Goal: Task Accomplishment & Management: Manage account settings

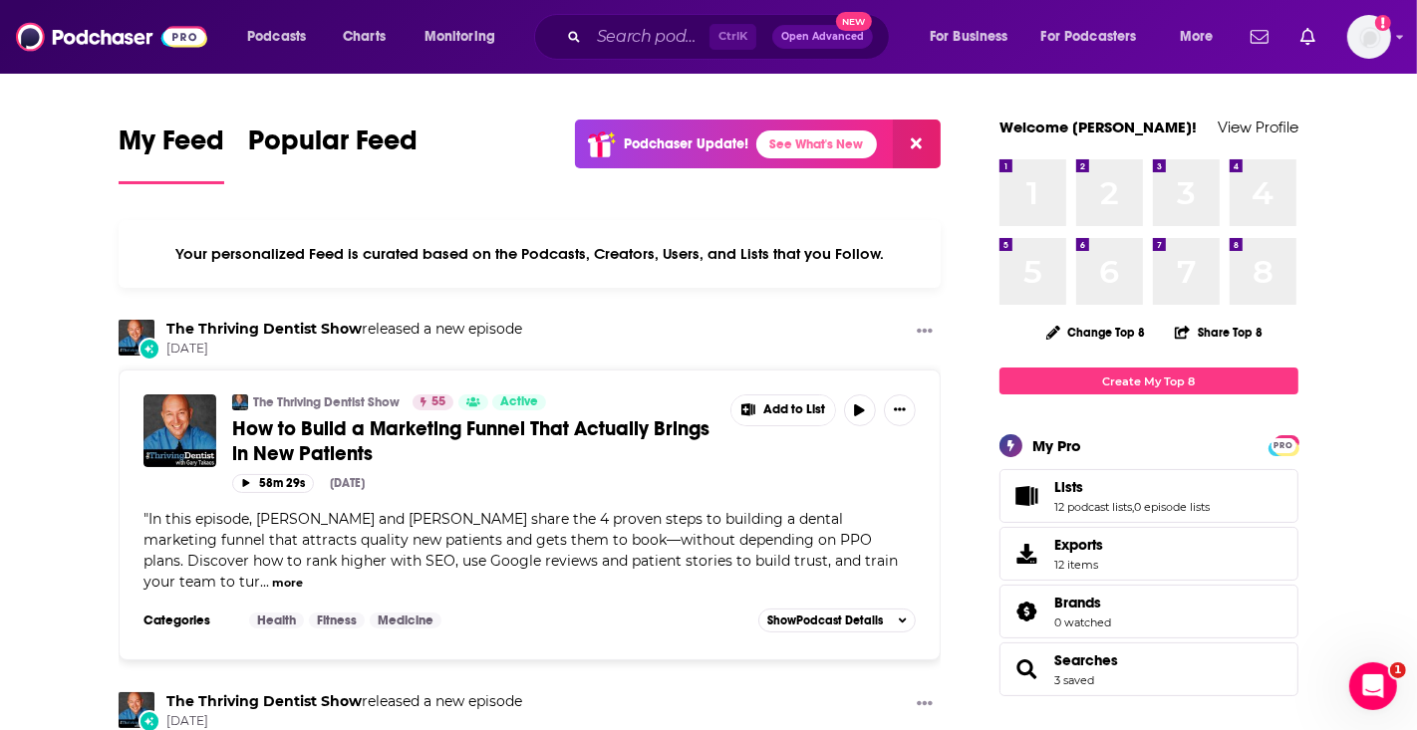
click at [223, 244] on div "Your personalized Feed is curated based on the Podcasts, Creators, Users, and L…" at bounding box center [530, 254] width 822 height 68
click at [658, 36] on input "Search podcasts, credits, & more..." at bounding box center [649, 37] width 121 height 32
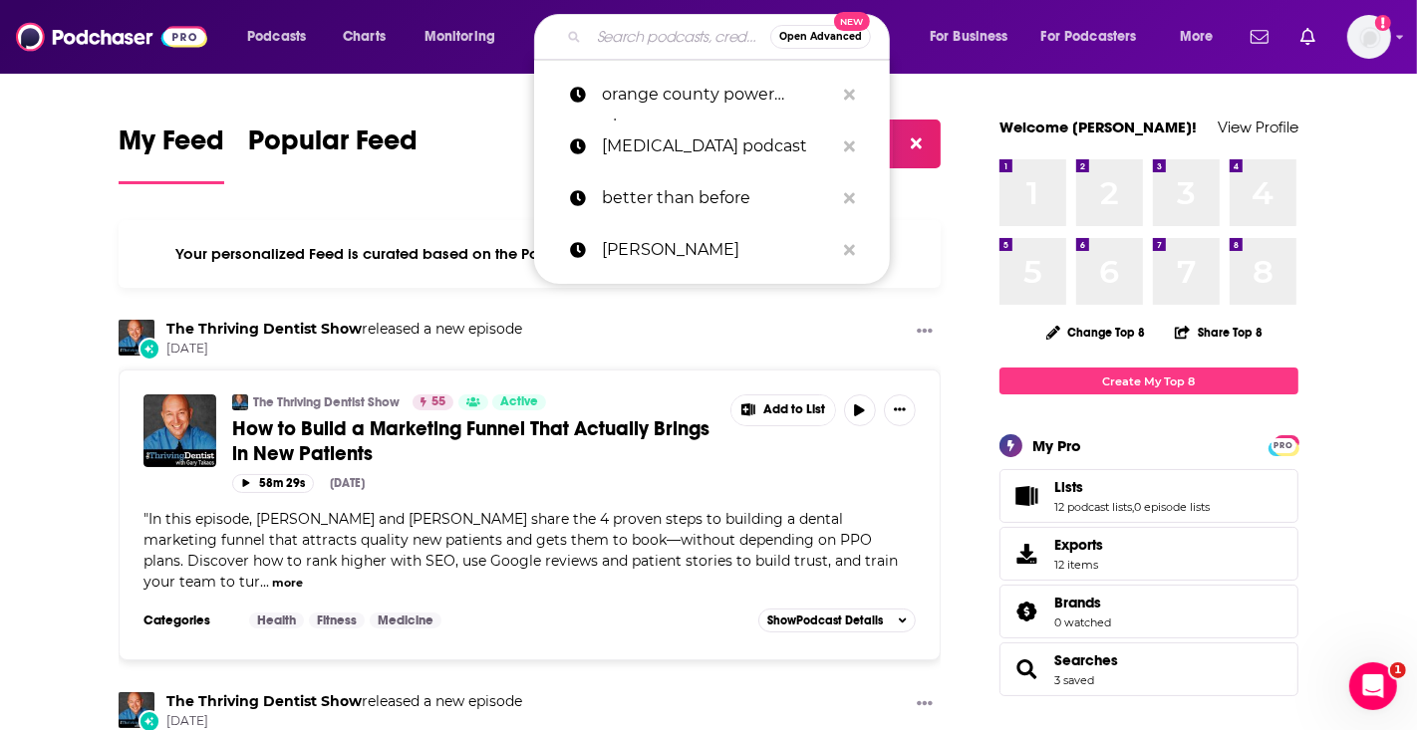
paste input "post menopausal osteoporosis"
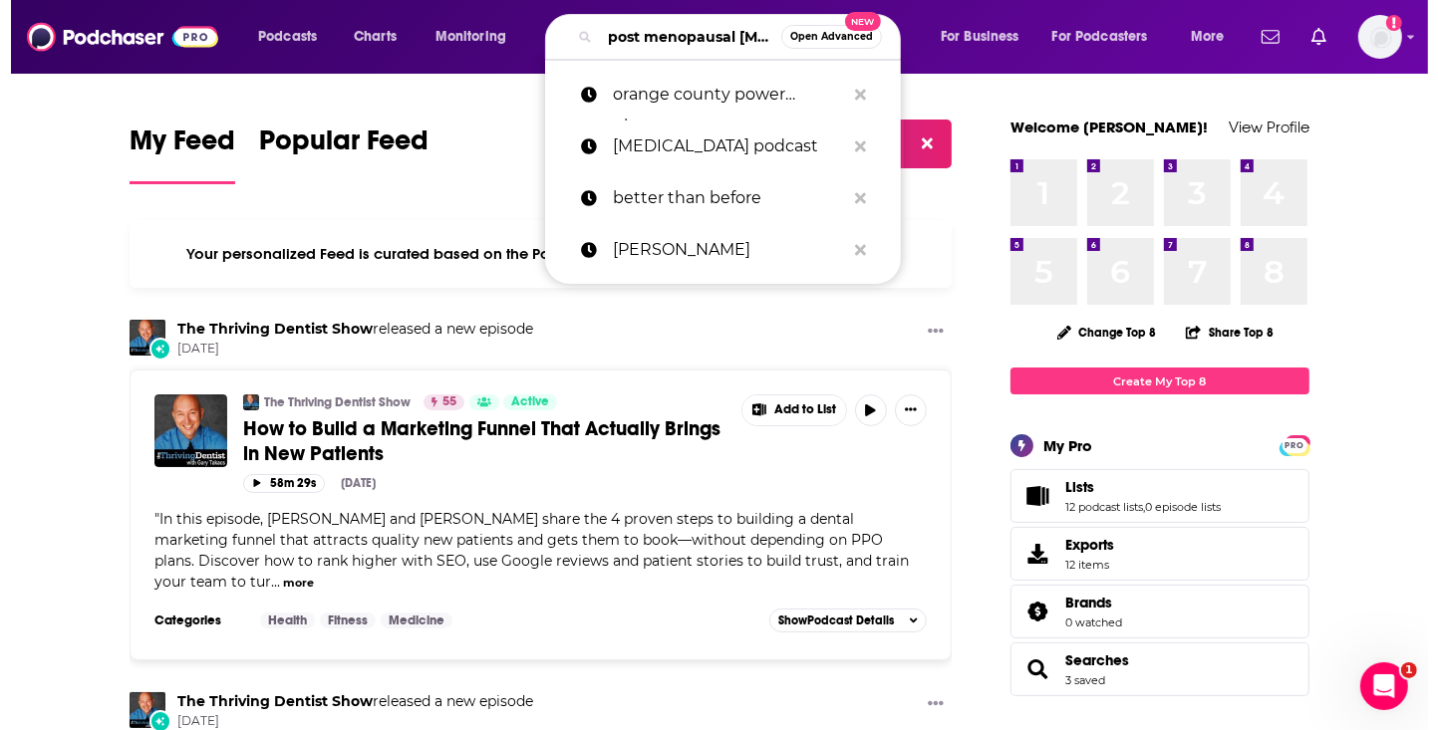
scroll to position [0, 99]
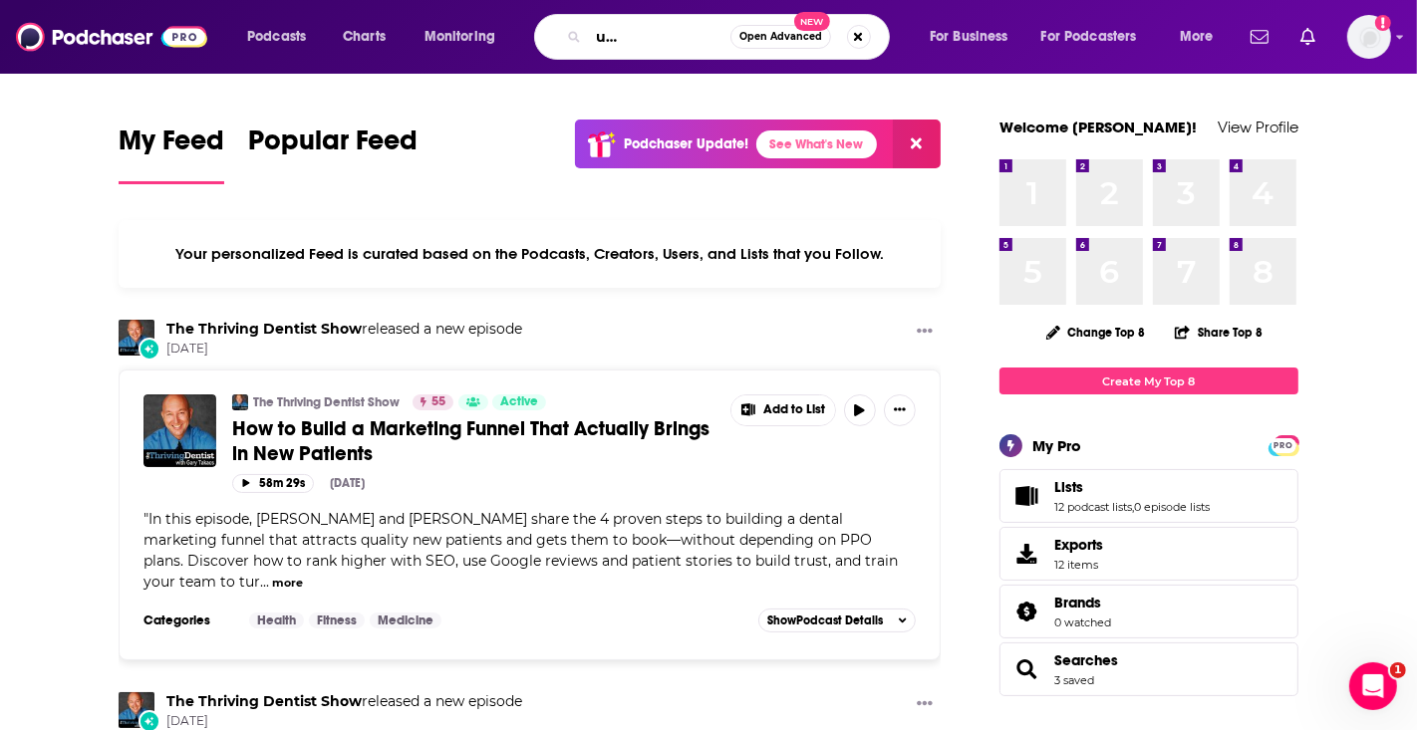
type input "post menopausal osteoporosis"
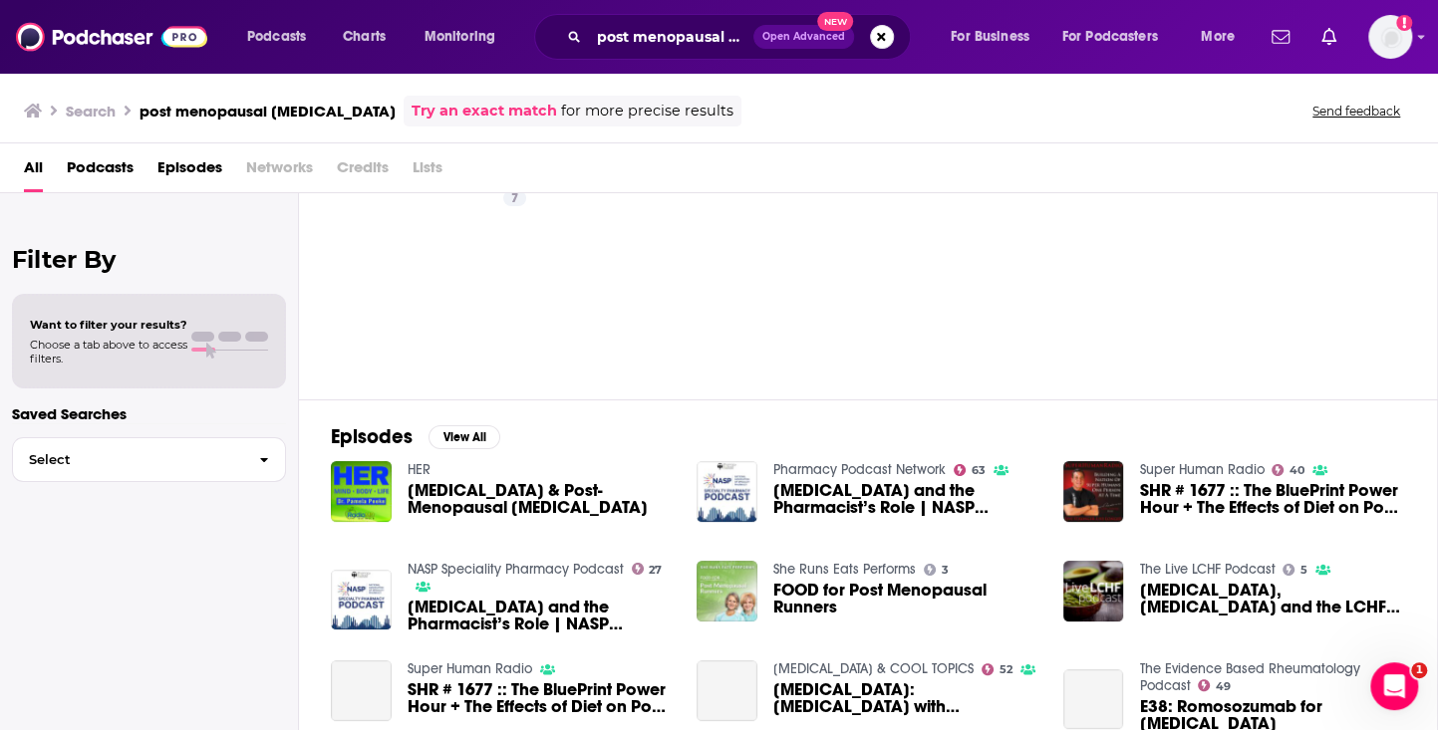
scroll to position [101, 0]
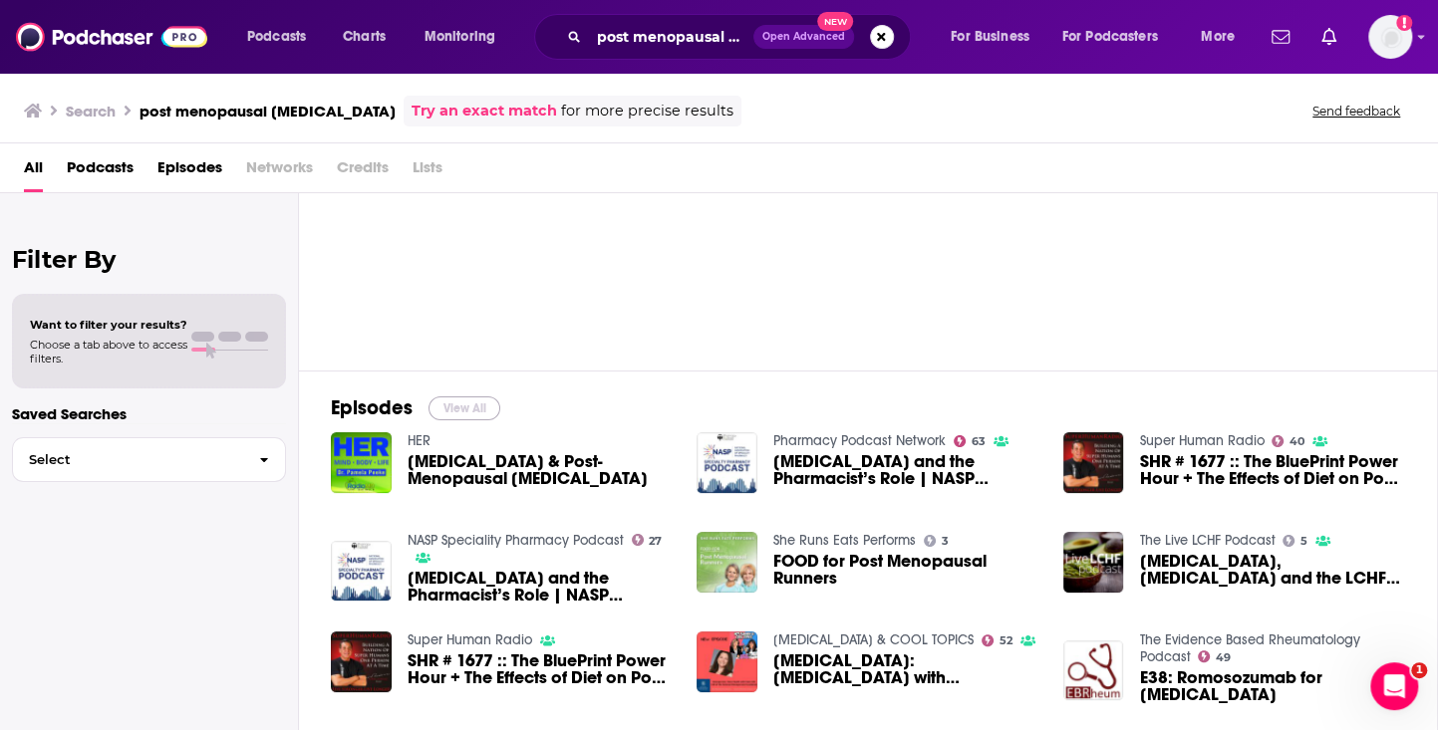
click at [471, 405] on button "View All" at bounding box center [464, 409] width 72 height 24
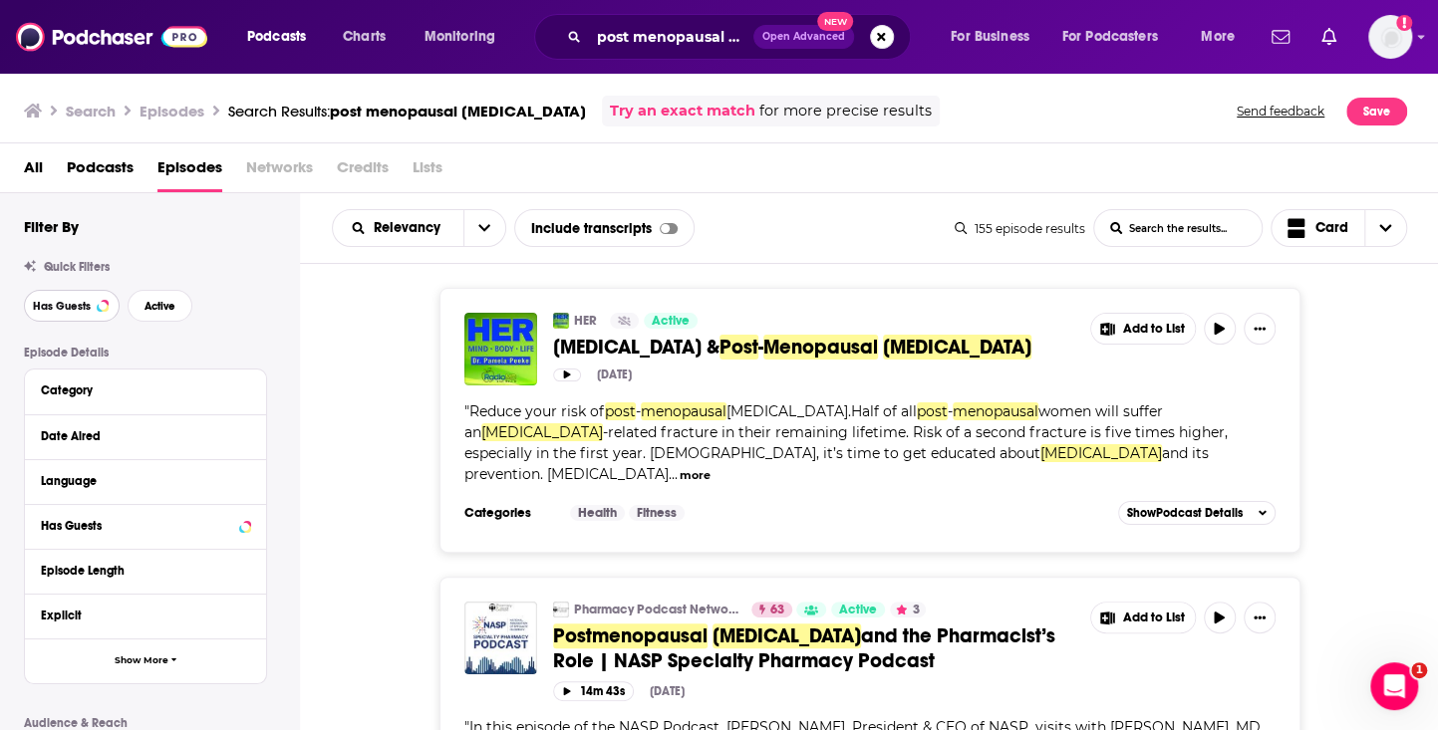
click at [29, 304] on button "Has Guests" at bounding box center [72, 306] width 96 height 32
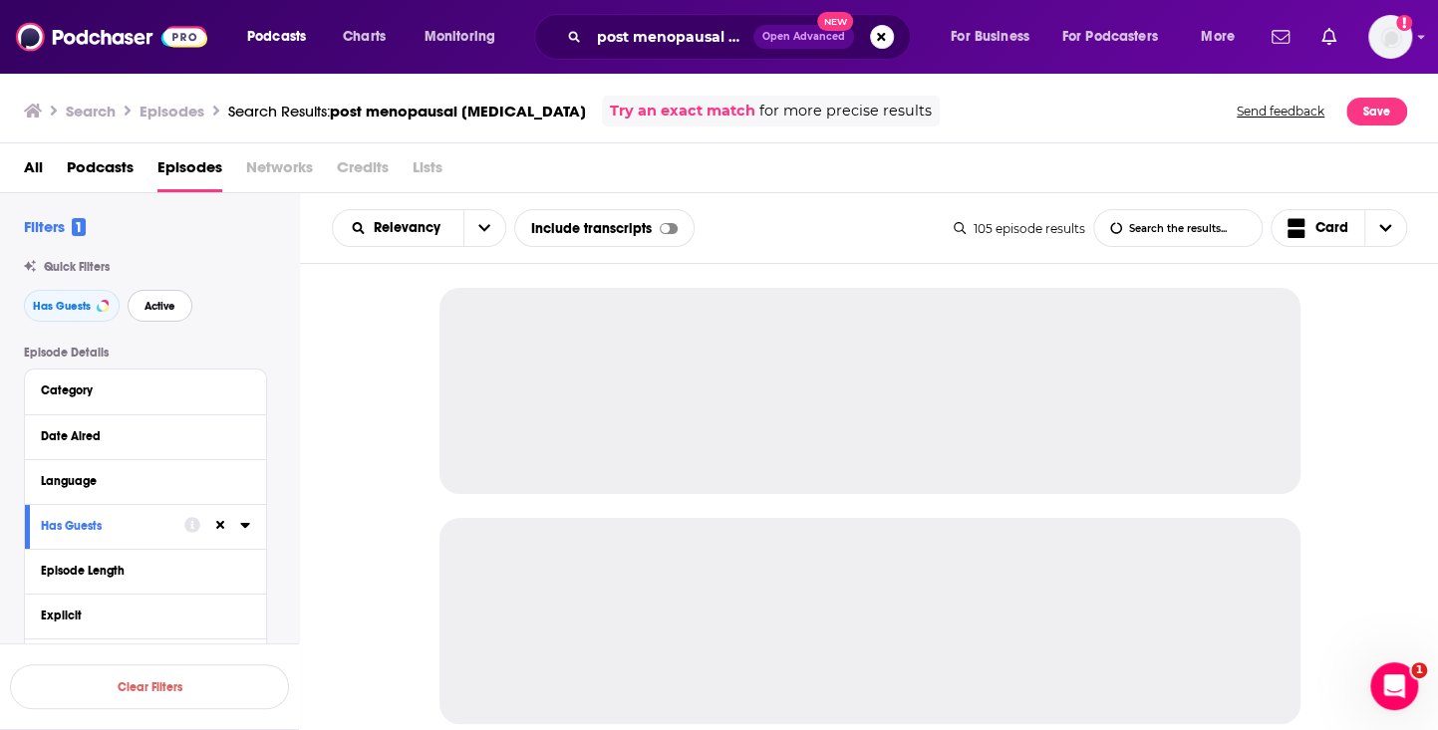
click at [161, 307] on span "Active" at bounding box center [159, 306] width 31 height 11
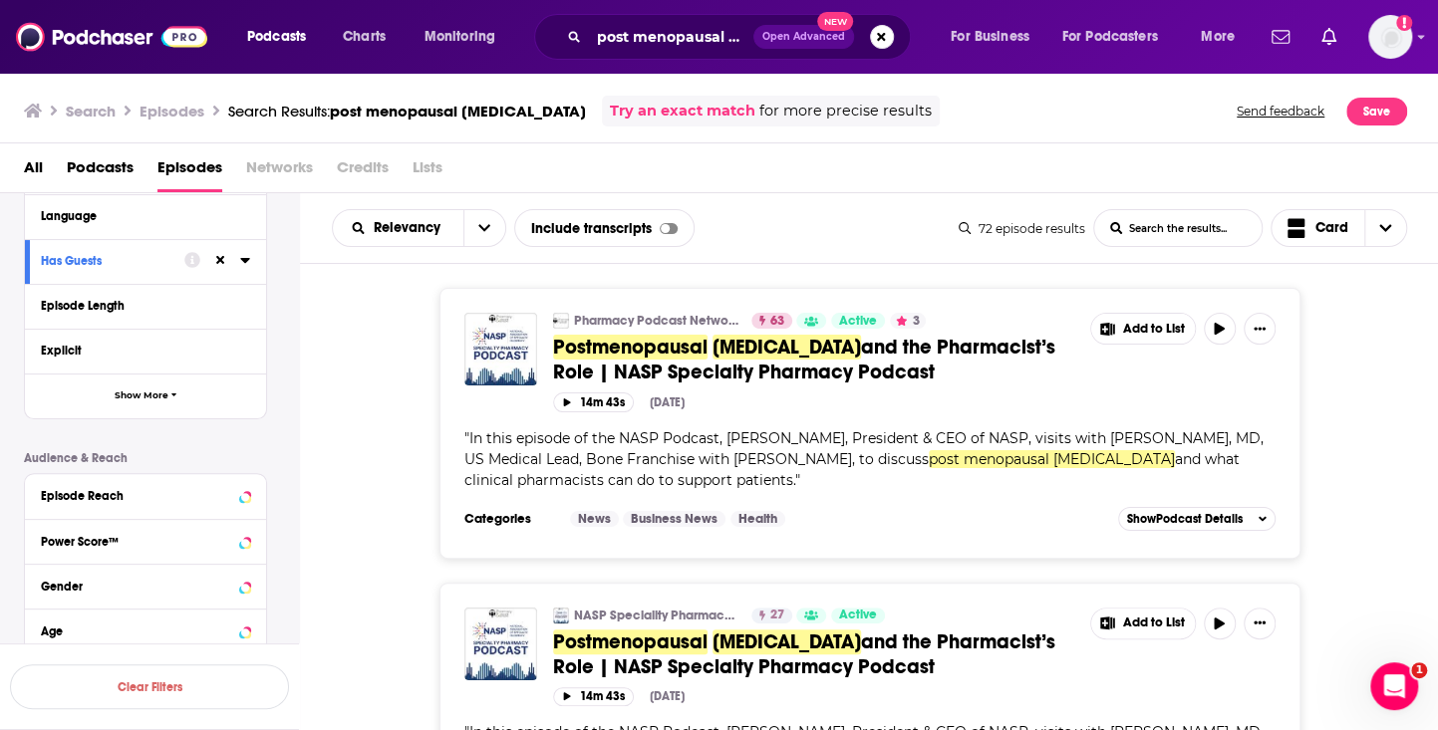
scroll to position [387, 0]
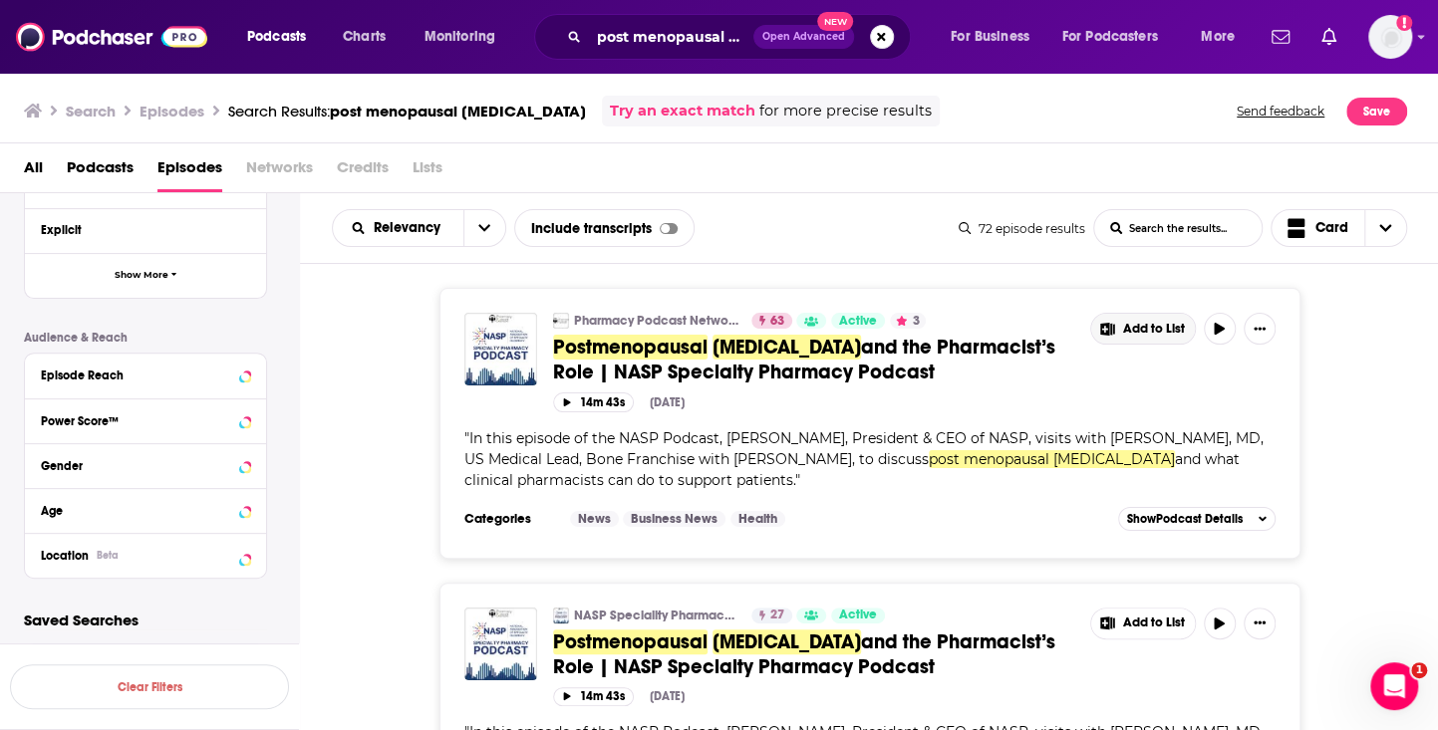
click at [1154, 323] on span "Add to List" at bounding box center [1154, 329] width 62 height 15
click at [1144, 419] on button "Add Podcast" at bounding box center [1156, 410] width 103 height 37
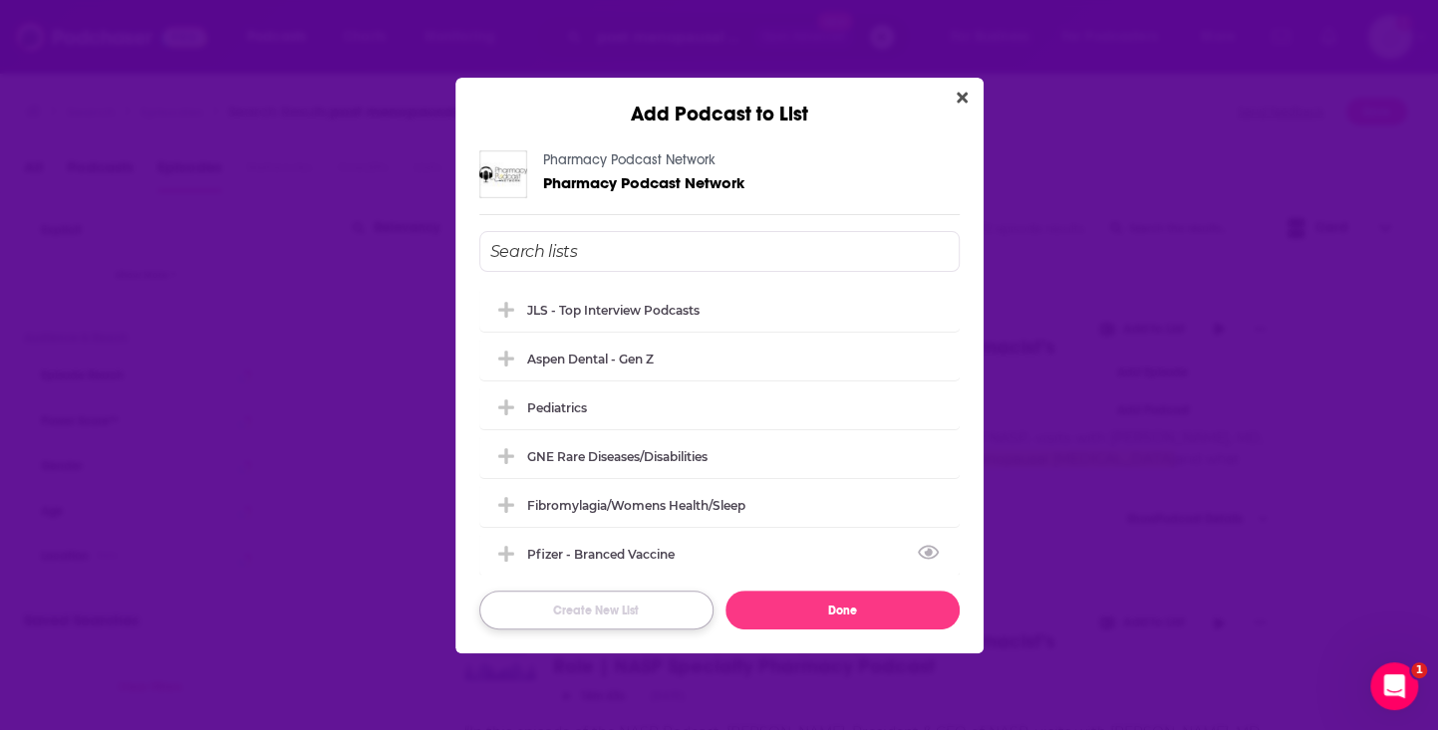
click at [622, 620] on button "Create New List" at bounding box center [596, 610] width 234 height 39
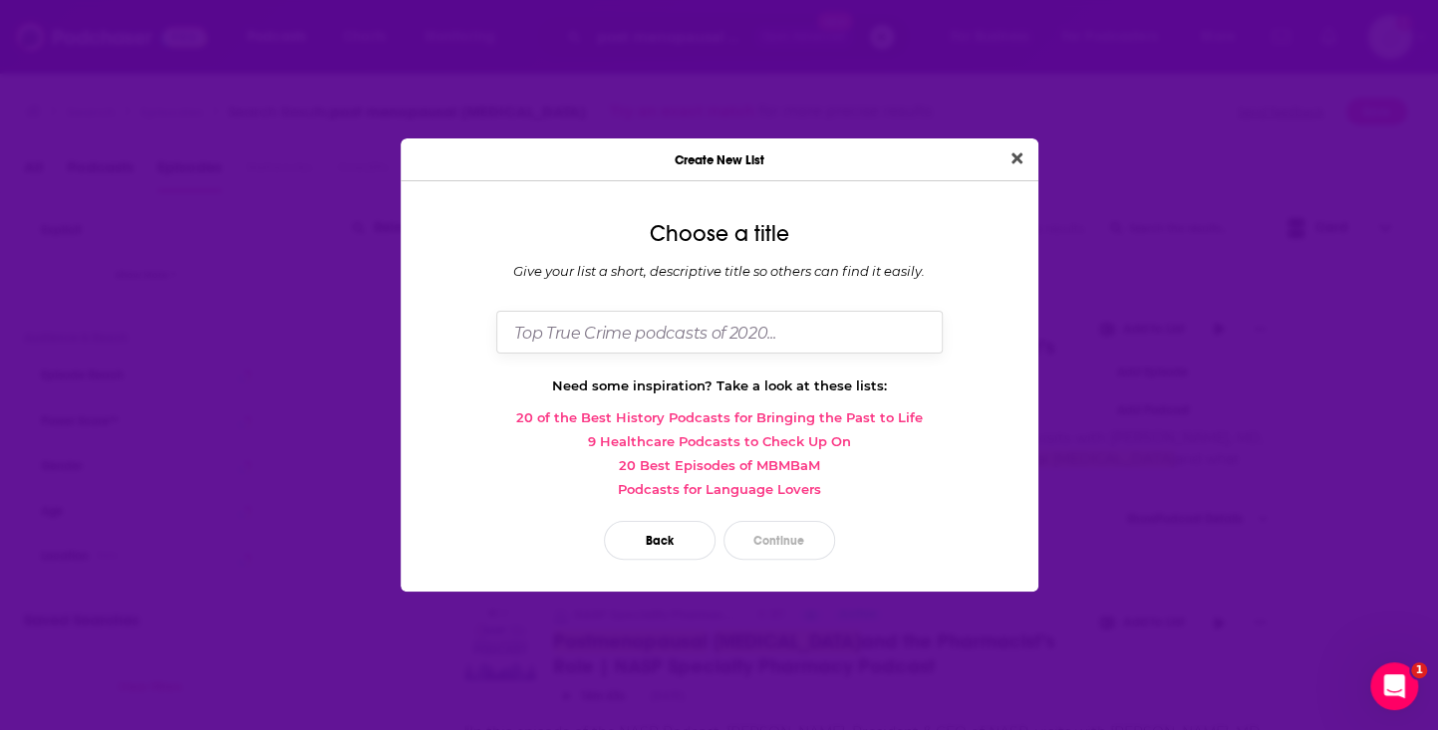
click at [760, 329] on input "Dialog" at bounding box center [719, 332] width 446 height 43
type input "Amgen - Osteoporosis"
click at [760, 553] on button "Continue" at bounding box center [779, 540] width 112 height 39
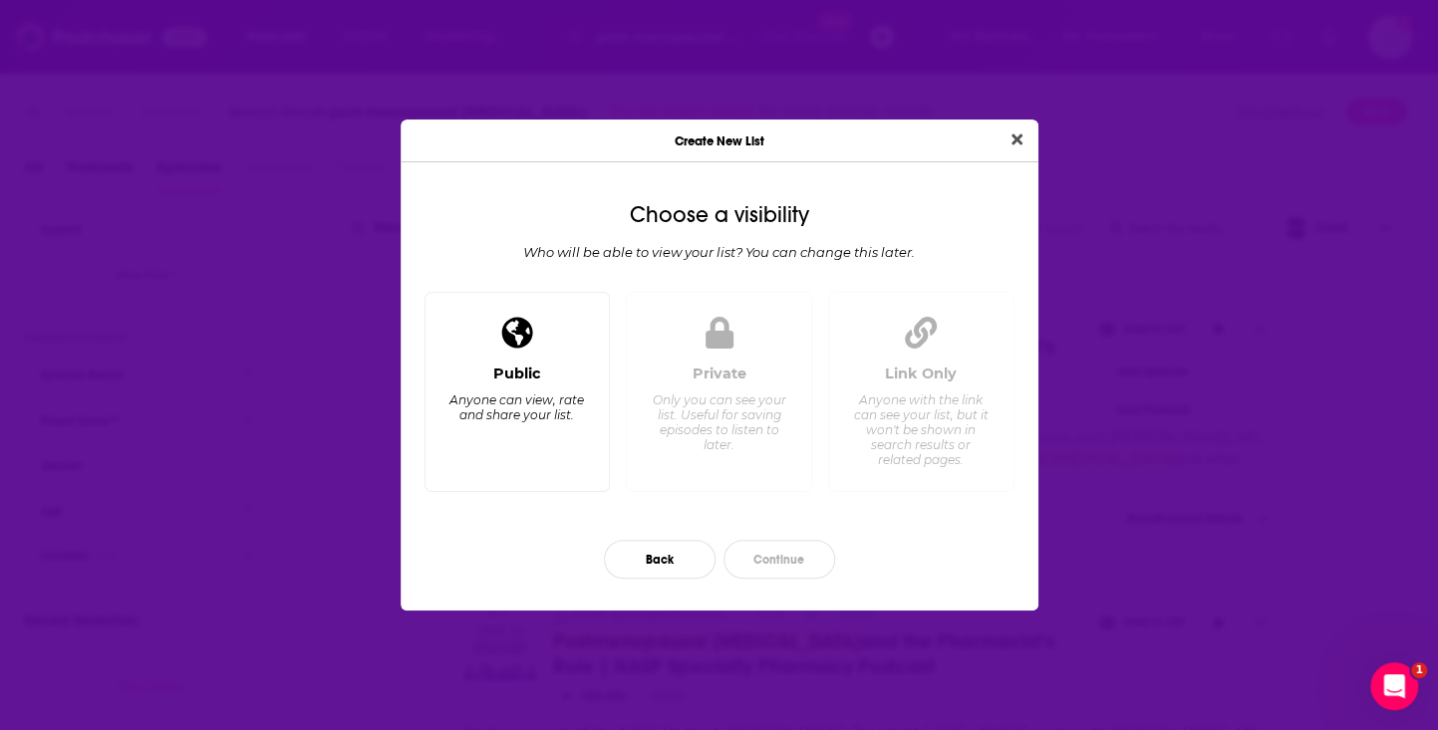
click at [551, 411] on div "Anyone can view, rate and share your list." at bounding box center [516, 408] width 137 height 30
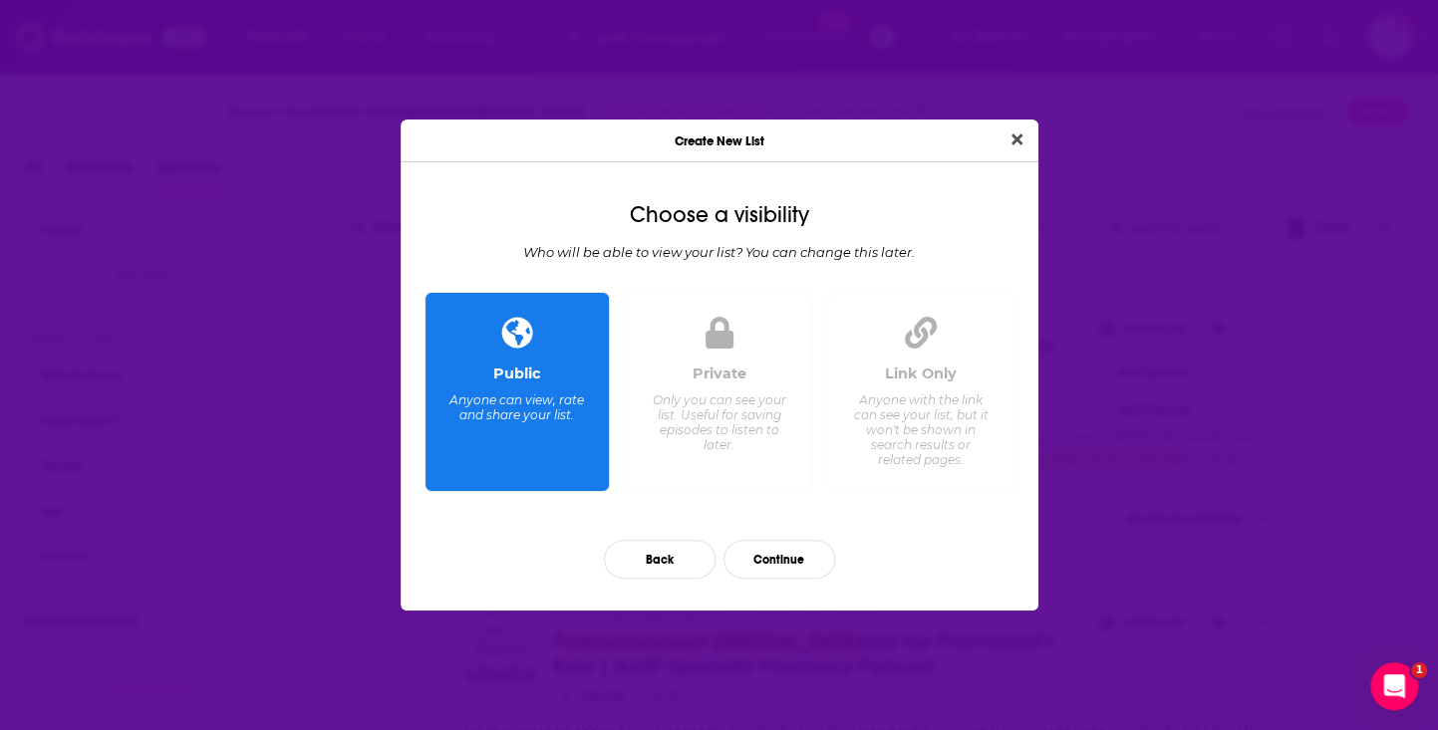
click at [811, 578] on div "Back Continue" at bounding box center [720, 559] width 606 height 71
click at [800, 544] on button "Continue" at bounding box center [779, 559] width 112 height 39
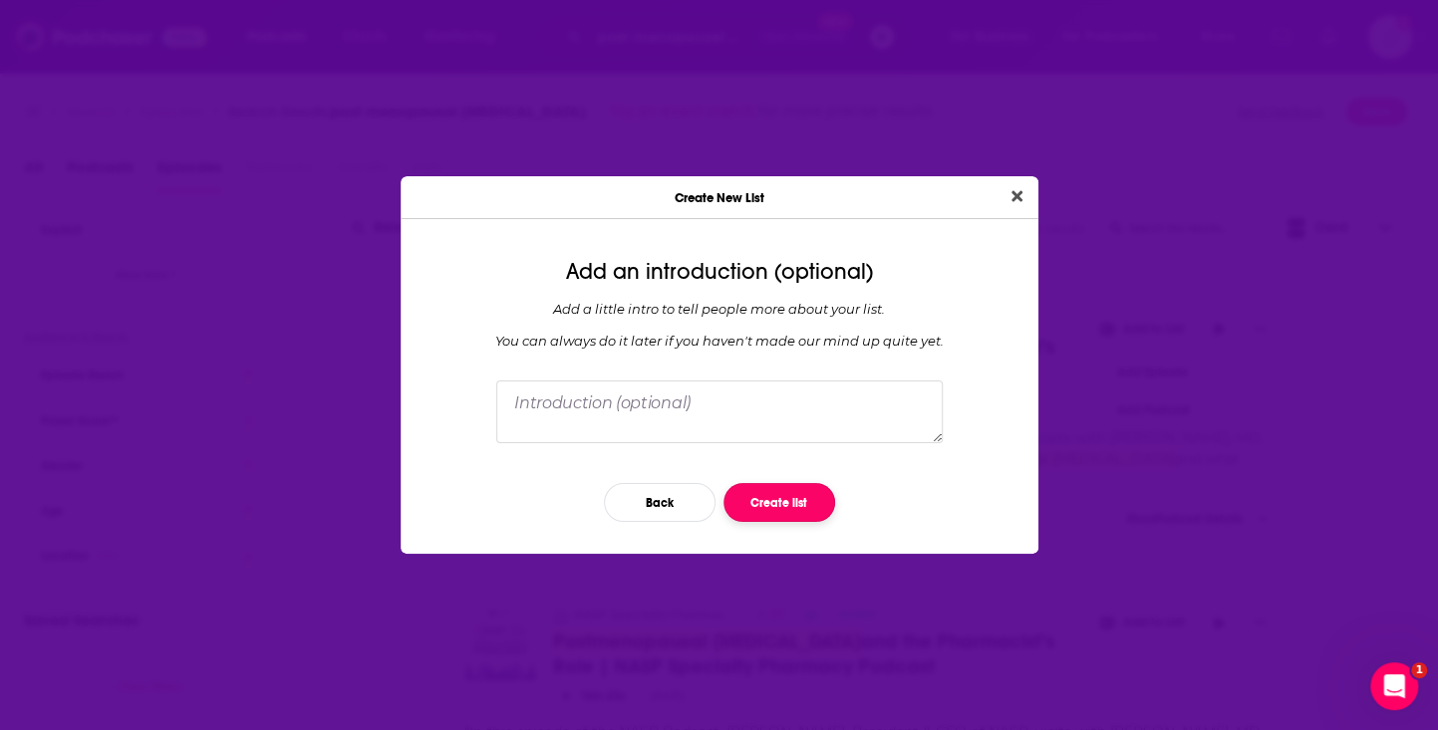
click at [782, 506] on button "Create list" at bounding box center [779, 502] width 112 height 39
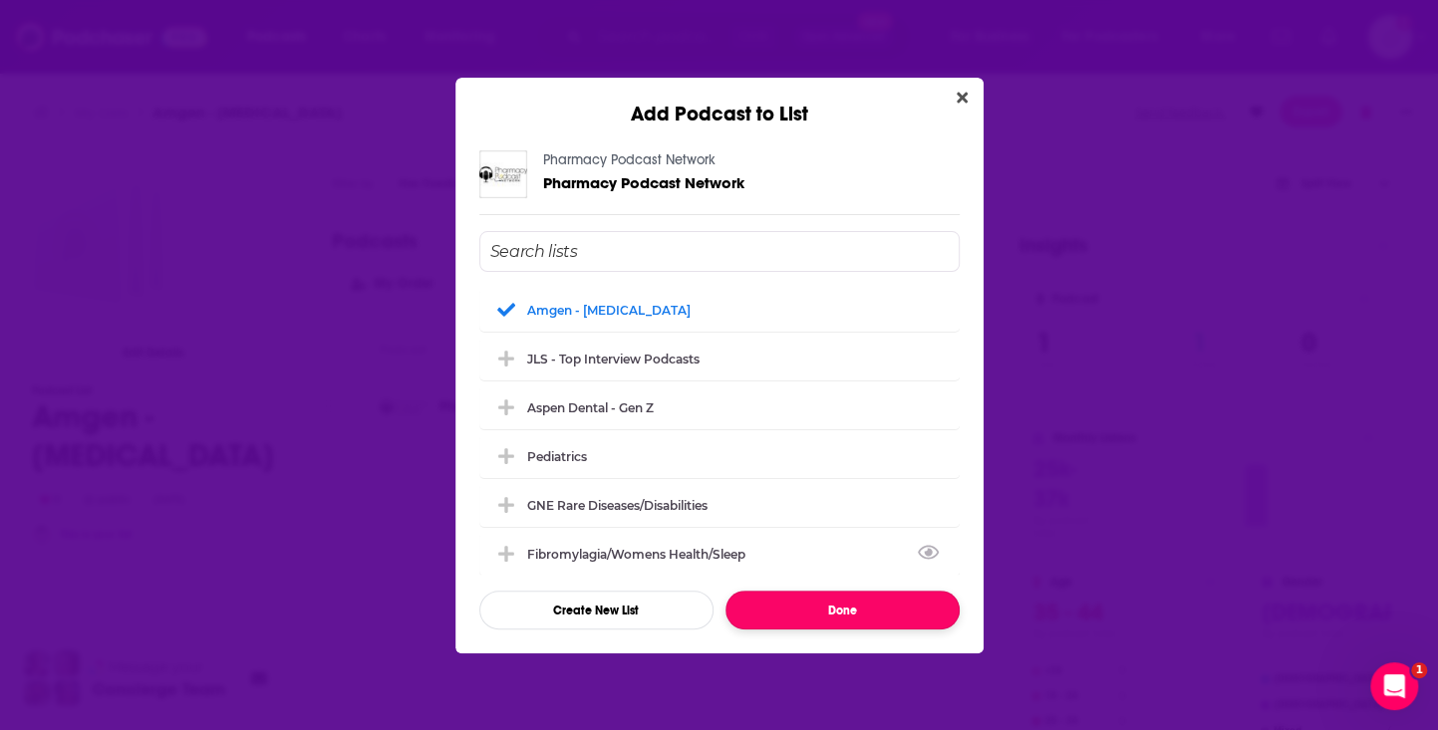
click at [885, 601] on button "Done" at bounding box center [842, 610] width 234 height 39
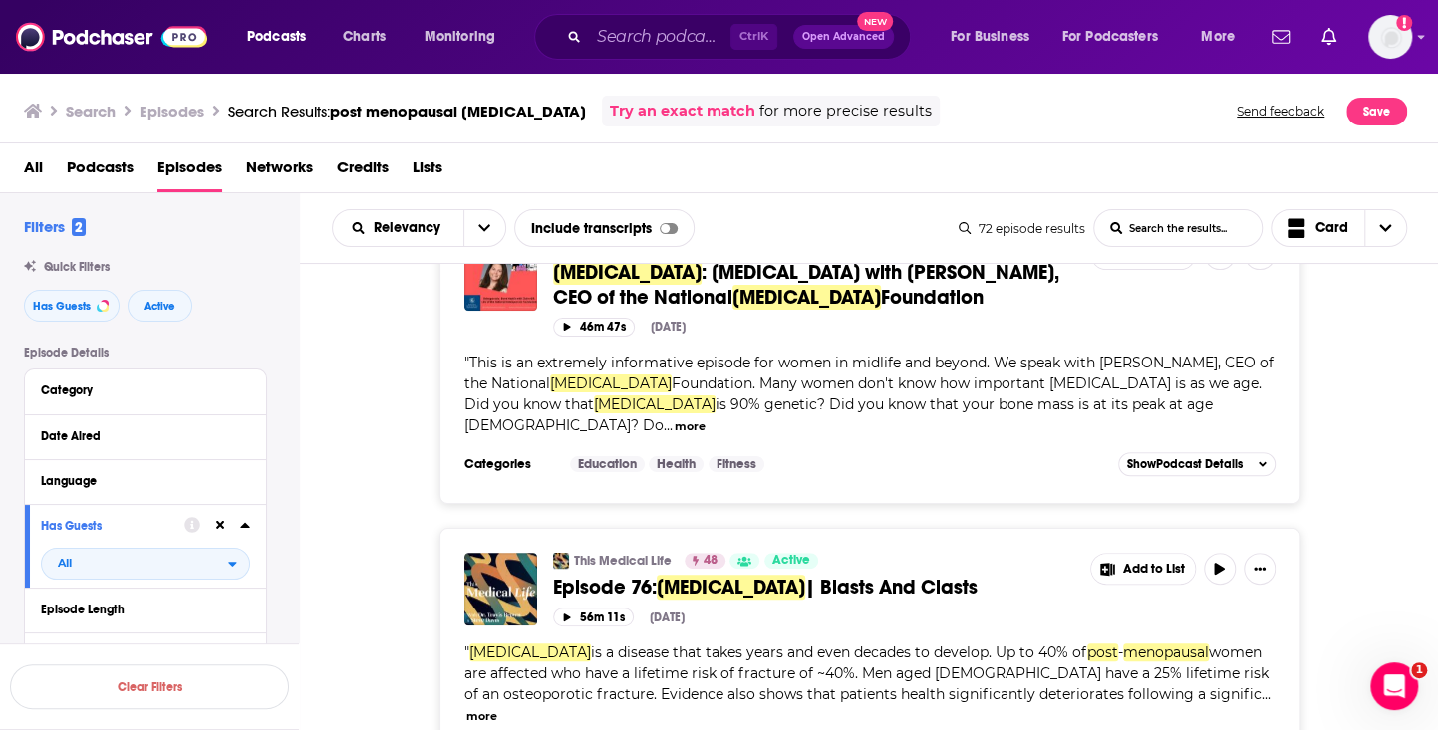
scroll to position [399, 0]
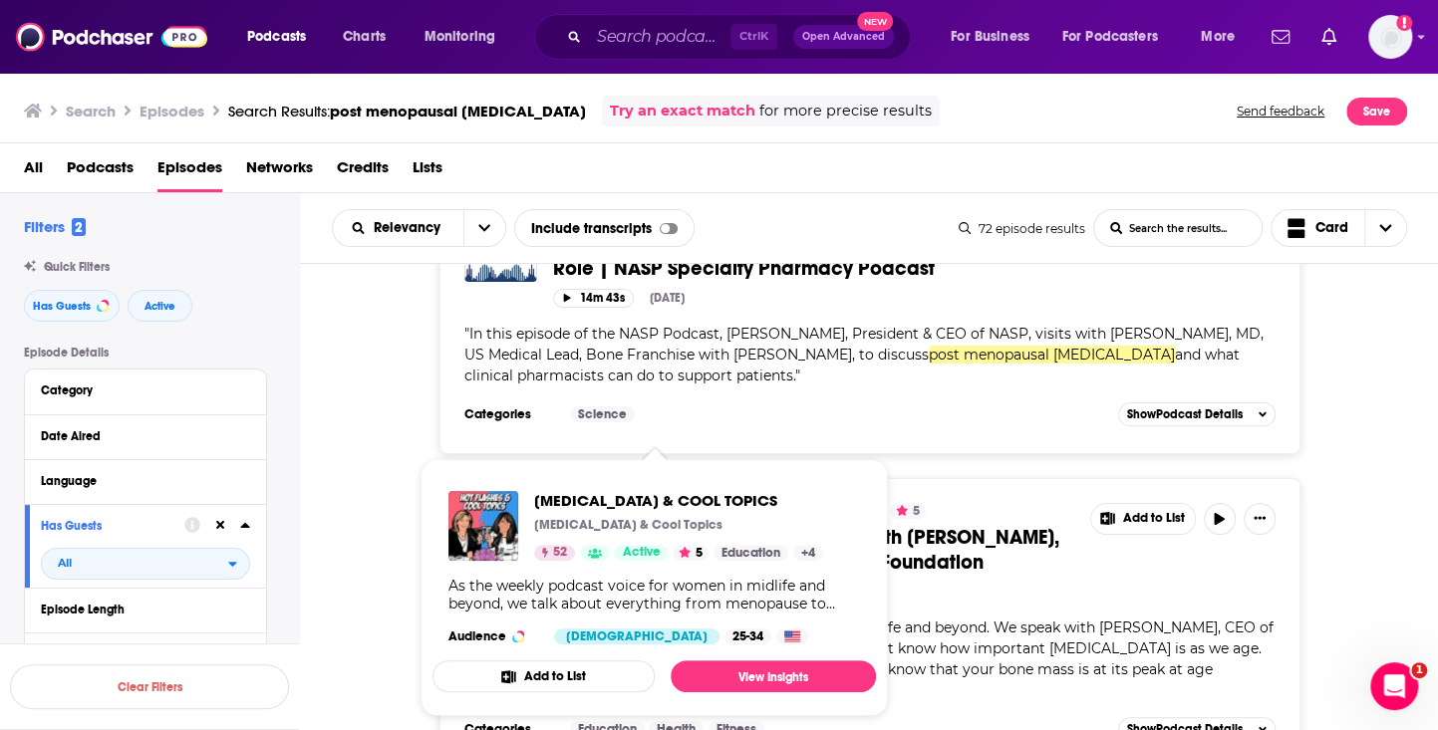
drag, startPoint x: 659, startPoint y: 508, endPoint x: 574, endPoint y: 676, distance: 187.6
click at [574, 676] on button "Add to List" at bounding box center [543, 677] width 222 height 32
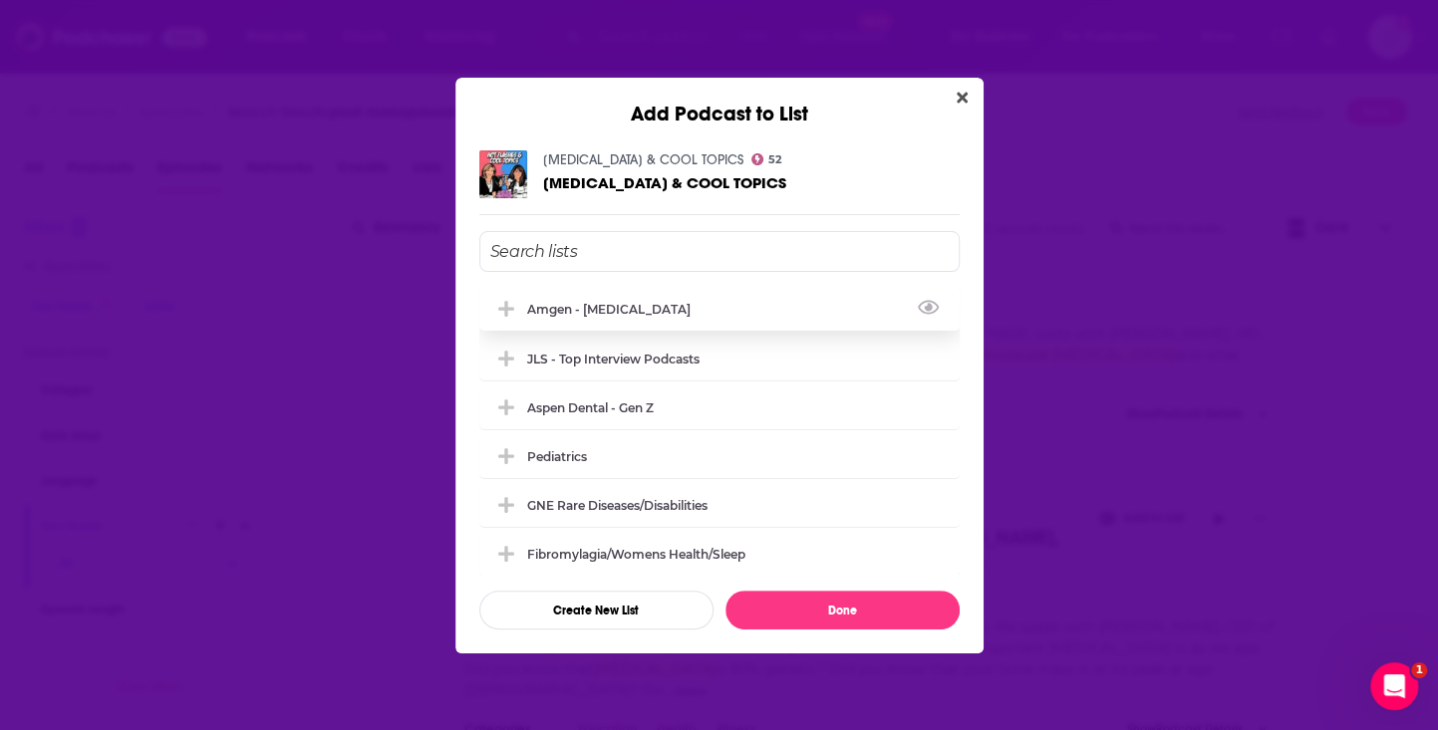
click at [667, 314] on div "Amgen - Osteoporosis" at bounding box center [614, 309] width 175 height 15
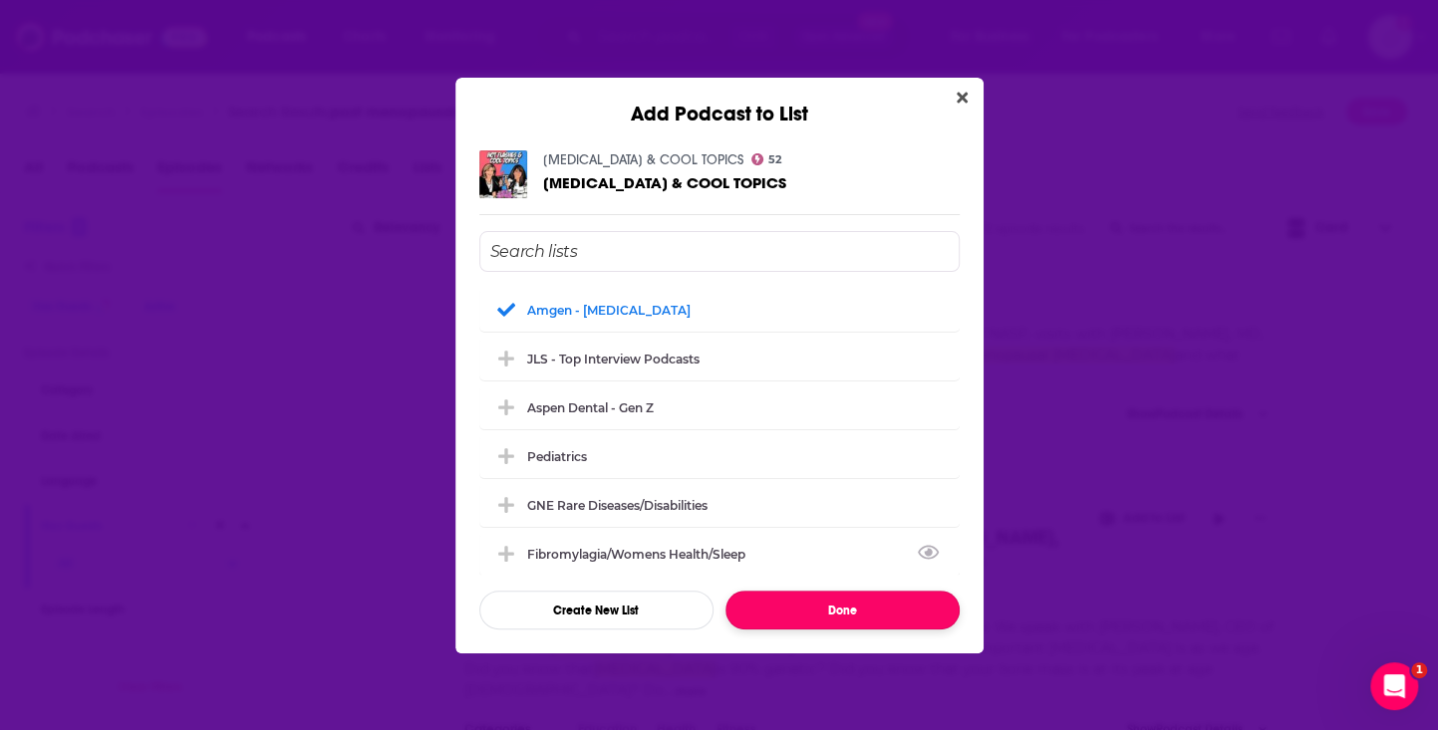
click at [899, 624] on button "Done" at bounding box center [842, 610] width 234 height 39
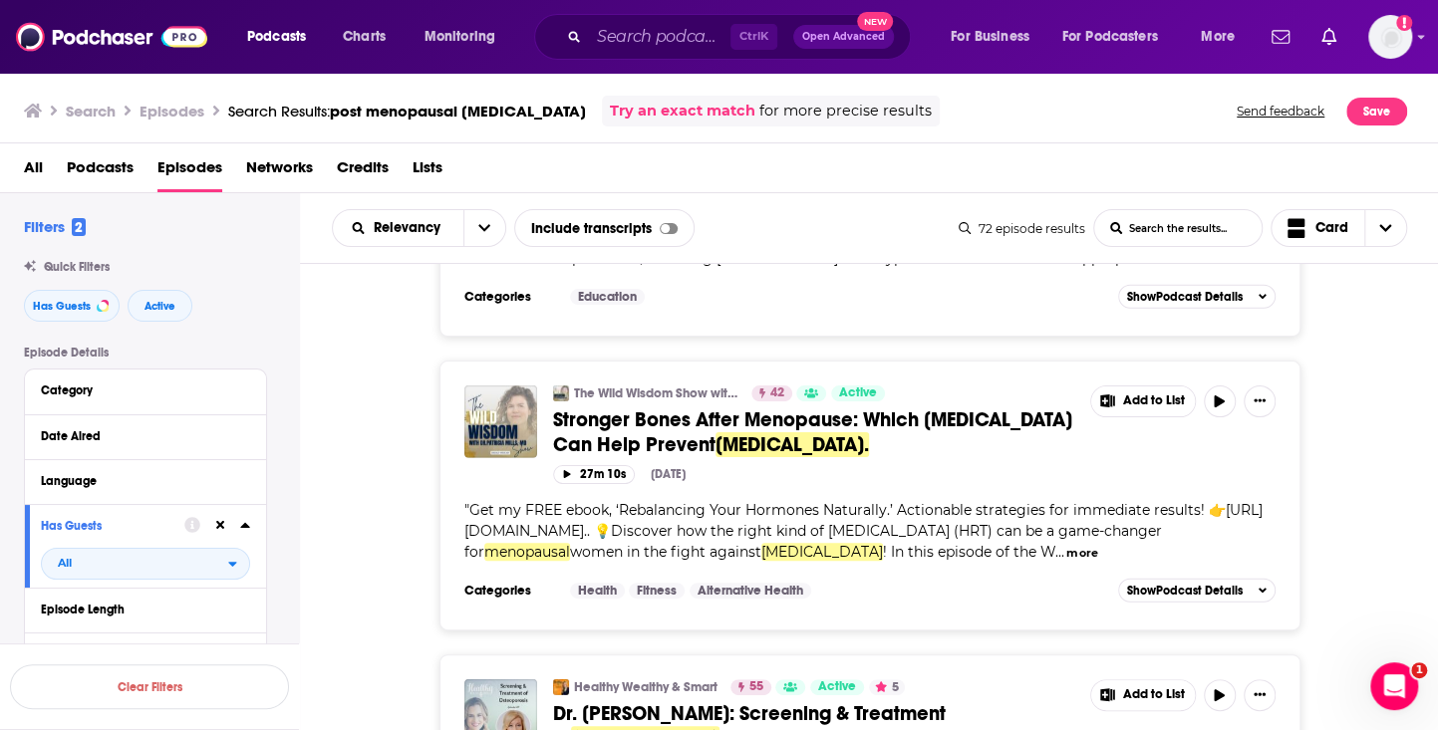
scroll to position [3321, 0]
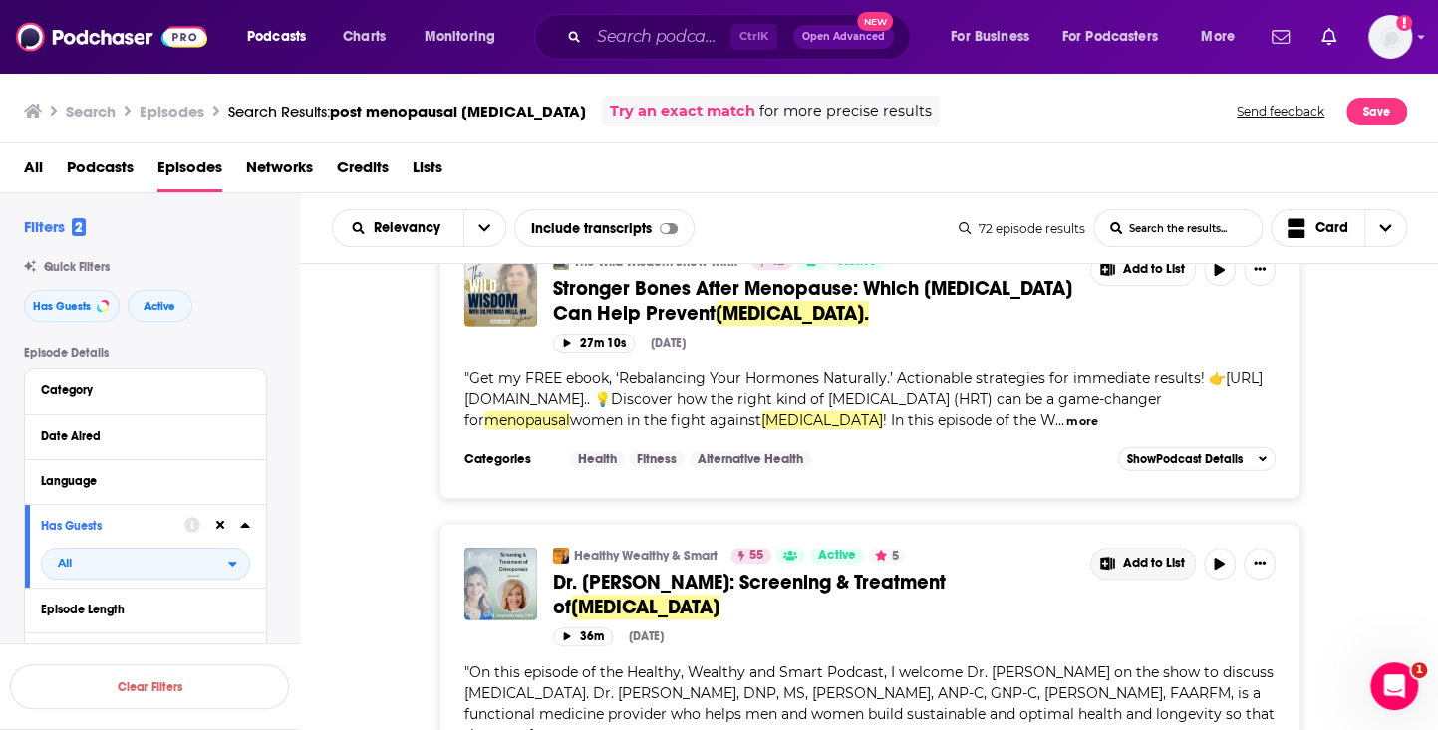
click at [1178, 556] on span "Add to List" at bounding box center [1154, 563] width 62 height 15
click at [1164, 457] on button "Add Podcast" at bounding box center [1156, 458] width 103 height 37
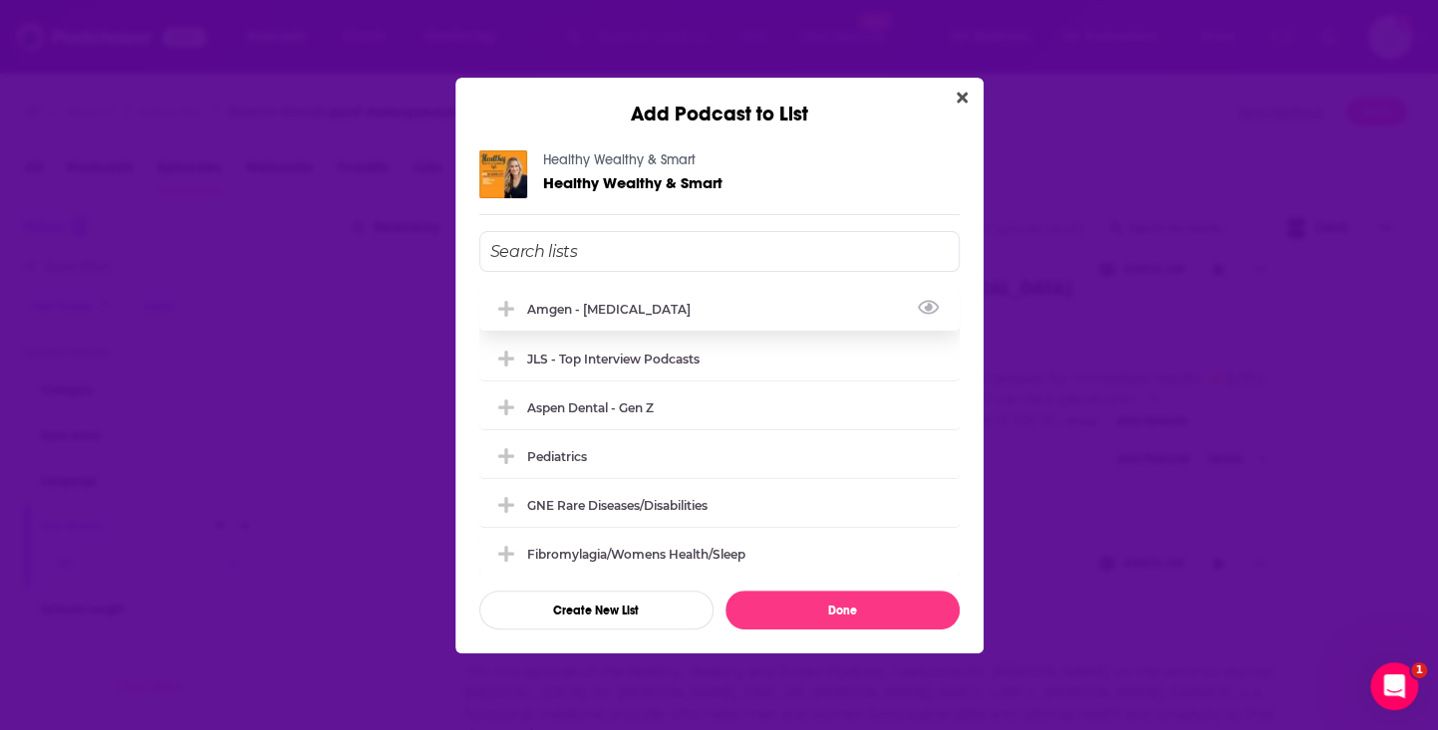
click at [631, 296] on div "Amgen - Osteoporosis" at bounding box center [719, 309] width 480 height 44
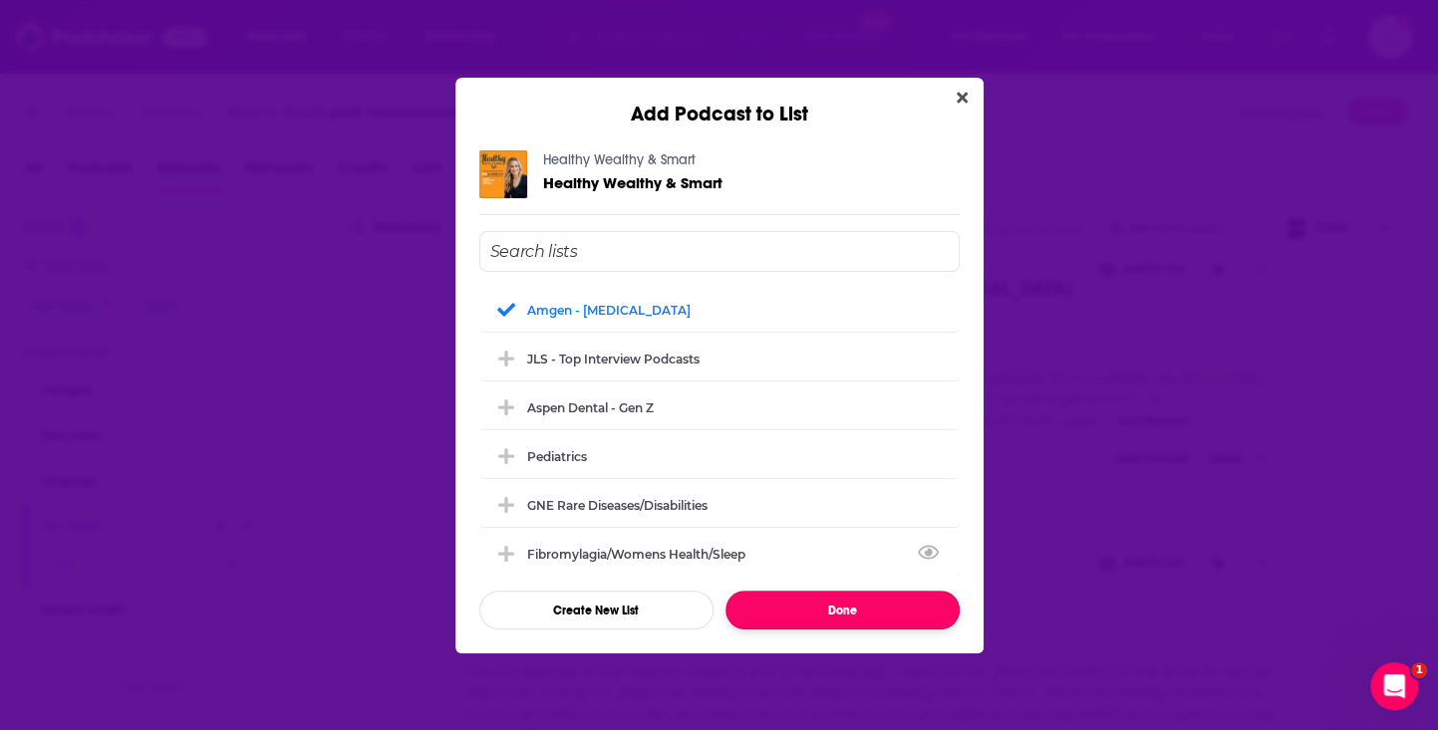
click at [878, 601] on button "Done" at bounding box center [842, 610] width 234 height 39
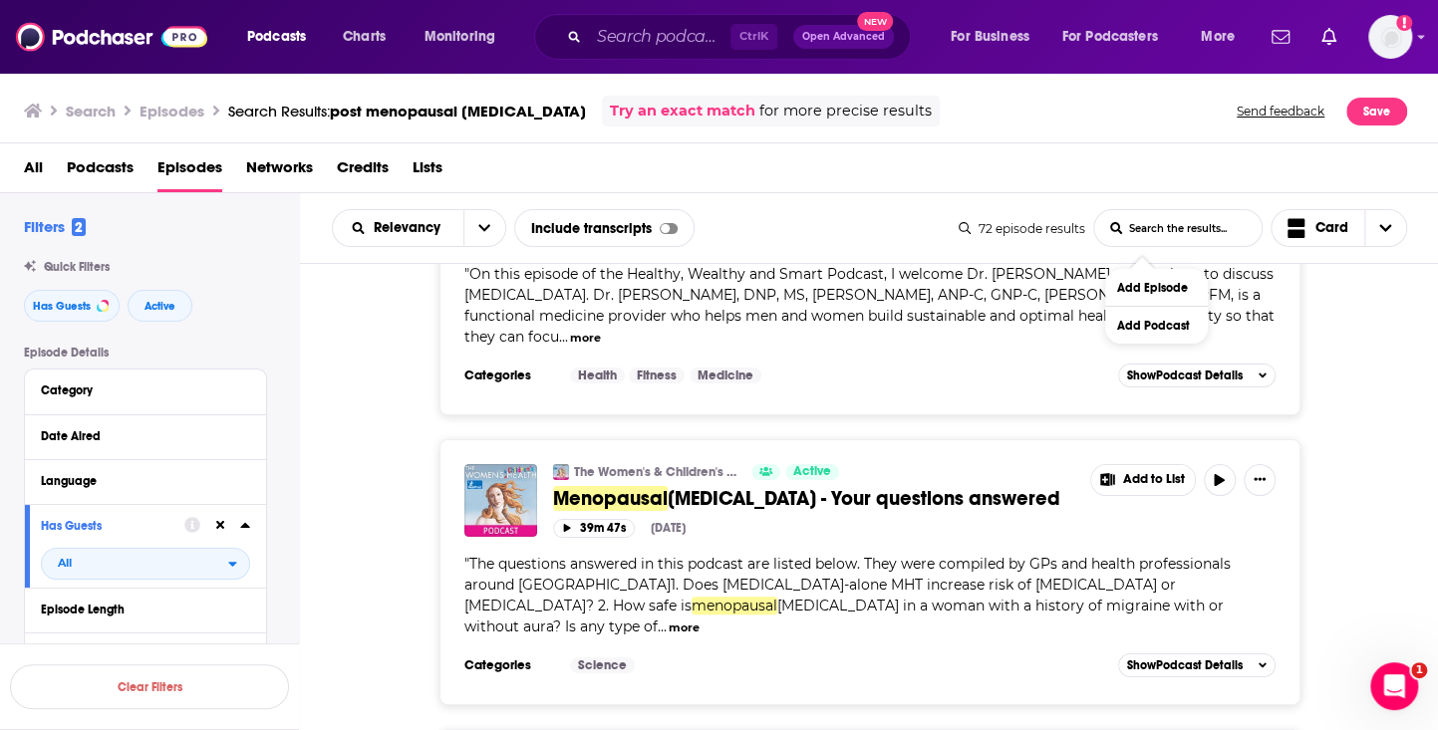
scroll to position [3587, 0]
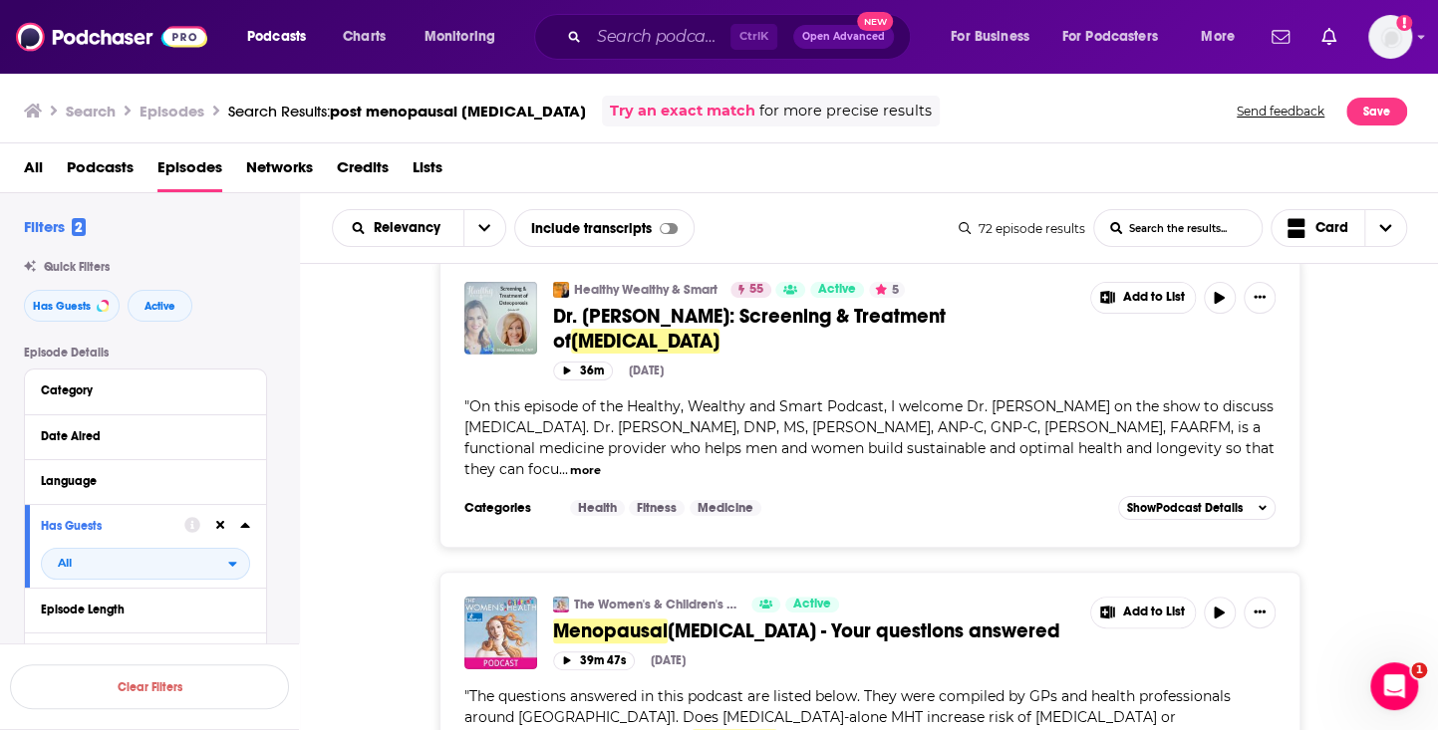
drag, startPoint x: 675, startPoint y: 387, endPoint x: 299, endPoint y: 418, distance: 377.0
click at [299, 418] on div "Filters 2 Quick Filters Has Guests Active Episode Details Category Date Aired L…" at bounding box center [719, 523] width 1439 height 660
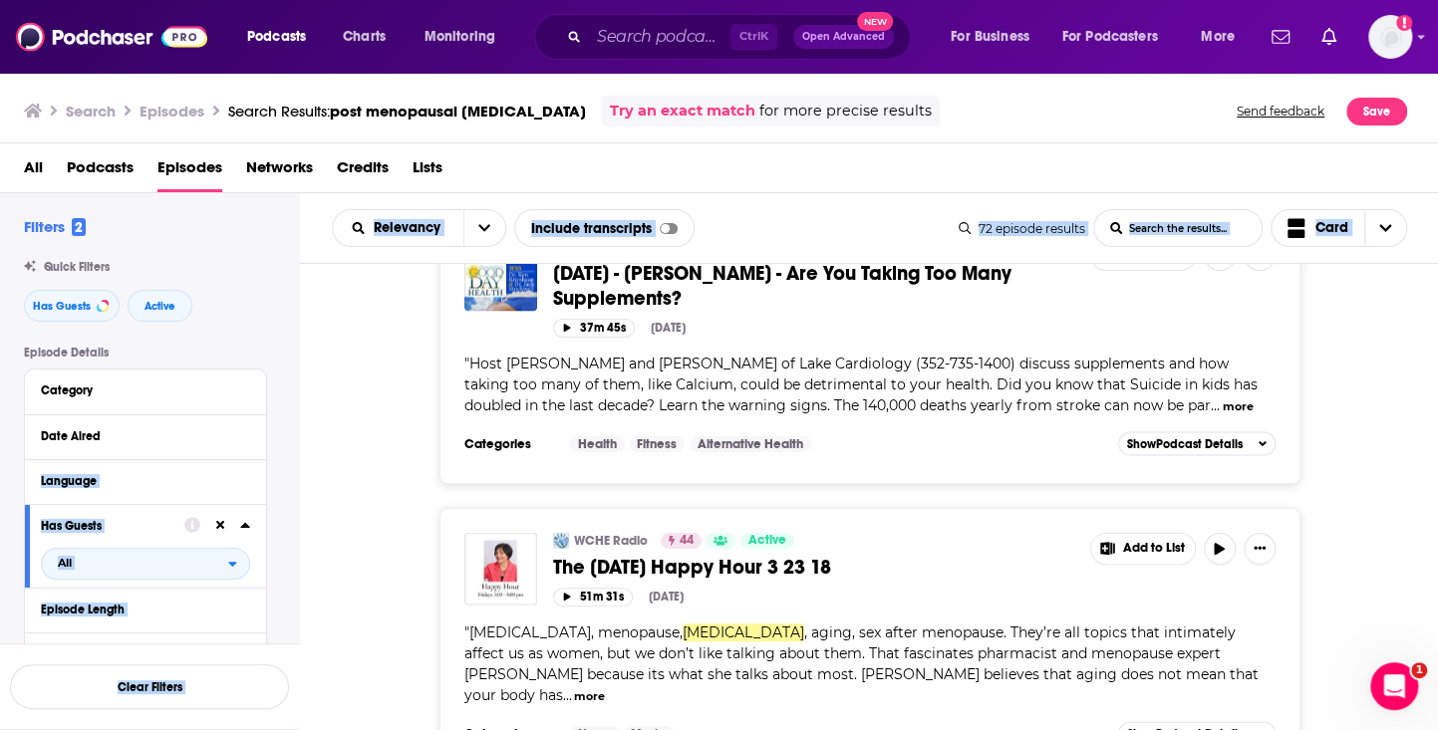
scroll to position [6755, 0]
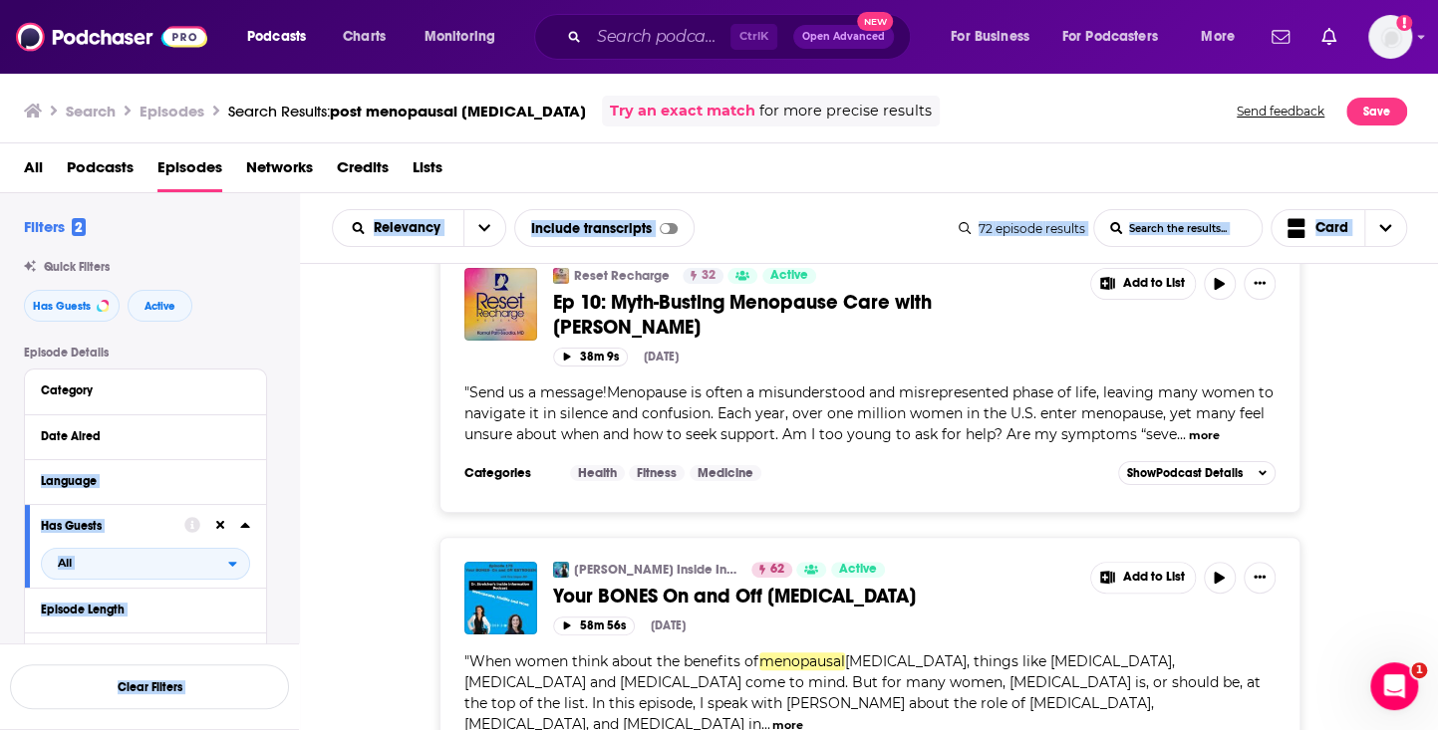
scroll to position [8349, 0]
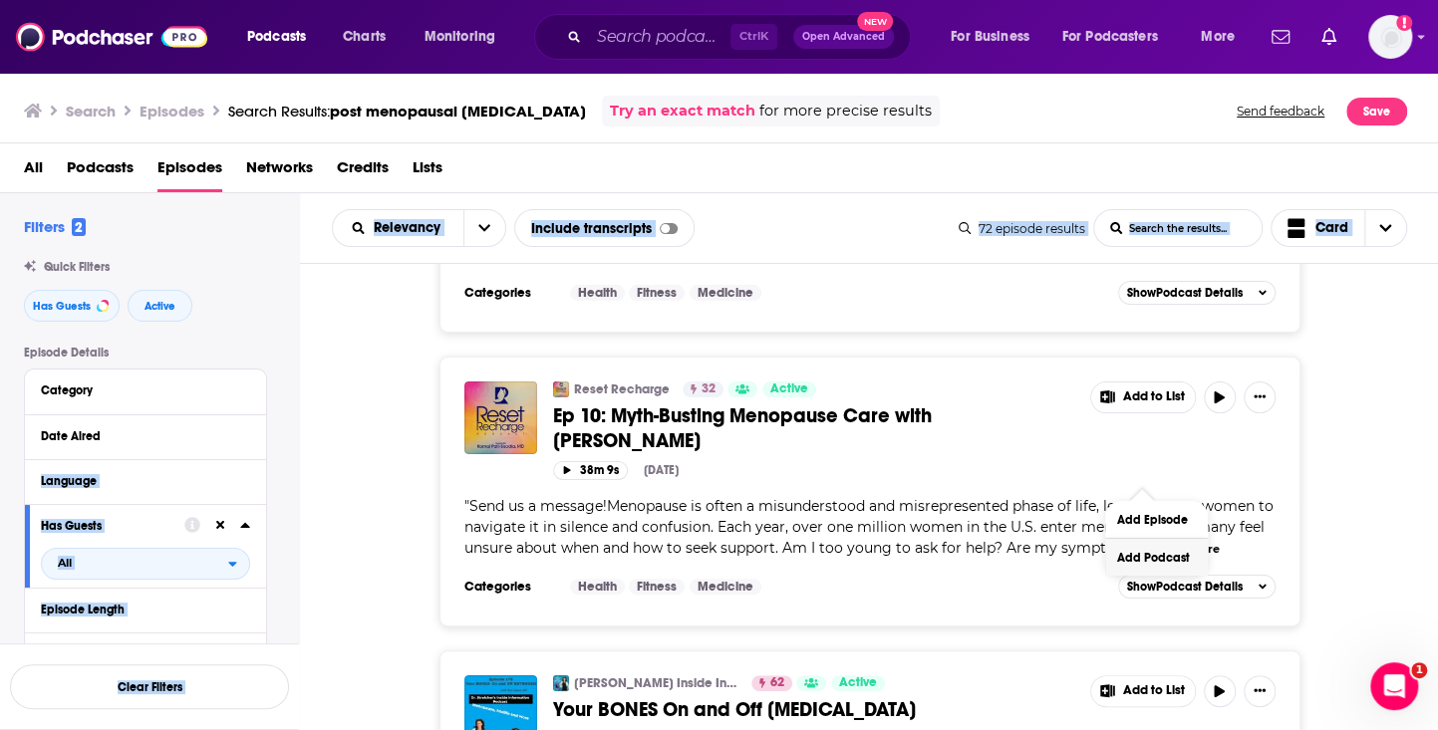
click at [1152, 557] on button "Add Podcast" at bounding box center [1156, 557] width 103 height 37
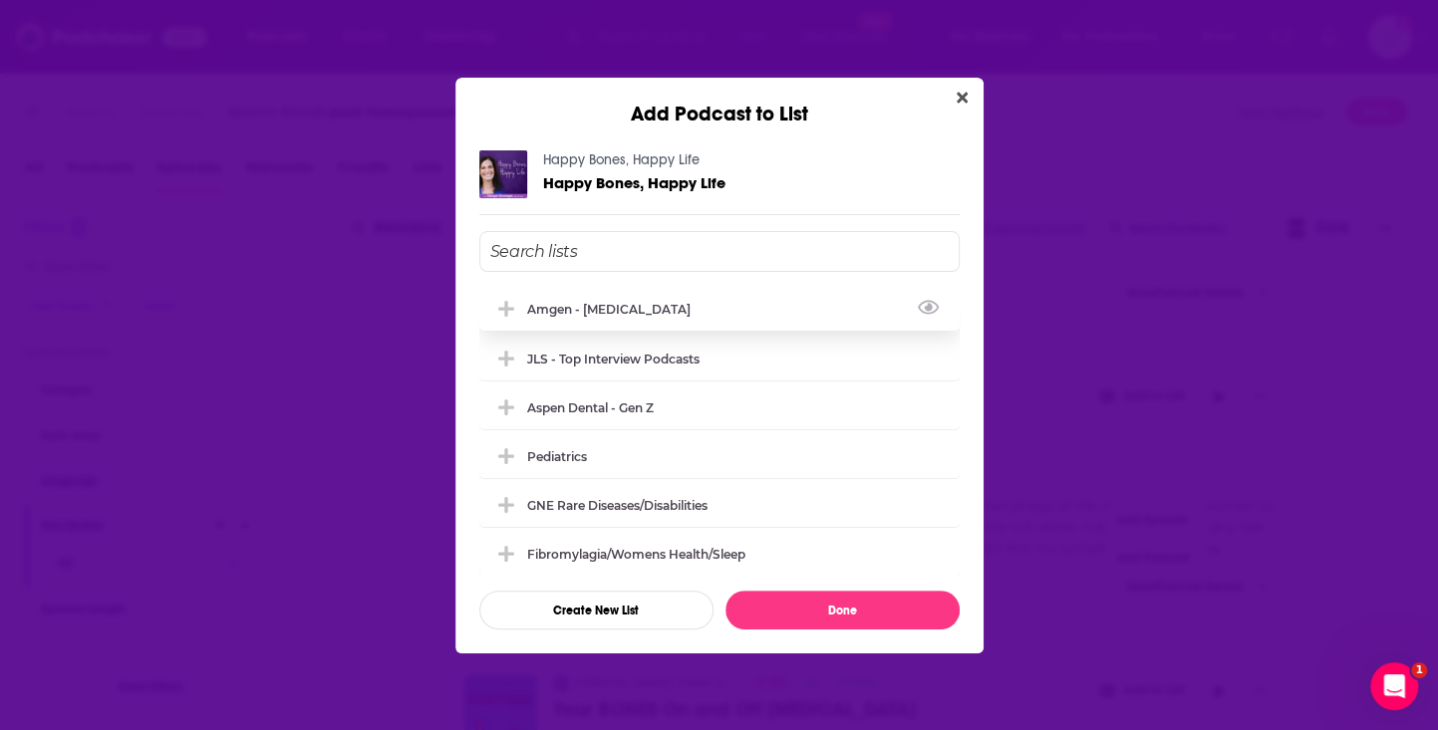
click at [694, 293] on div "Amgen - Osteoporosis" at bounding box center [719, 309] width 480 height 44
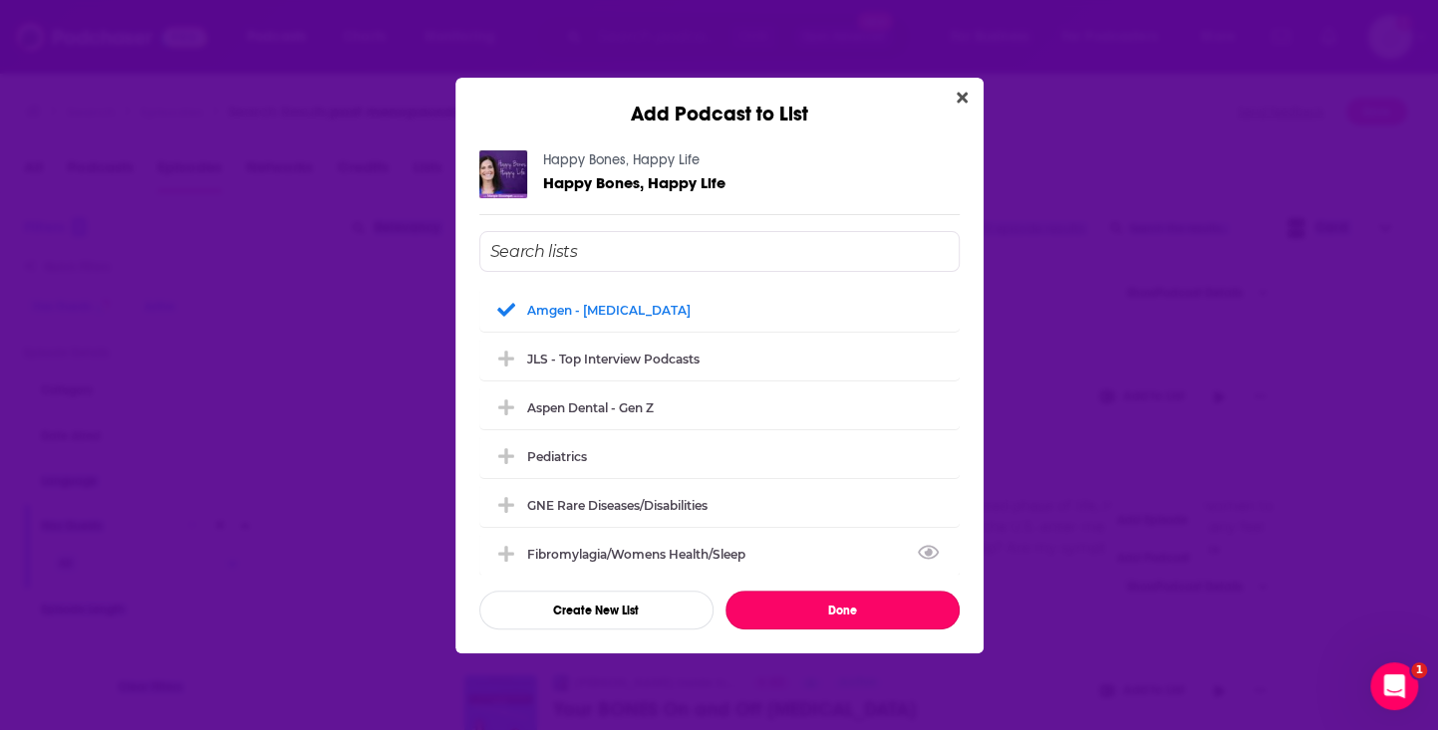
click at [926, 596] on button "Done" at bounding box center [842, 610] width 234 height 39
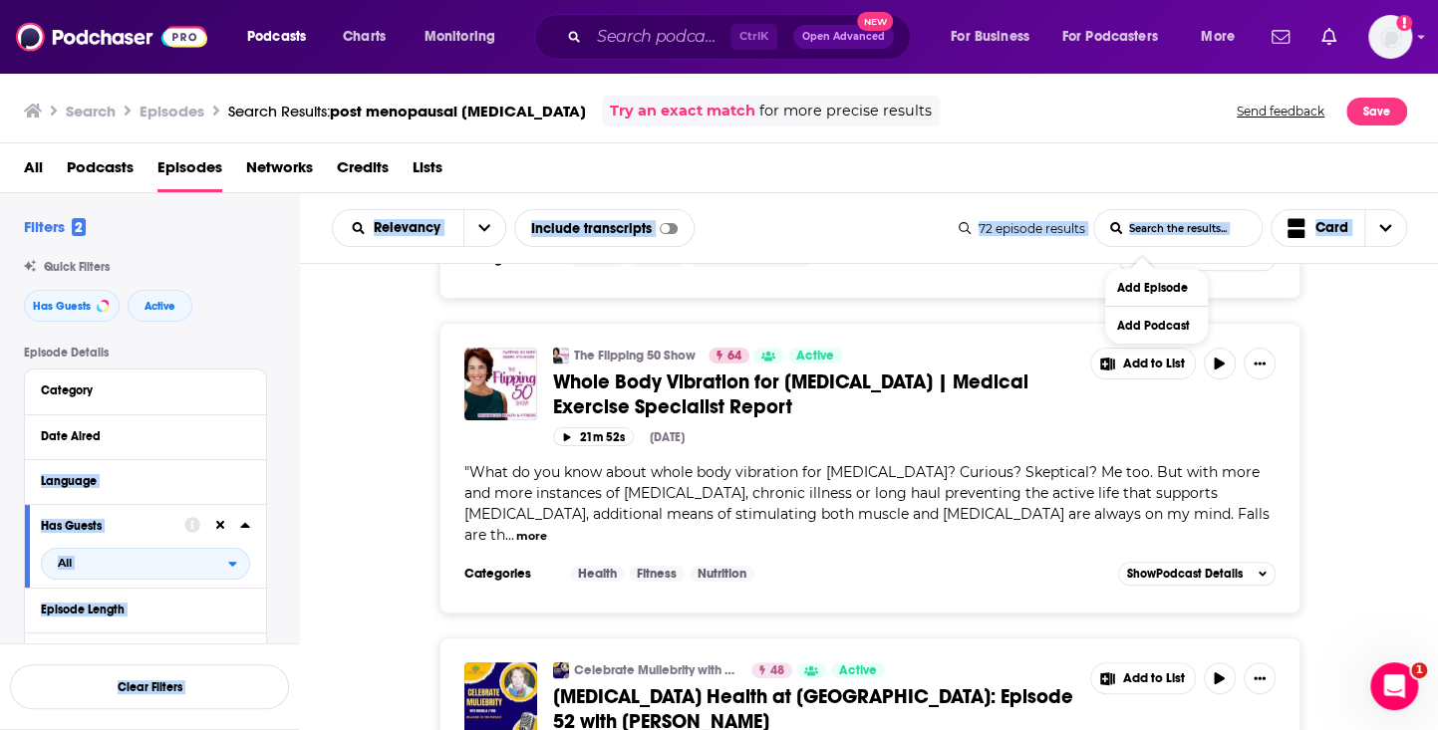
scroll to position [9412, 0]
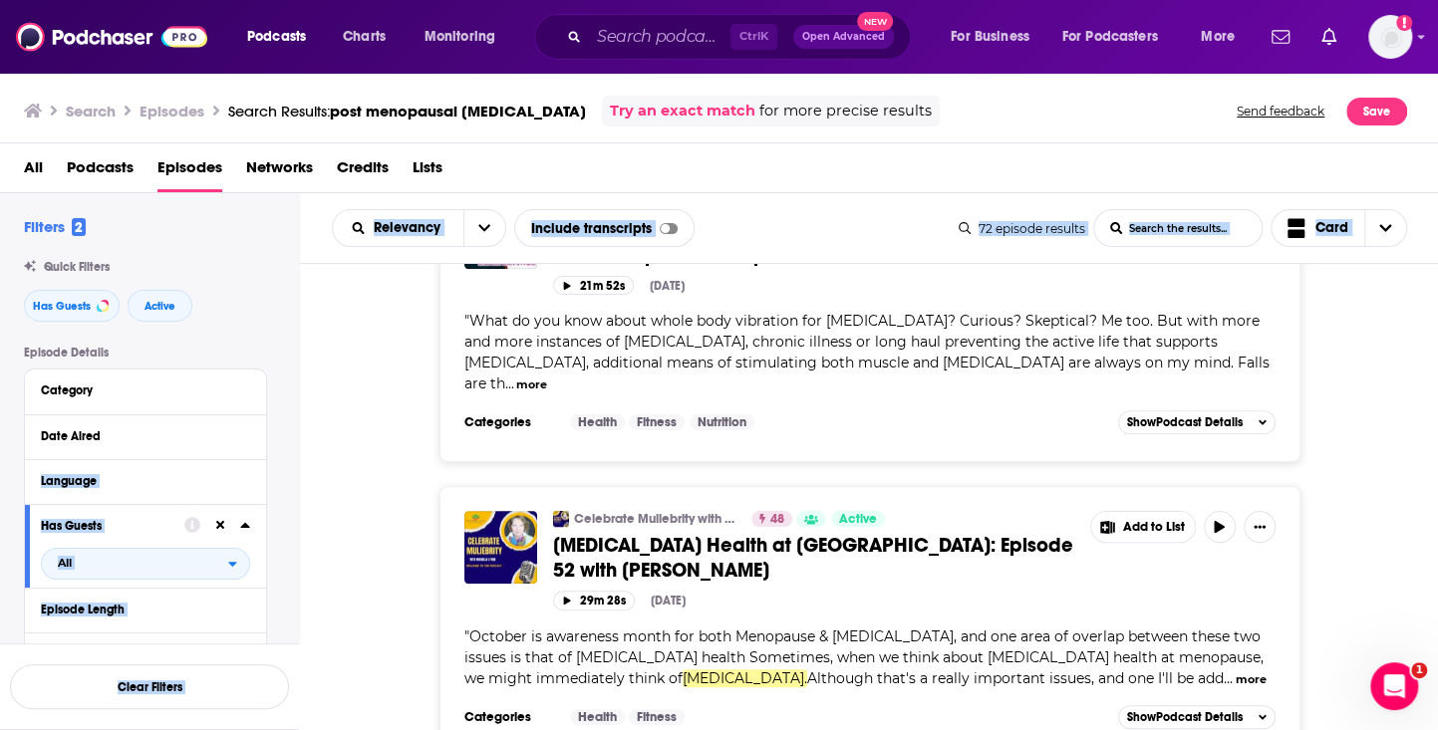
click at [1147, 374] on button "Add Podcast" at bounding box center [1156, 373] width 103 height 37
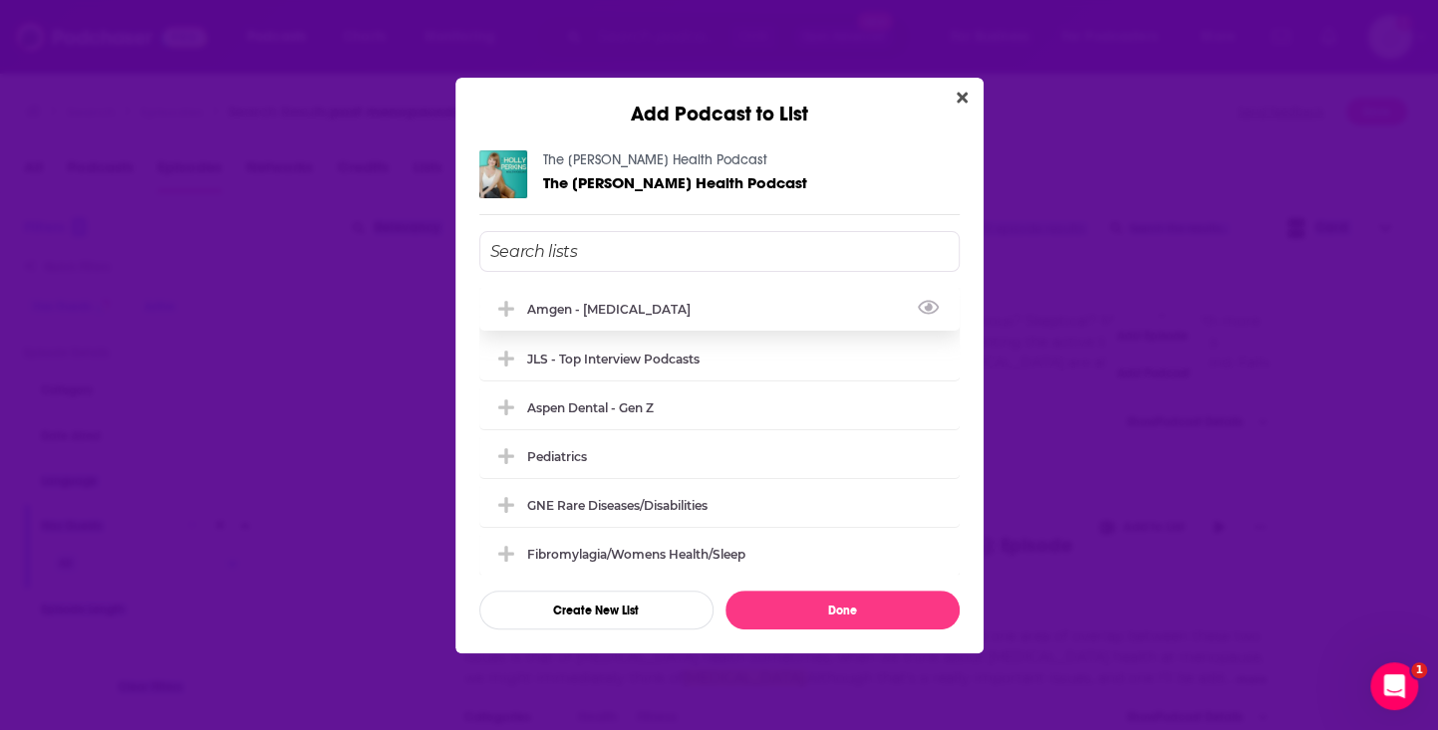
click at [695, 318] on div "Amgen - Osteoporosis" at bounding box center [719, 309] width 480 height 44
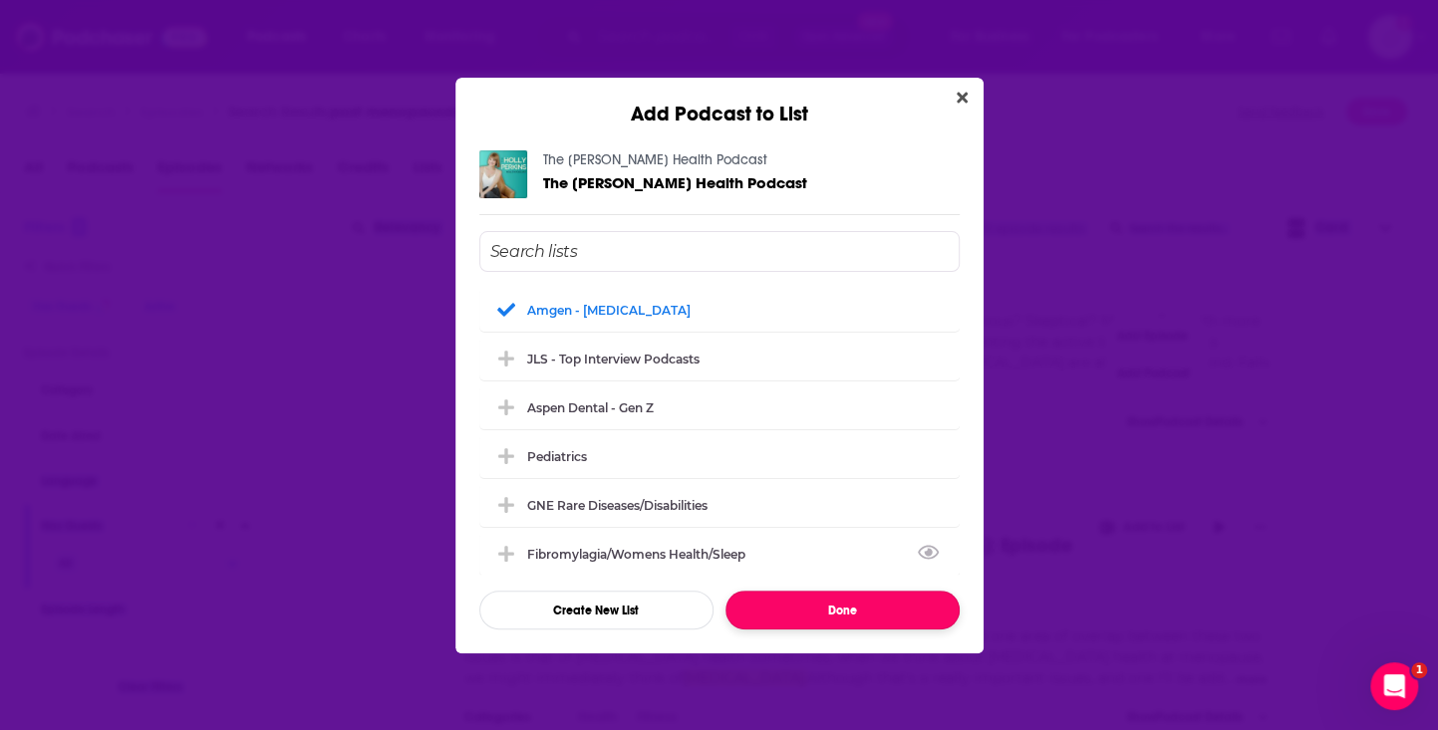
click at [805, 595] on button "Done" at bounding box center [842, 610] width 234 height 39
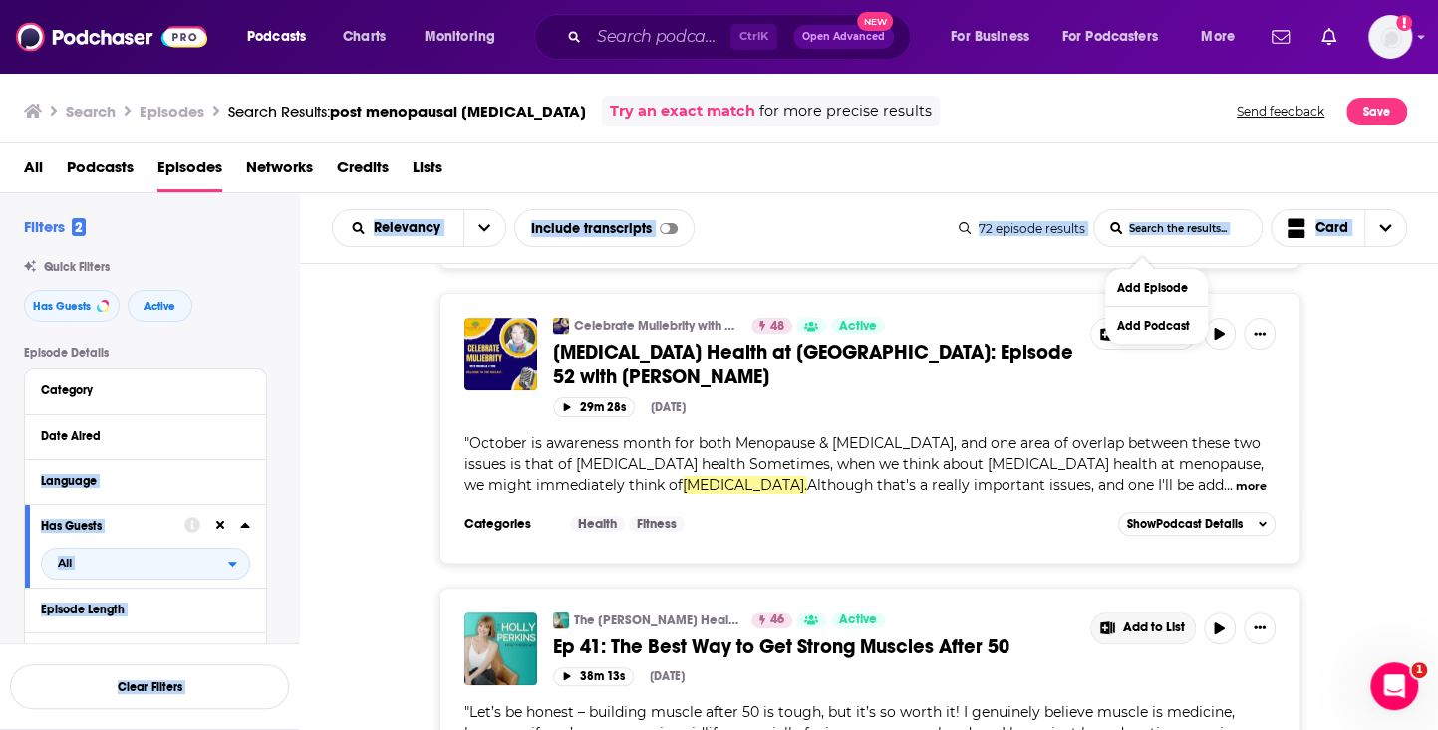
scroll to position [9677, 0]
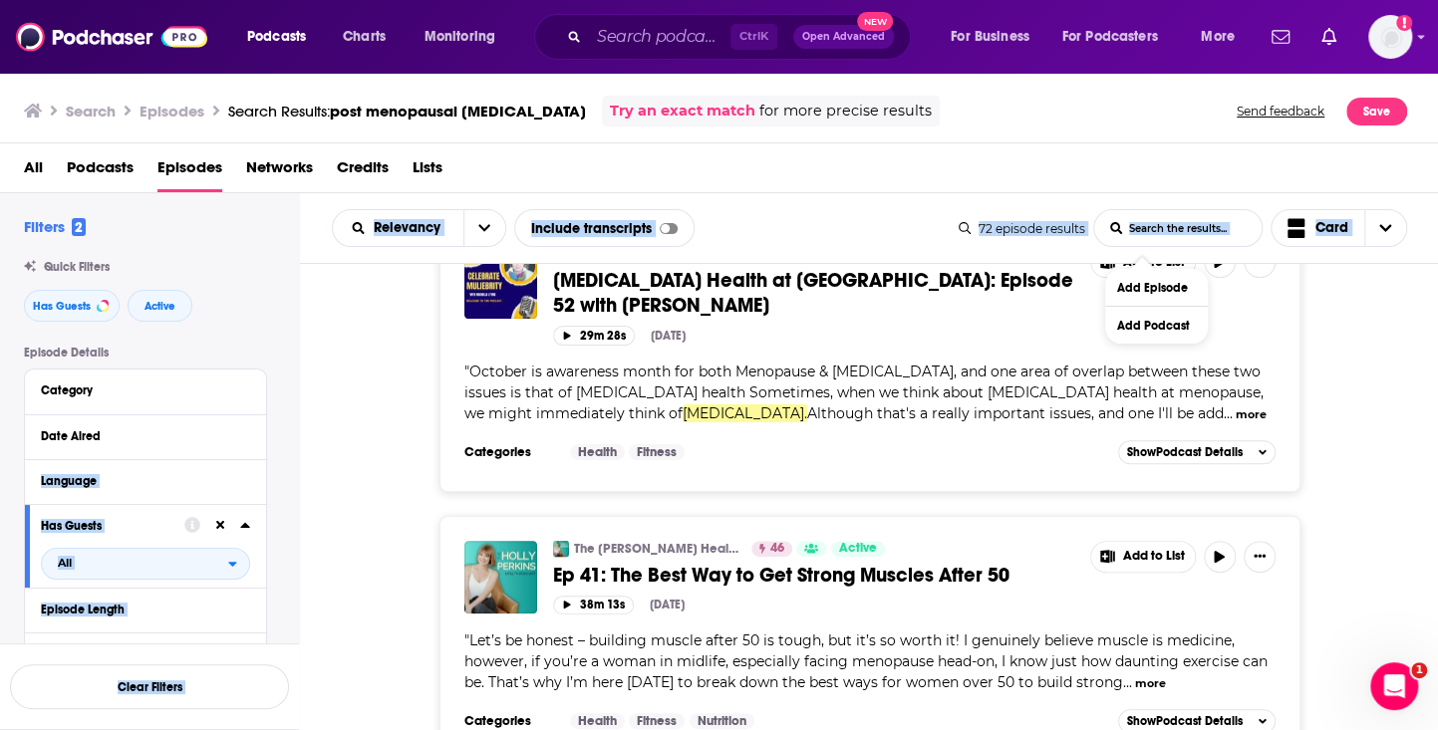
click at [295, 503] on div "Episode Details Category Date Aired Language Has Guests All Episode Length Expl…" at bounding box center [161, 675] width 275 height 658
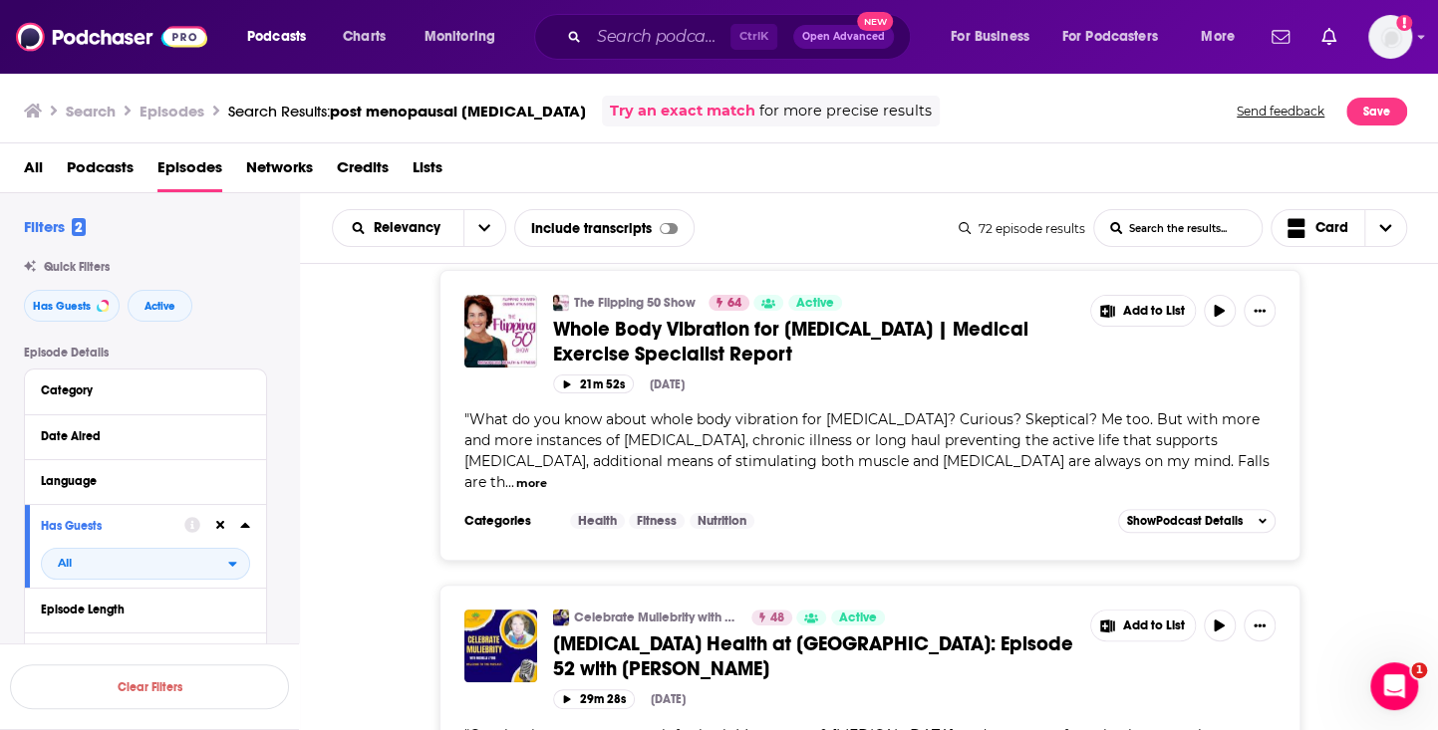
scroll to position [9279, 0]
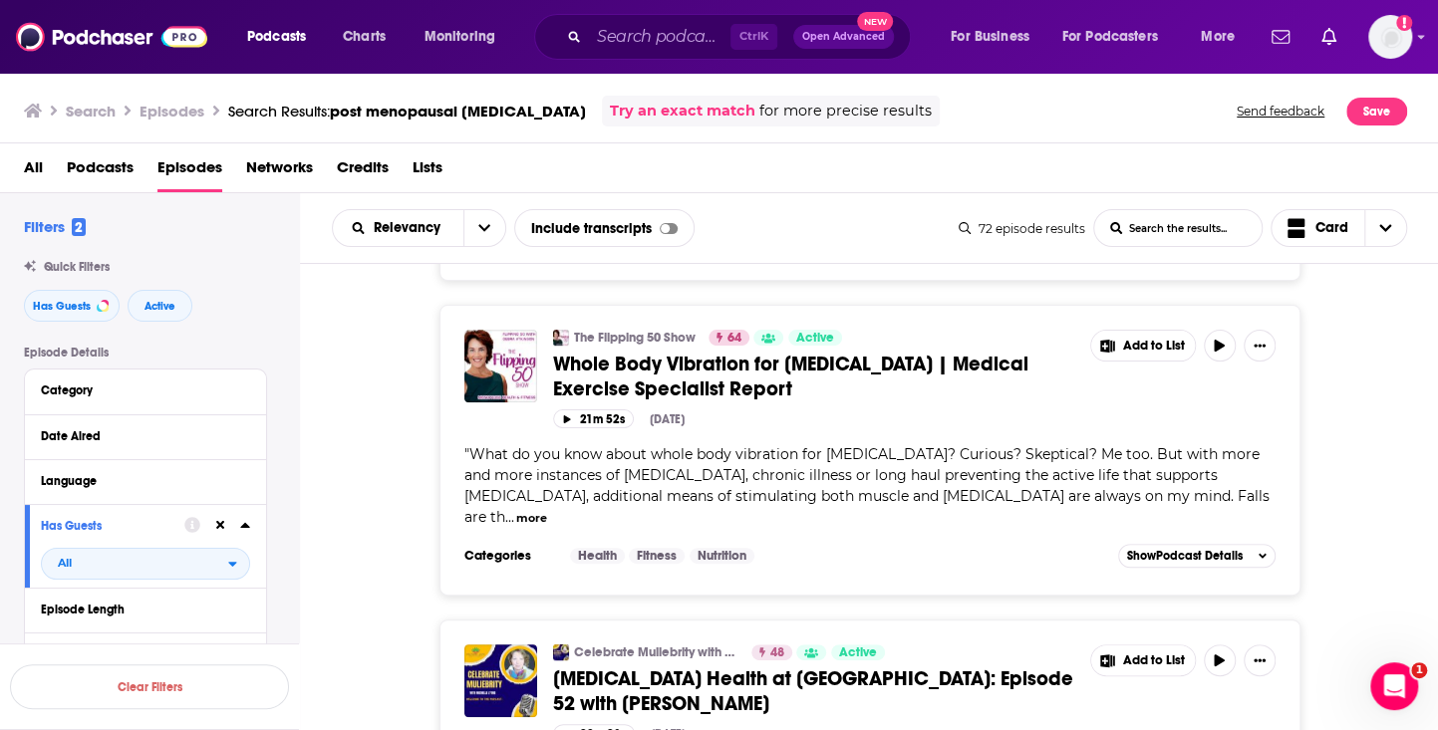
click at [1142, 501] on button "Add Podcast" at bounding box center [1156, 505] width 103 height 37
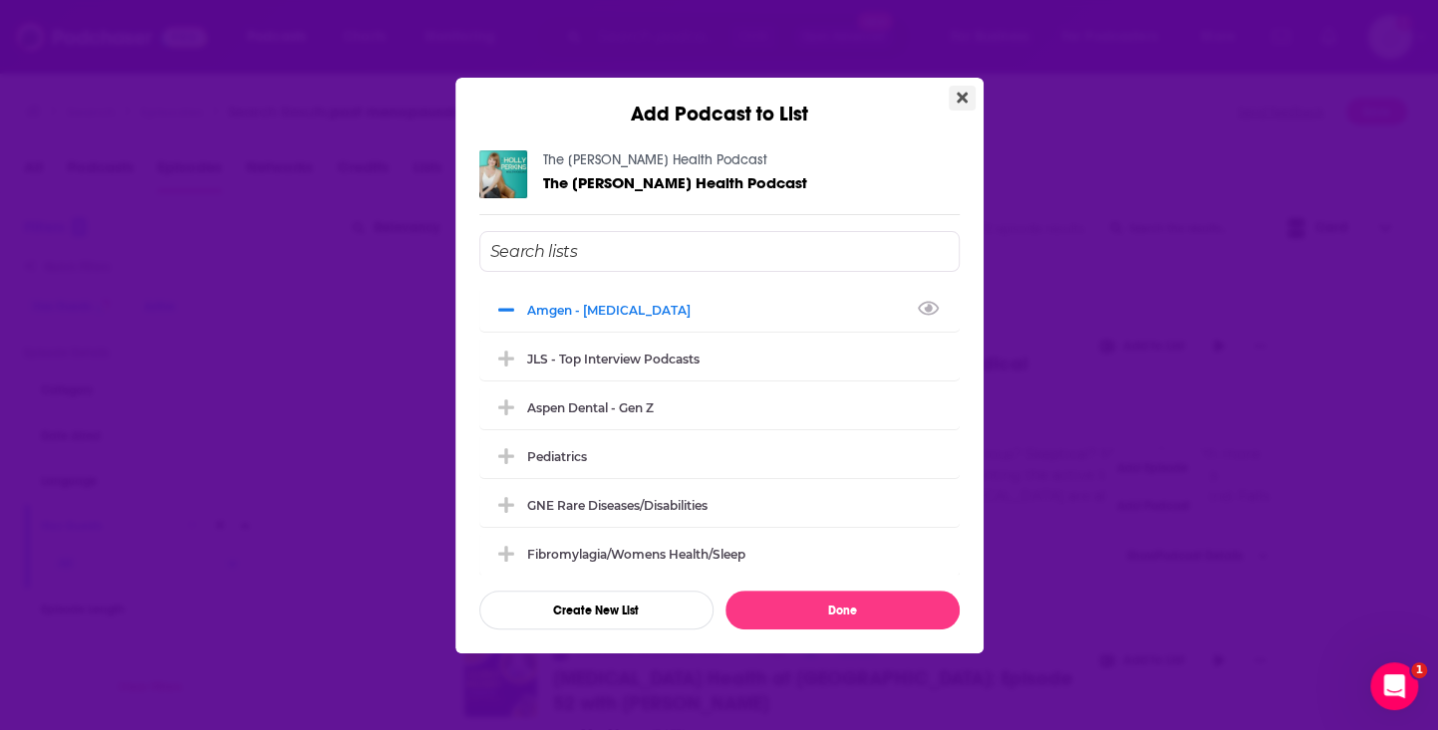
click at [959, 102] on icon "Close" at bounding box center [962, 98] width 11 height 16
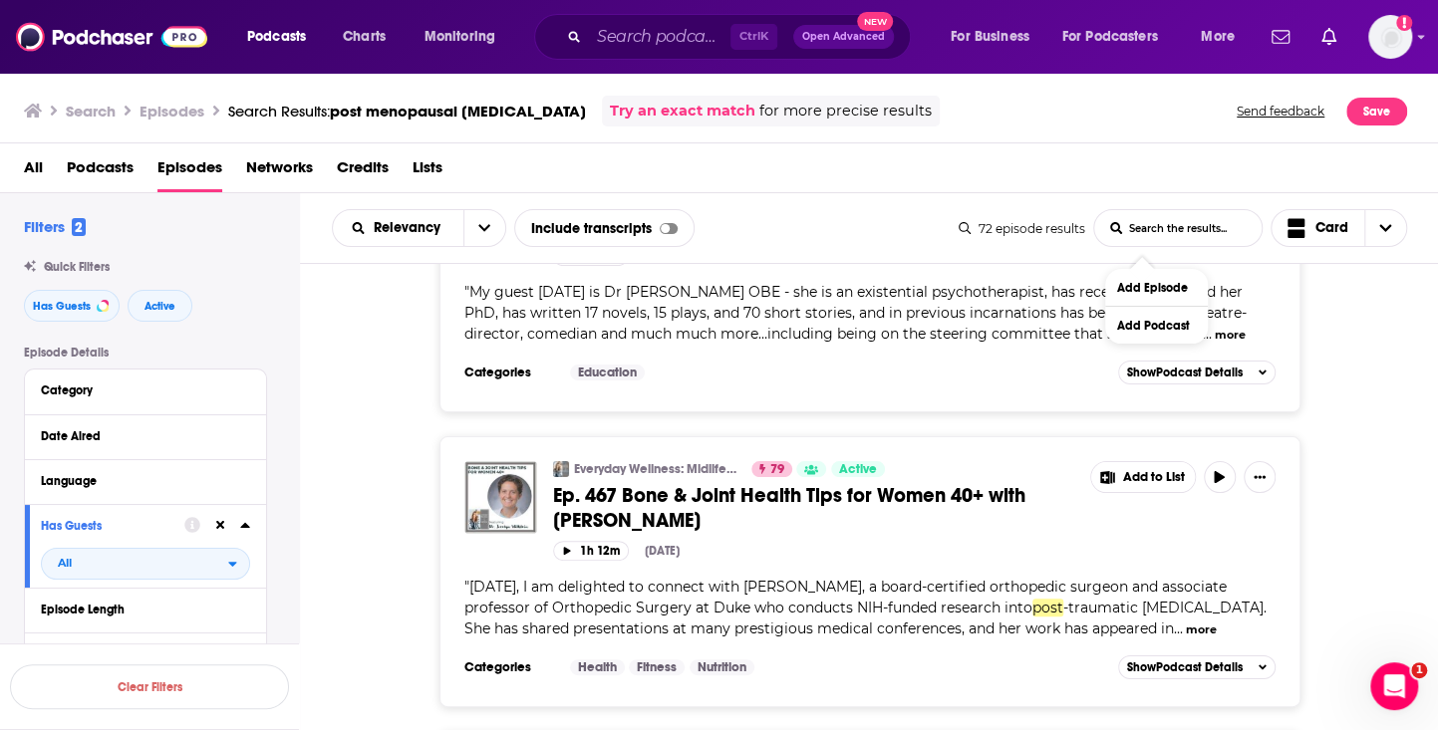
scroll to position [12467, 0]
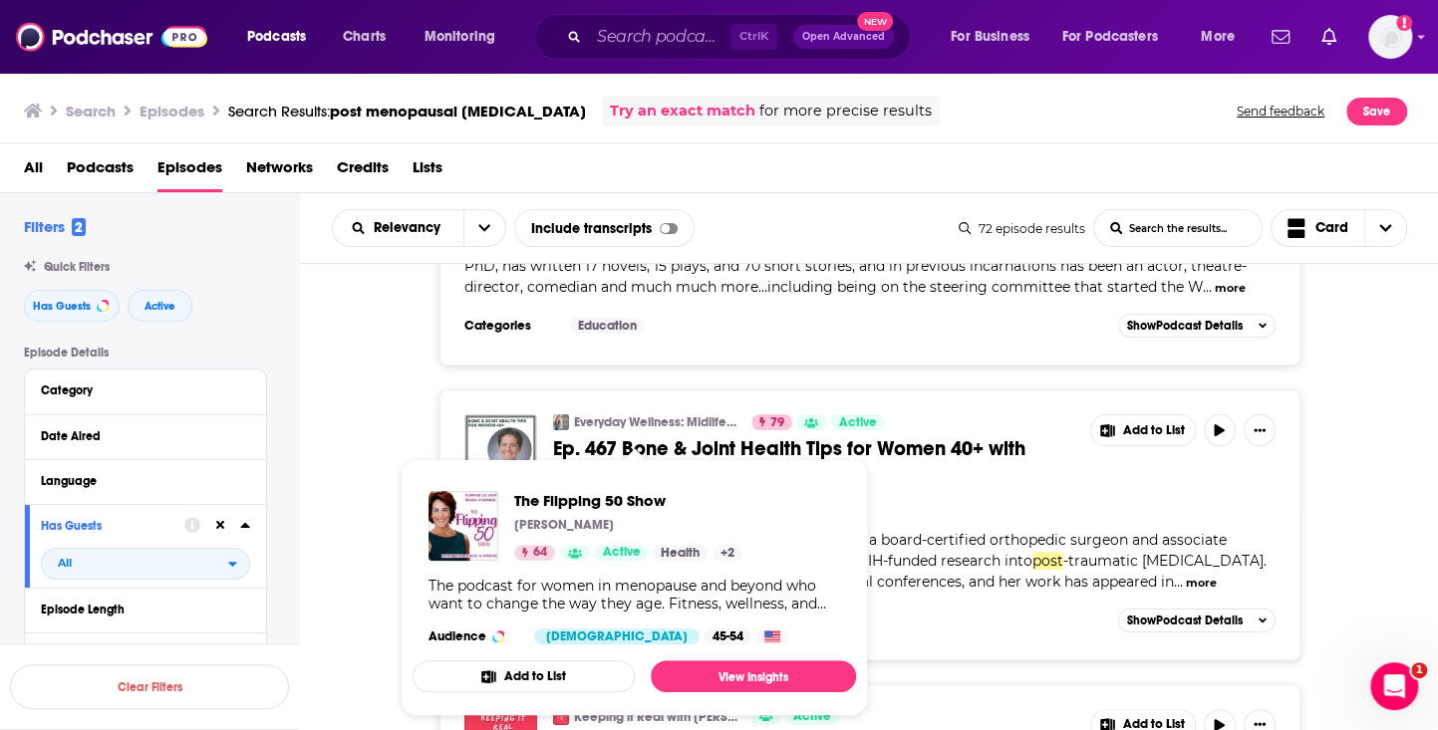
drag, startPoint x: 604, startPoint y: 469, endPoint x: 403, endPoint y: 456, distance: 201.7
click at [403, 456] on span "The Flipping 50 Show Debra Atkinson 64 Active Health + 2 The podcast for women …" at bounding box center [634, 587] width 467 height 281
drag, startPoint x: 583, startPoint y: 466, endPoint x: 338, endPoint y: 434, distance: 247.2
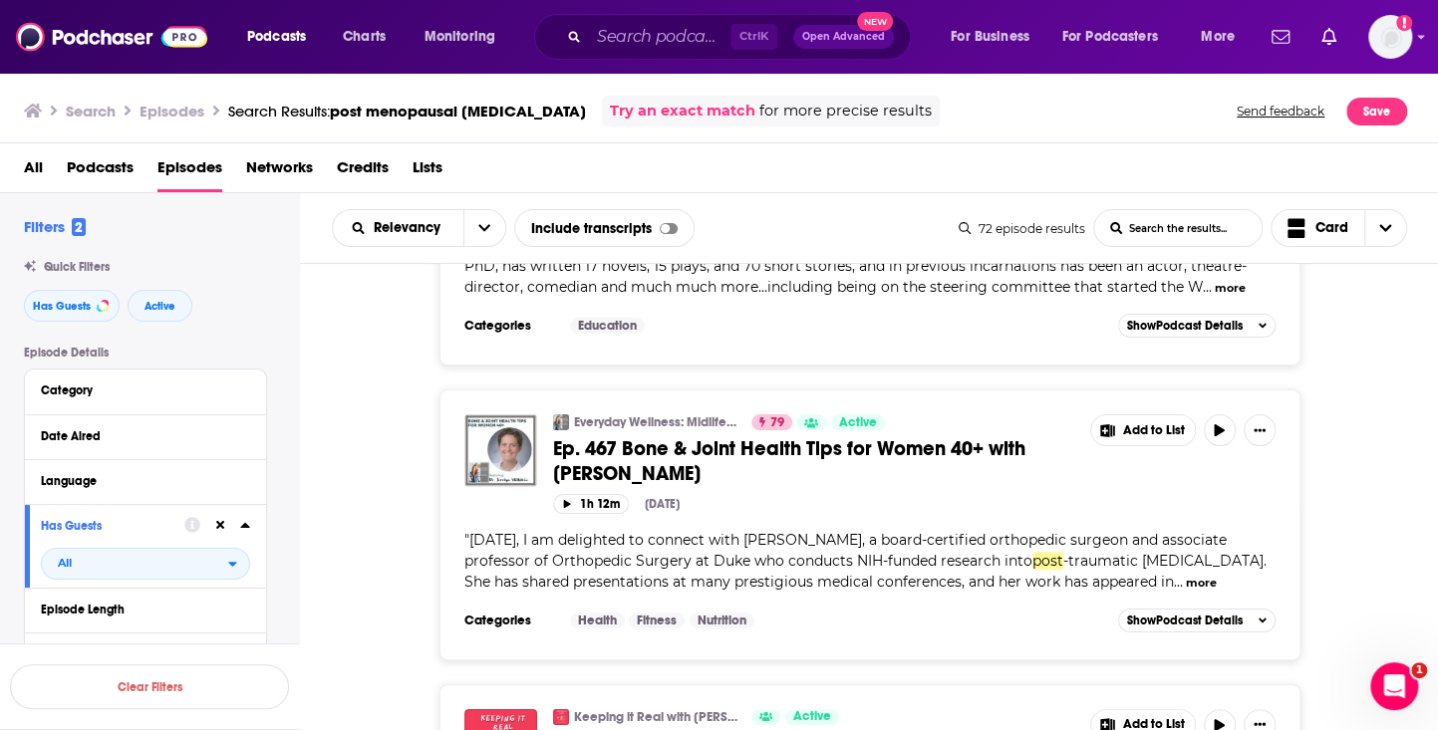
click at [1164, 555] on button "Add Podcast" at bounding box center [1156, 555] width 103 height 37
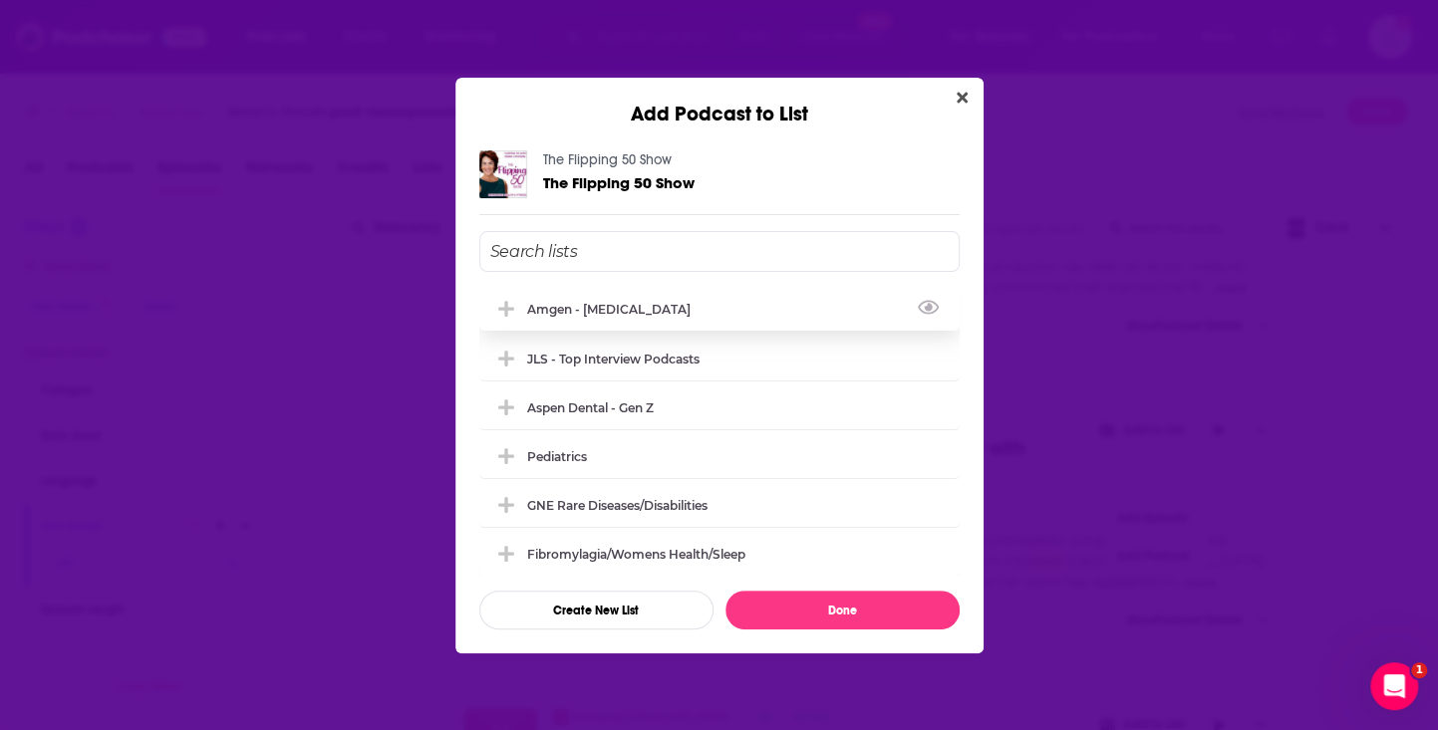
click at [705, 305] on div "Amgen - Osteoporosis" at bounding box center [719, 309] width 480 height 44
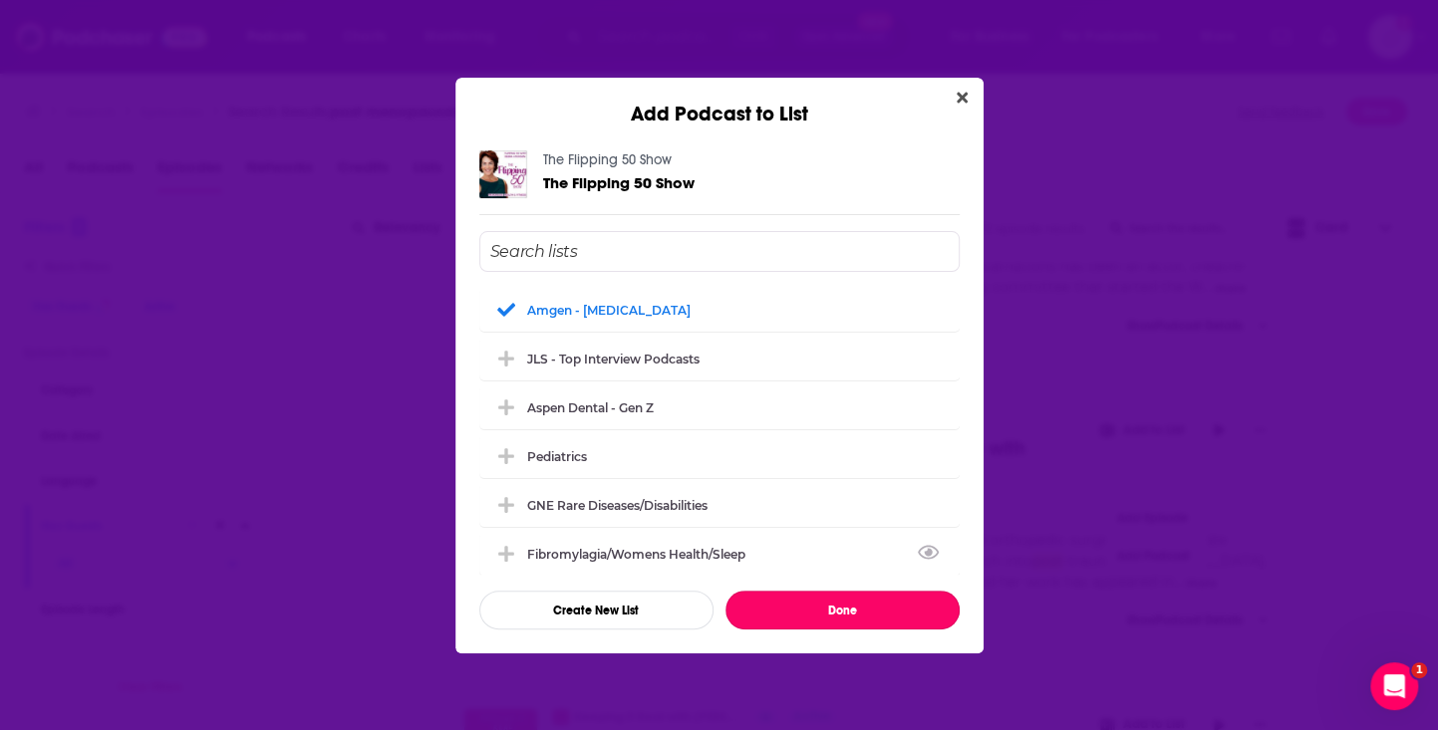
click at [919, 617] on button "Done" at bounding box center [842, 610] width 234 height 39
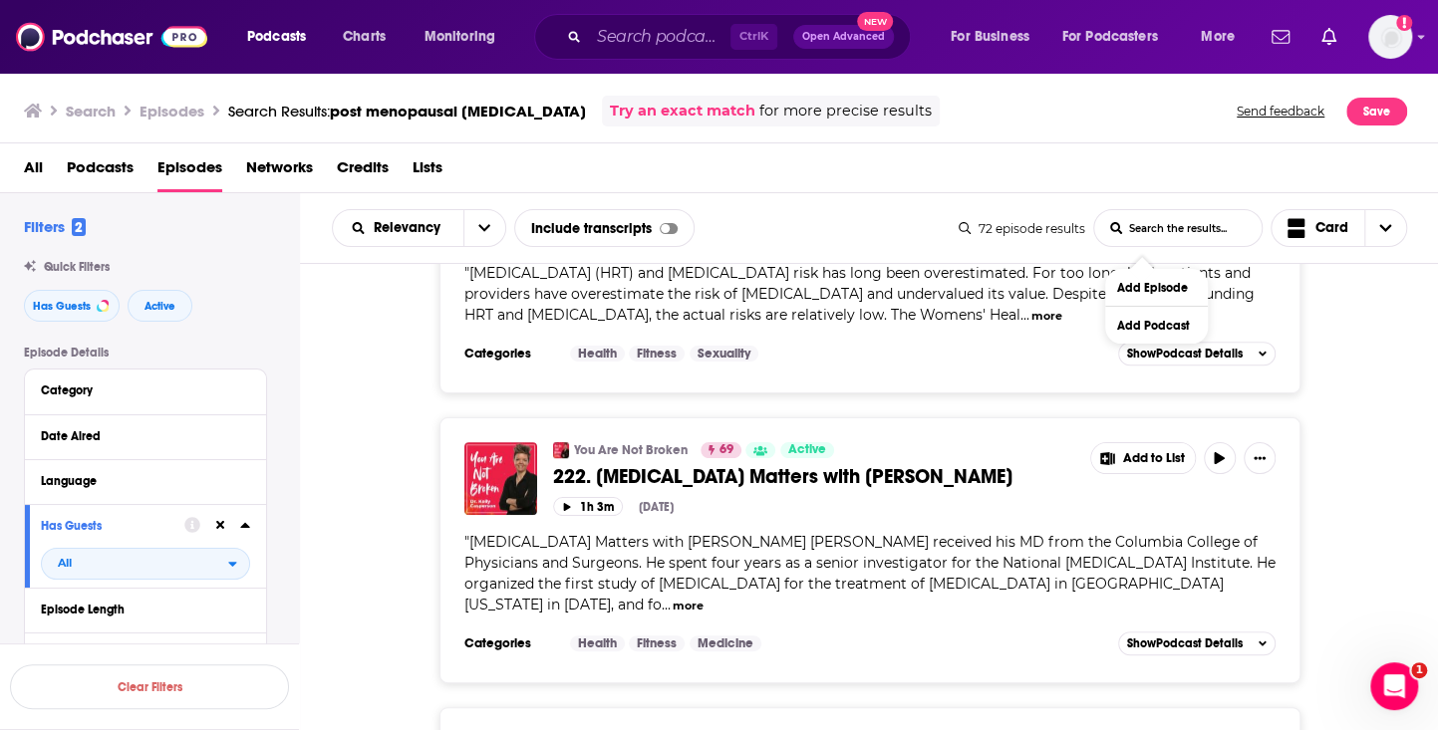
scroll to position [13796, 0]
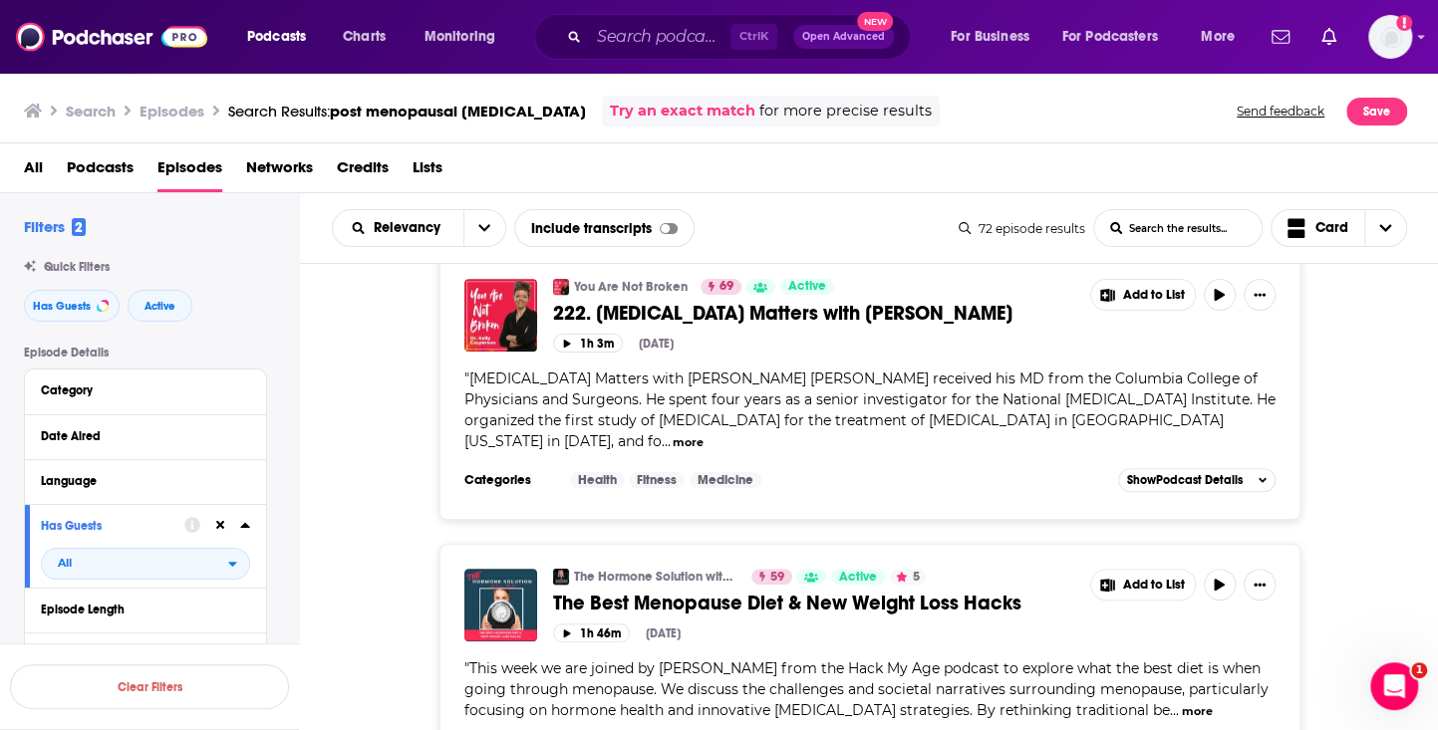
drag, startPoint x: 1353, startPoint y: 492, endPoint x: 1327, endPoint y: 491, distance: 25.9
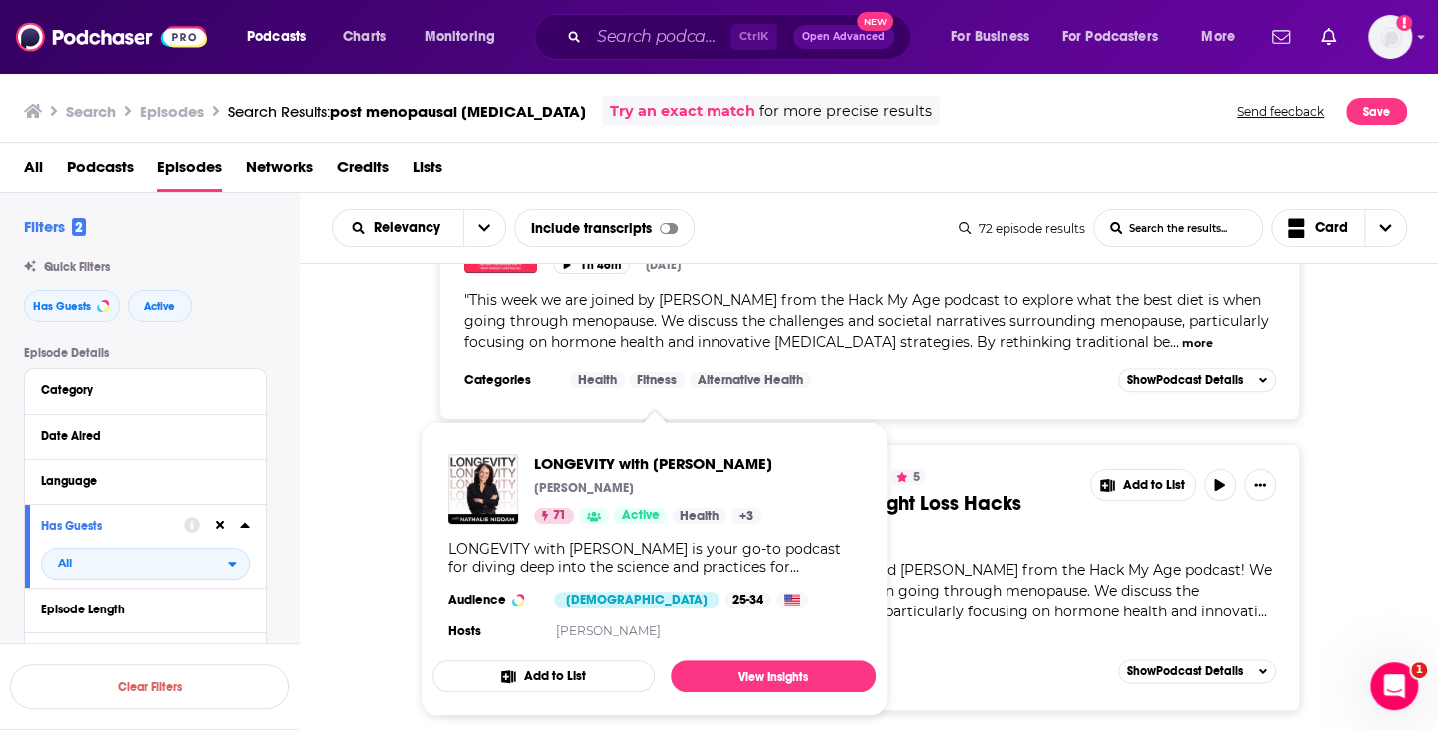
drag, startPoint x: 595, startPoint y: 418, endPoint x: 368, endPoint y: 424, distance: 227.3
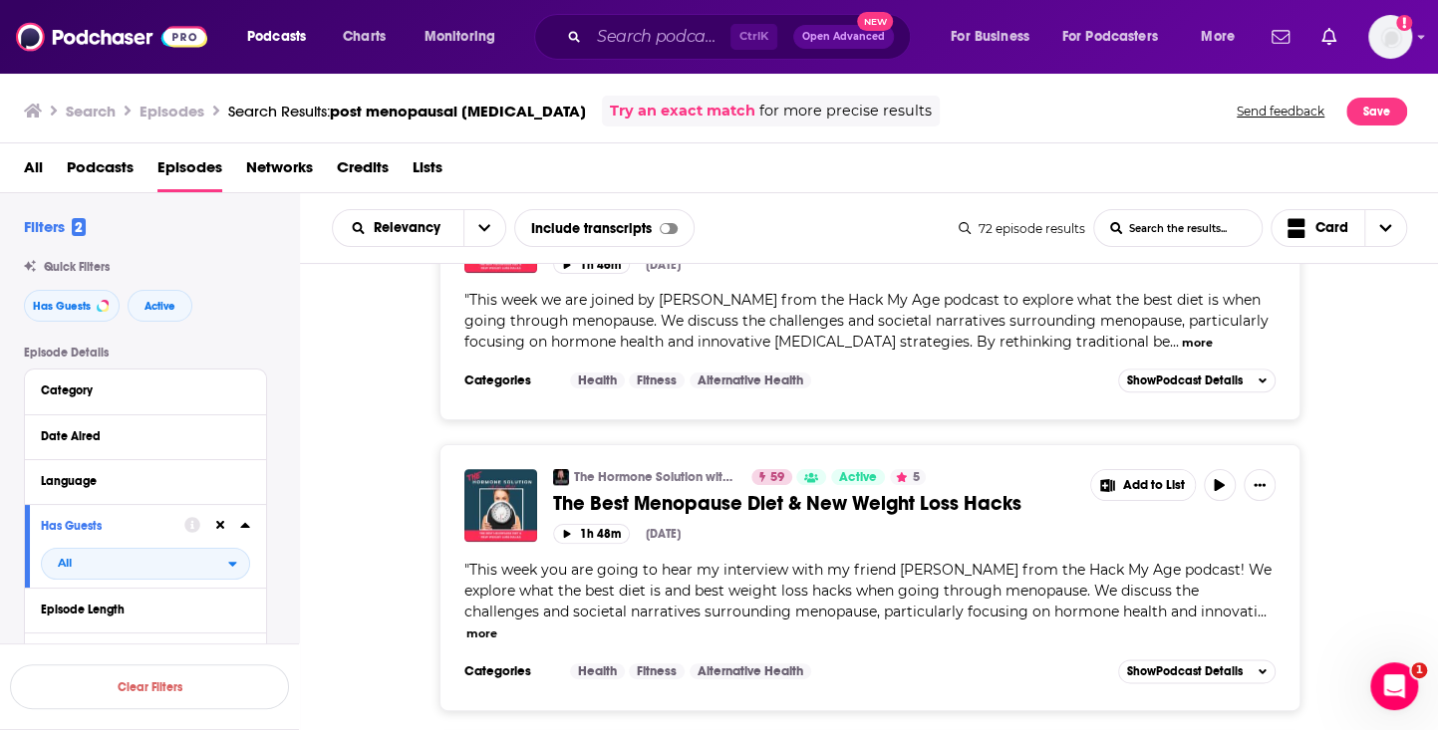
drag, startPoint x: 593, startPoint y: 417, endPoint x: 386, endPoint y: 470, distance: 213.9
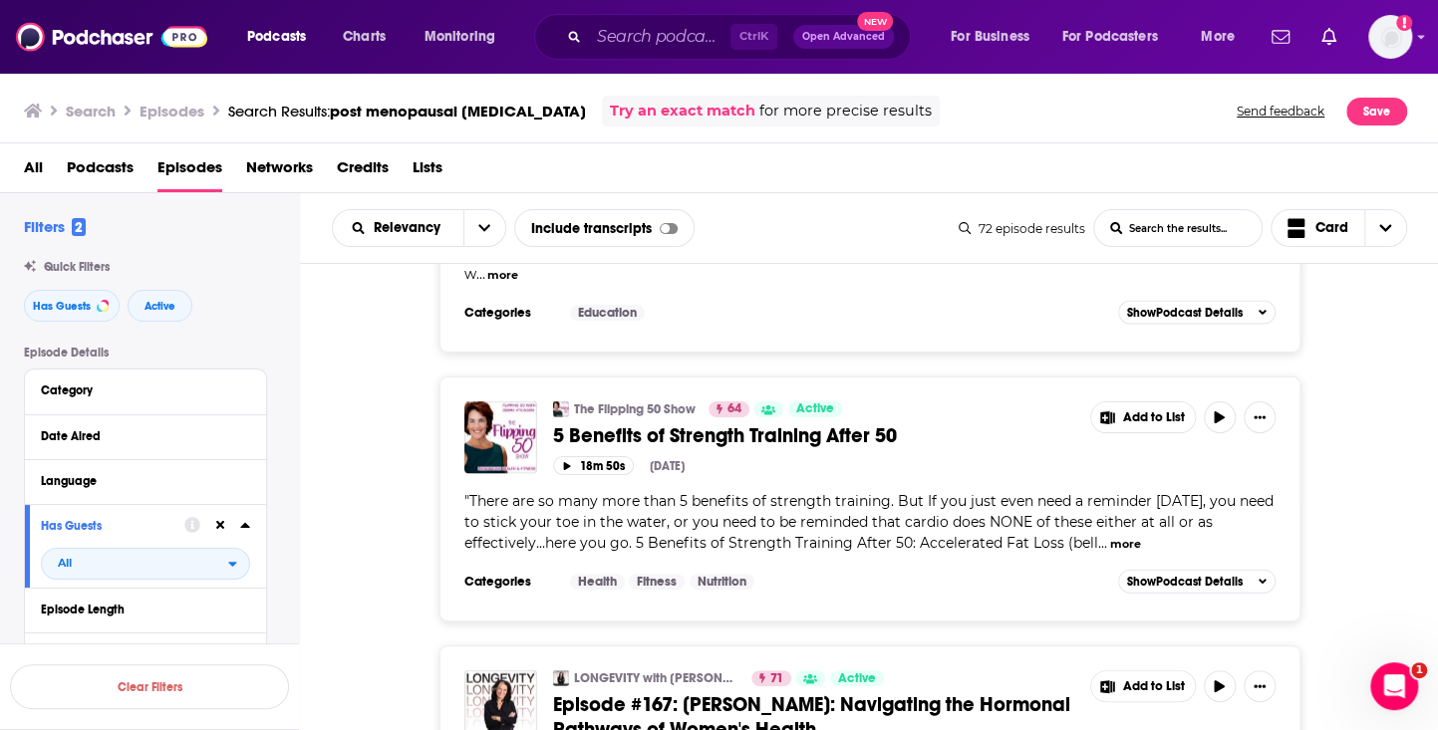
scroll to position [15361, 0]
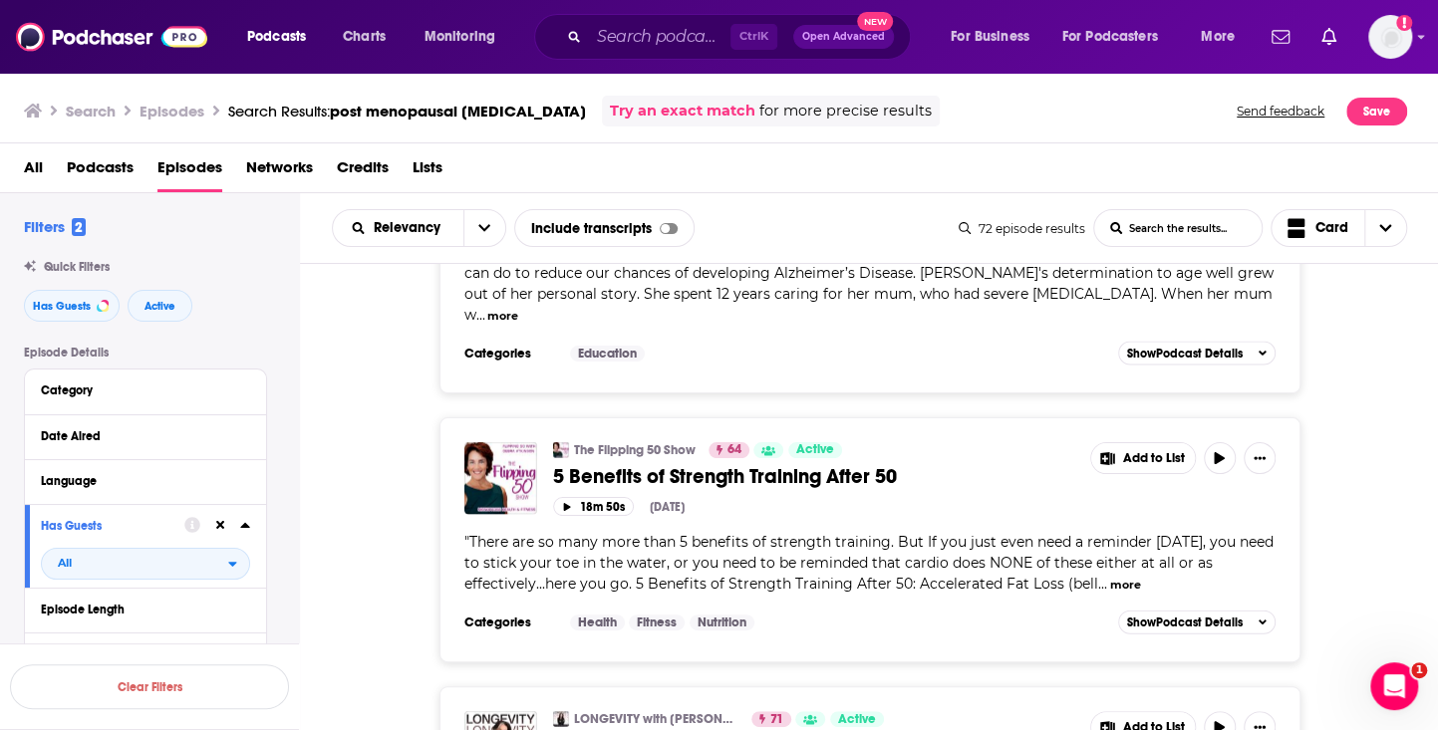
click at [1124, 484] on button "Add Podcast" at bounding box center [1156, 489] width 103 height 37
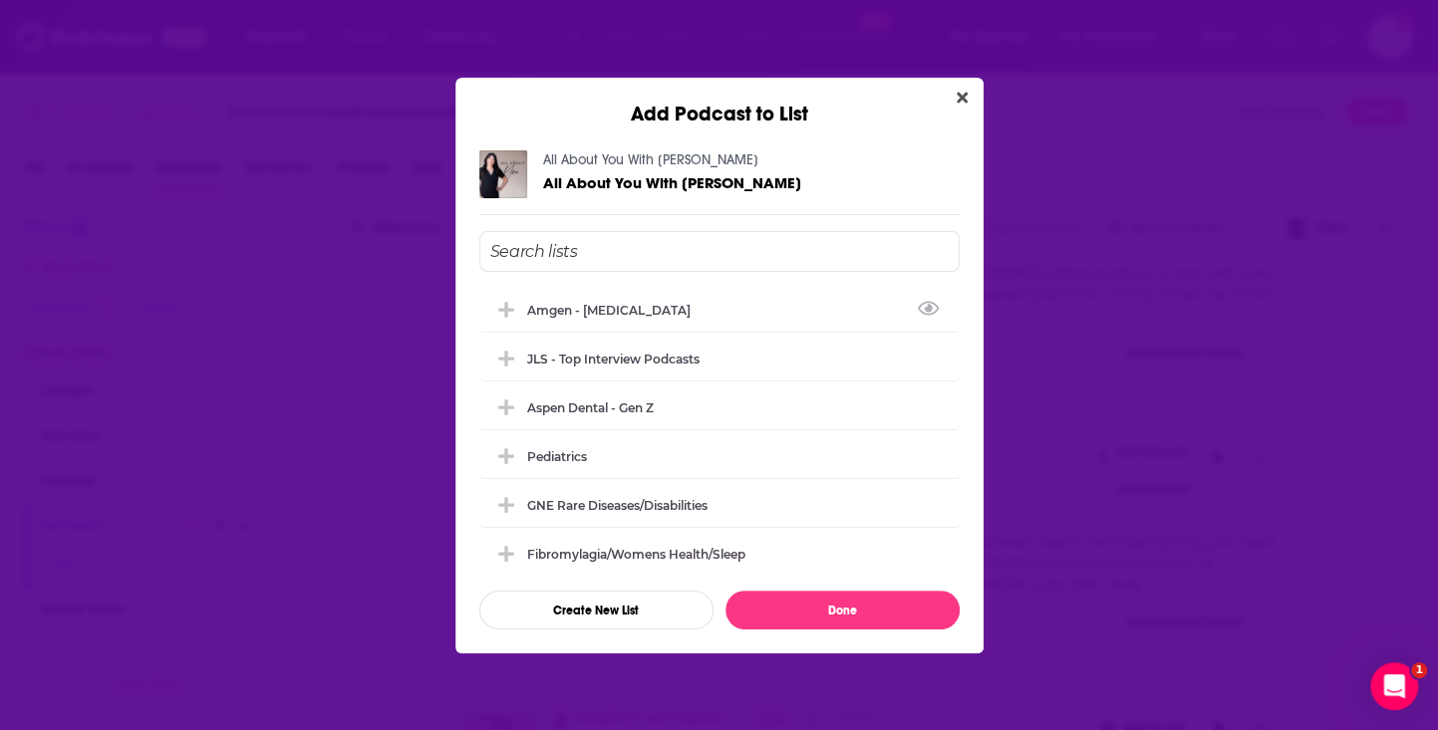
drag, startPoint x: 590, startPoint y: 291, endPoint x: 1114, endPoint y: 351, distance: 527.5
click at [594, 290] on div "Amgen - Osteoporosis" at bounding box center [719, 310] width 480 height 44
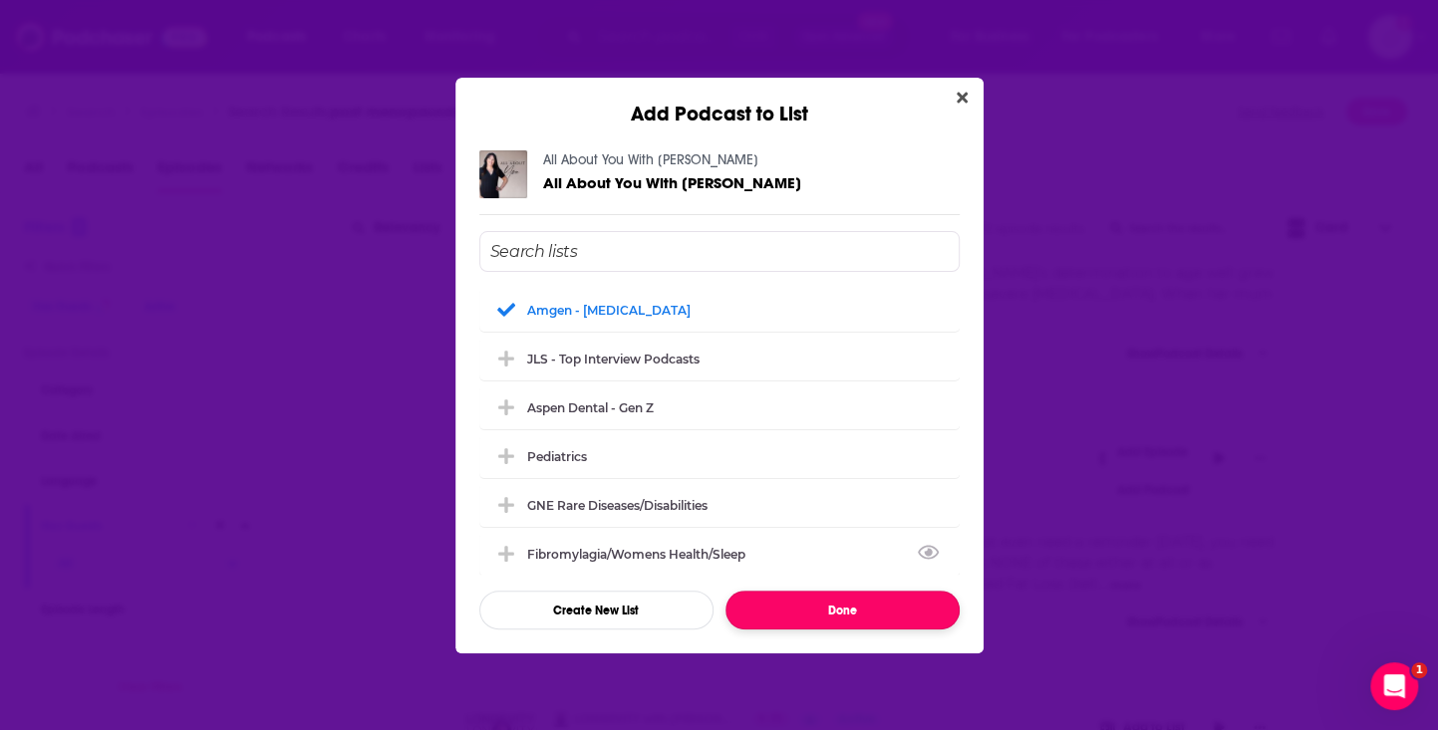
click at [868, 611] on button "Done" at bounding box center [842, 610] width 234 height 39
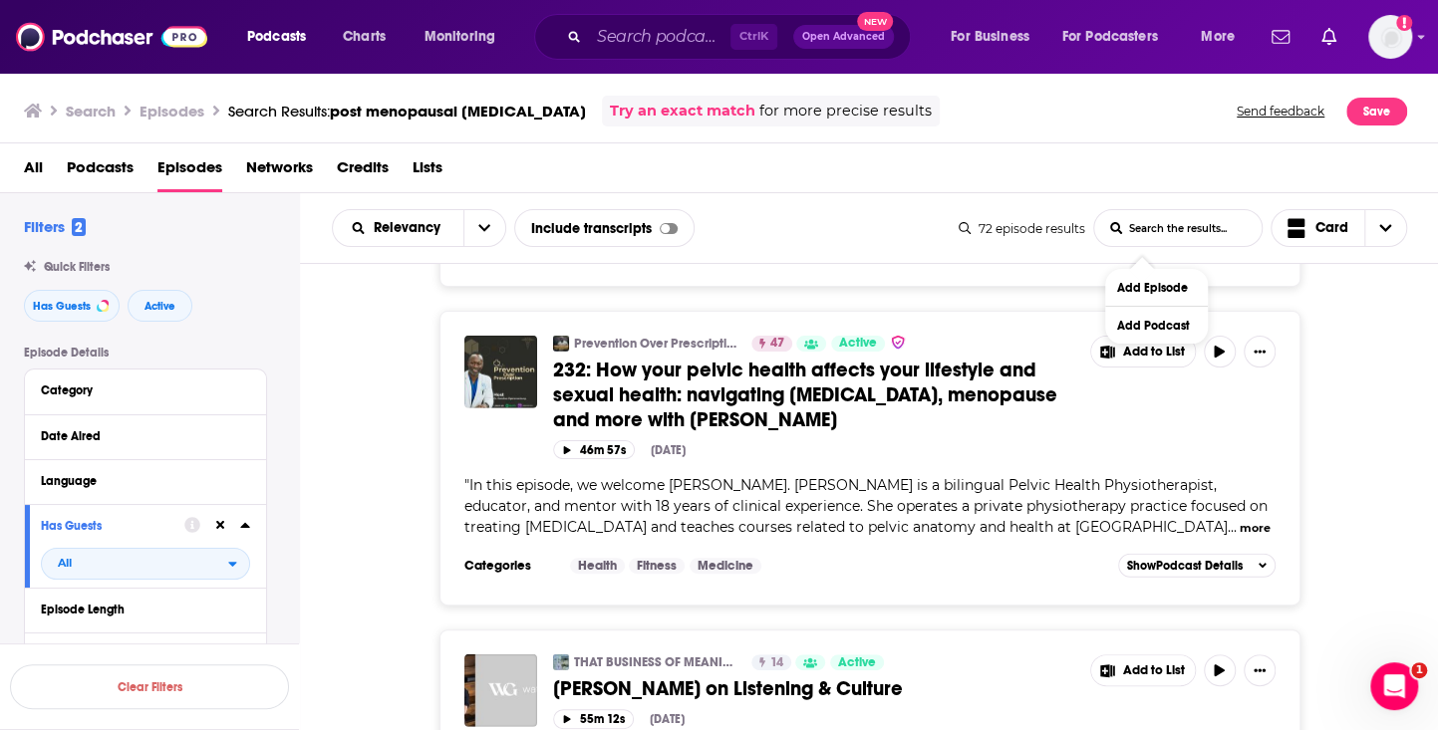
scroll to position [20212, 0]
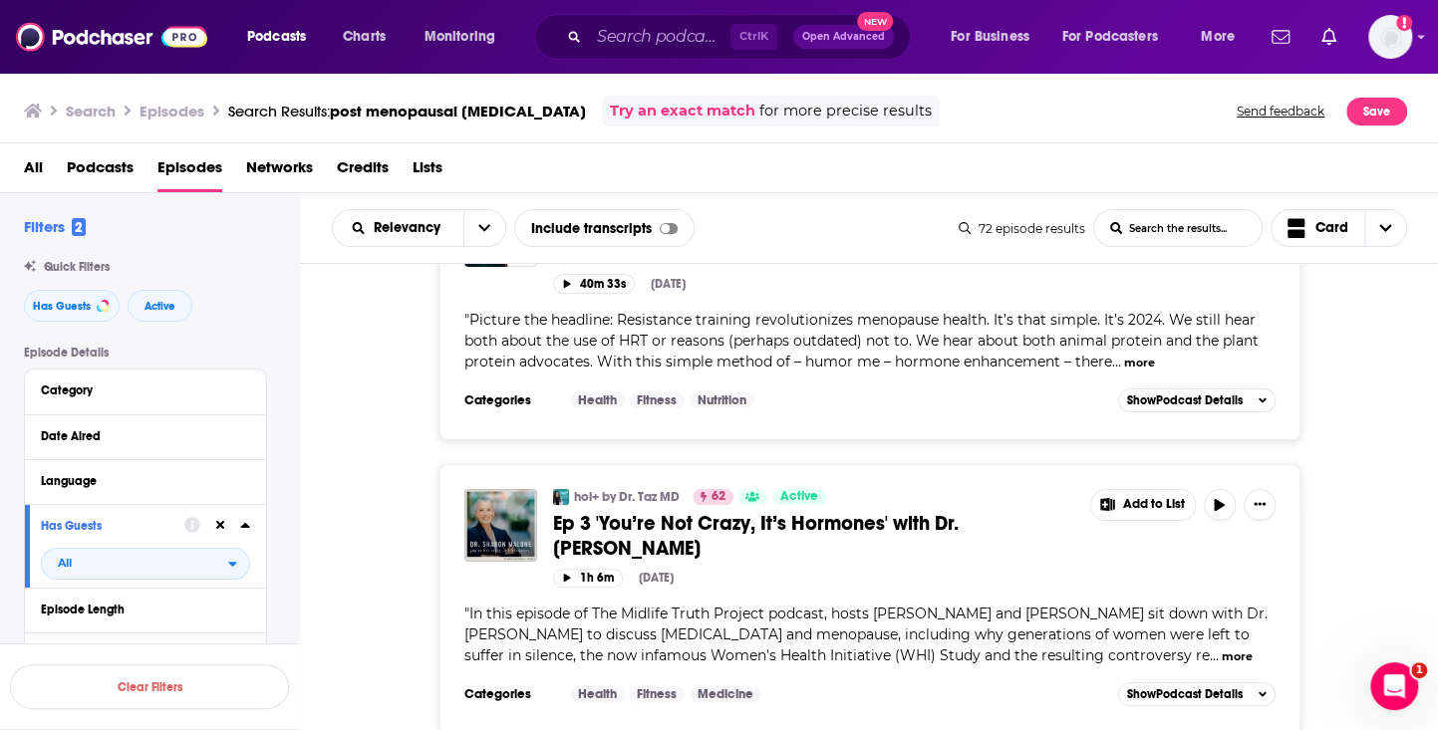
scroll to position [17422, 0]
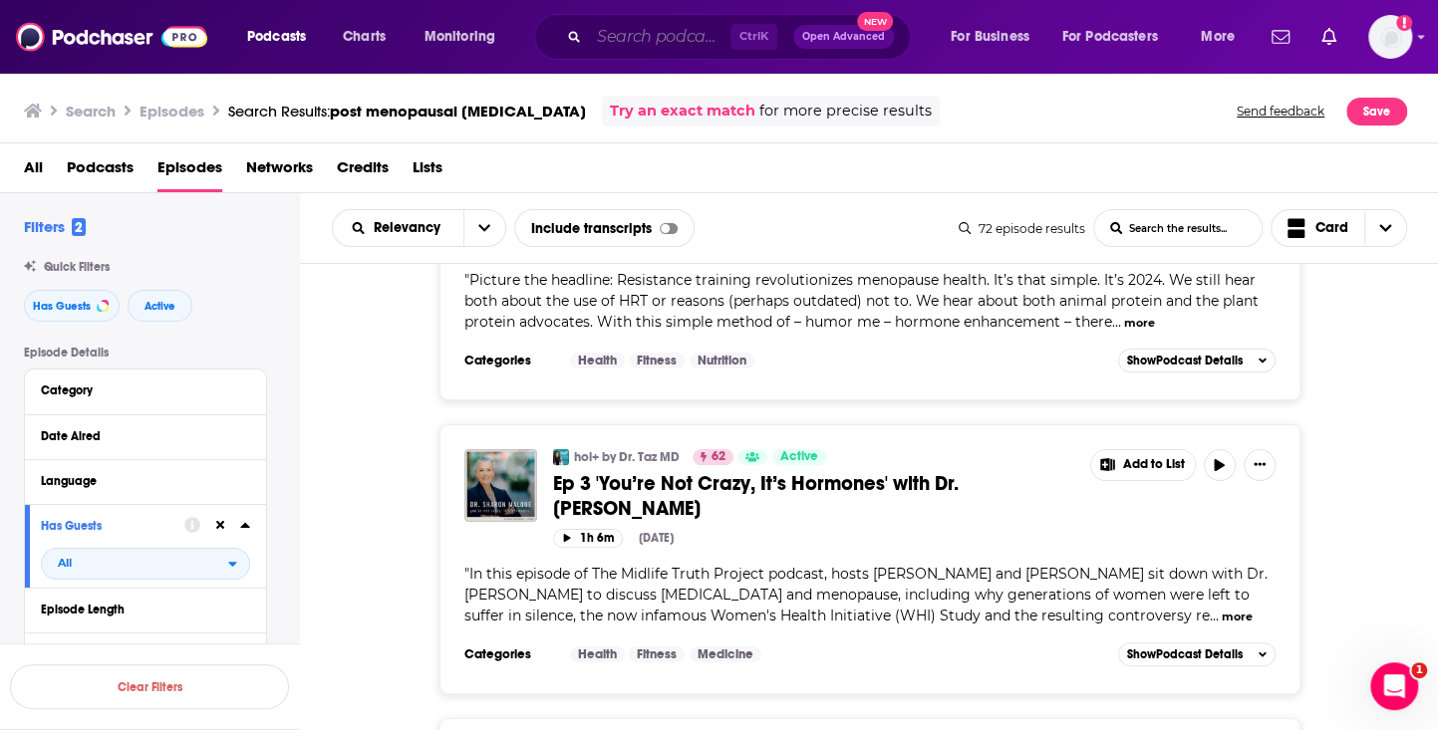
click at [672, 39] on input "Search podcasts, credits, & more..." at bounding box center [659, 37] width 141 height 32
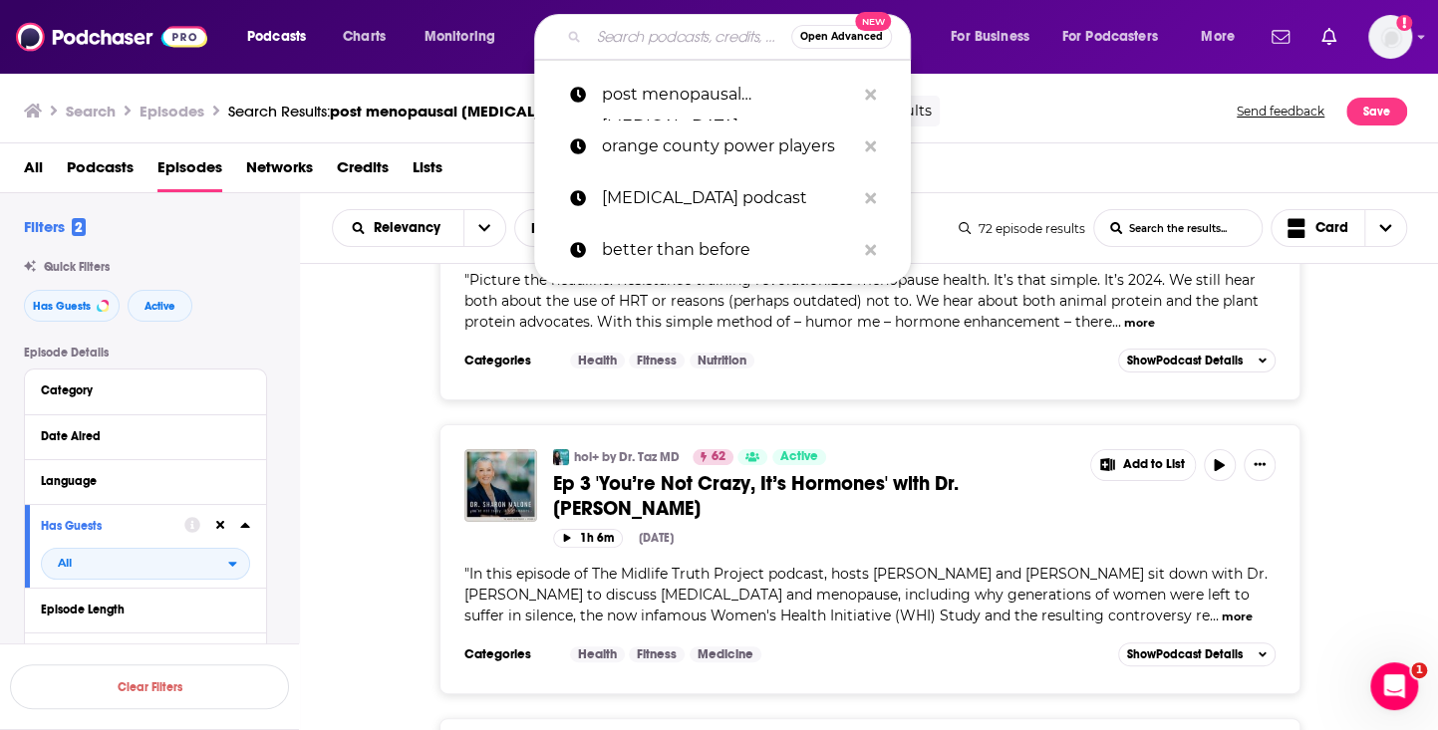
paste input "The Bone Coach Osteoporosis"
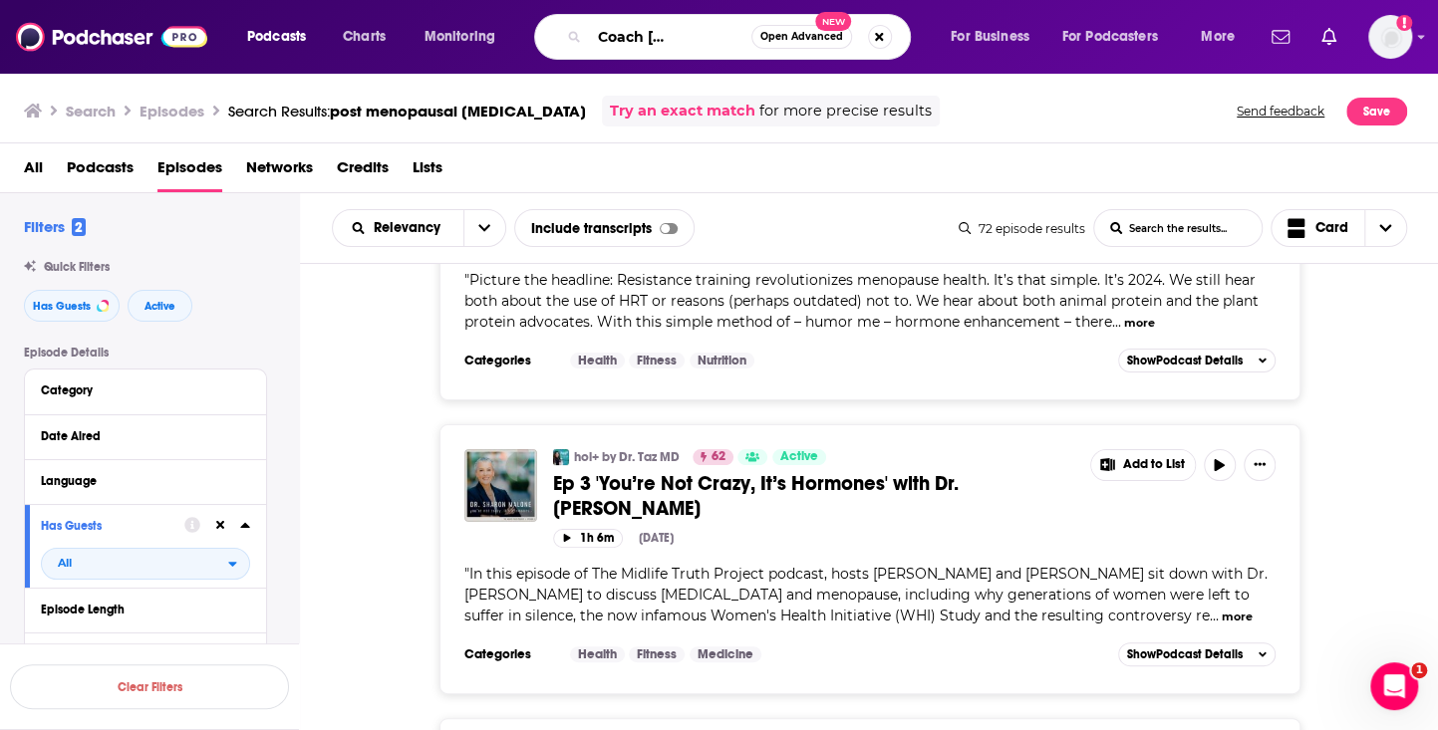
type input "The Bone Coach Osteoporosis"
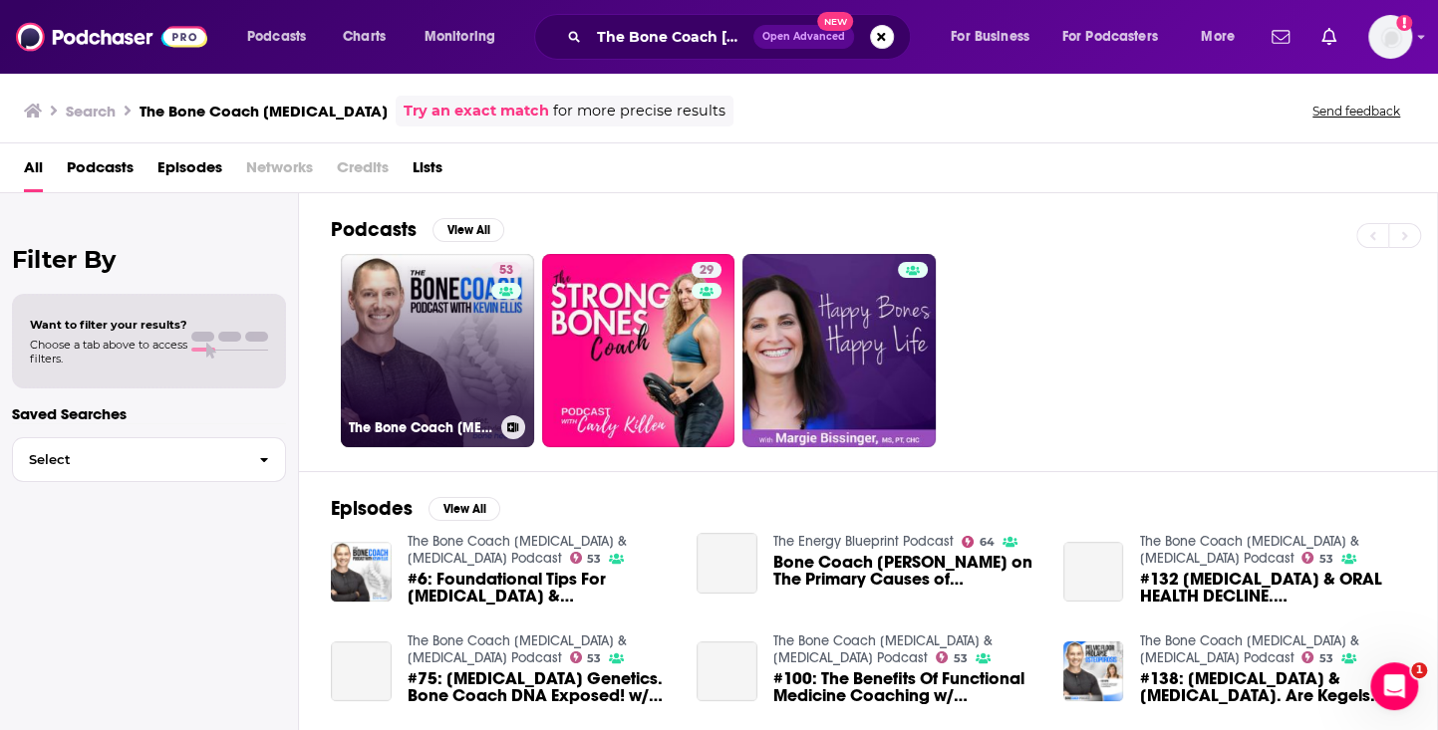
click at [481, 393] on link "53 The Bone Coach Osteoporosis & Bone Health Podcast" at bounding box center [437, 350] width 193 height 193
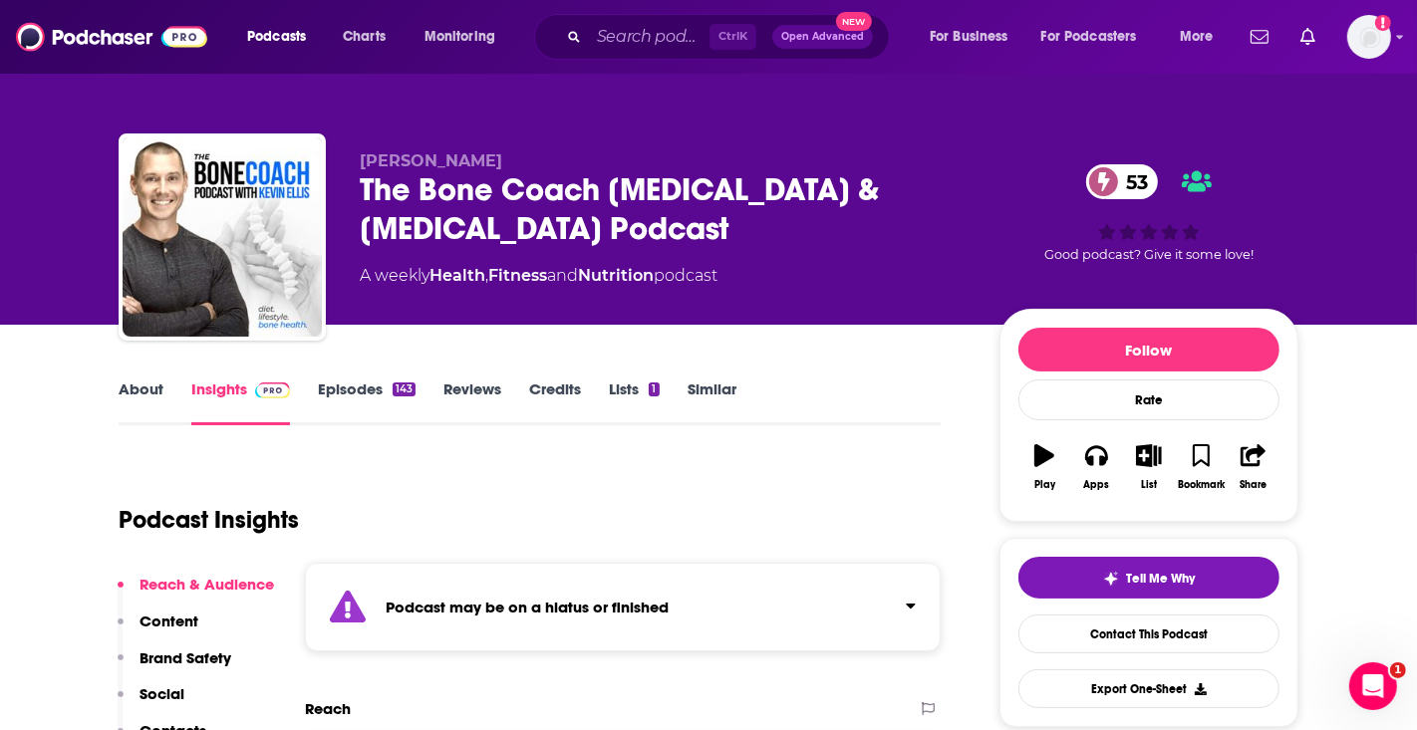
click at [342, 397] on link "Episodes 143" at bounding box center [367, 403] width 98 height 46
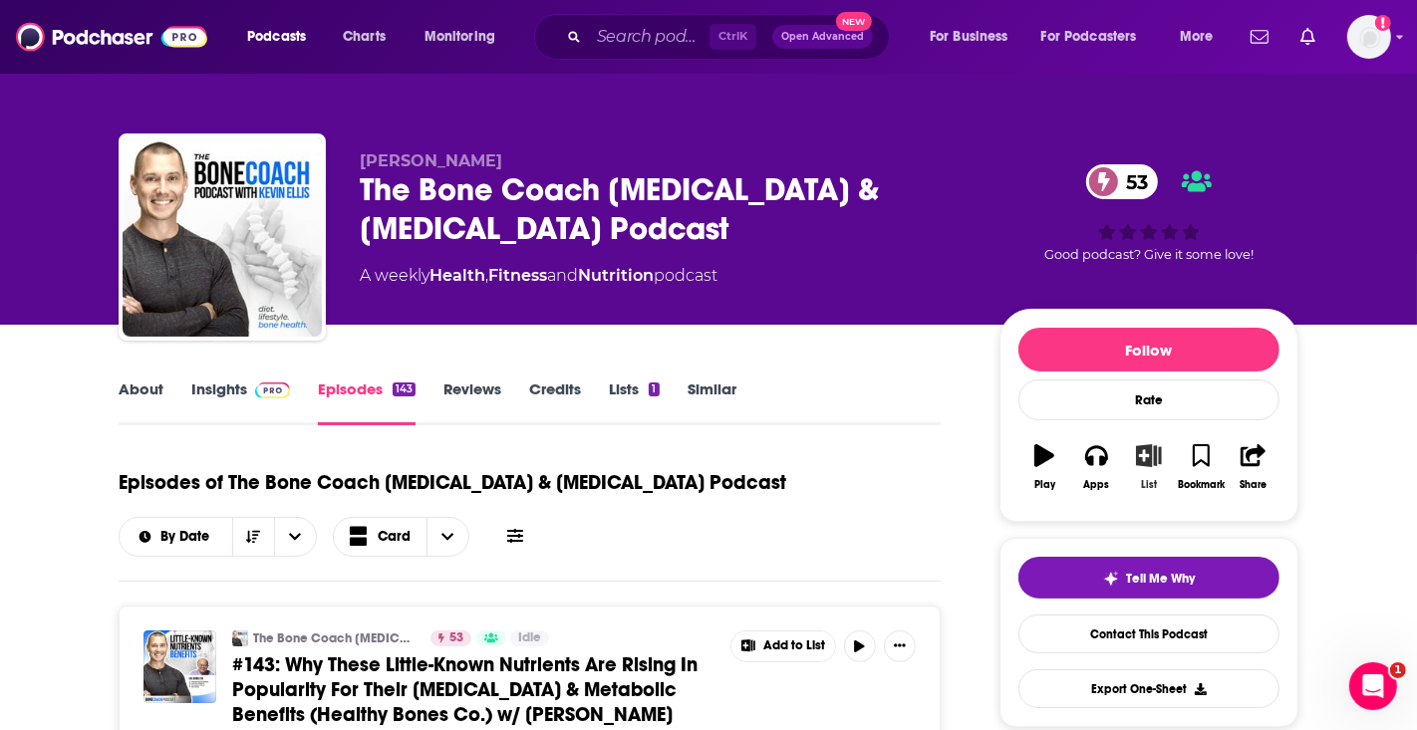
click at [1148, 459] on icon "button" at bounding box center [1149, 455] width 25 height 22
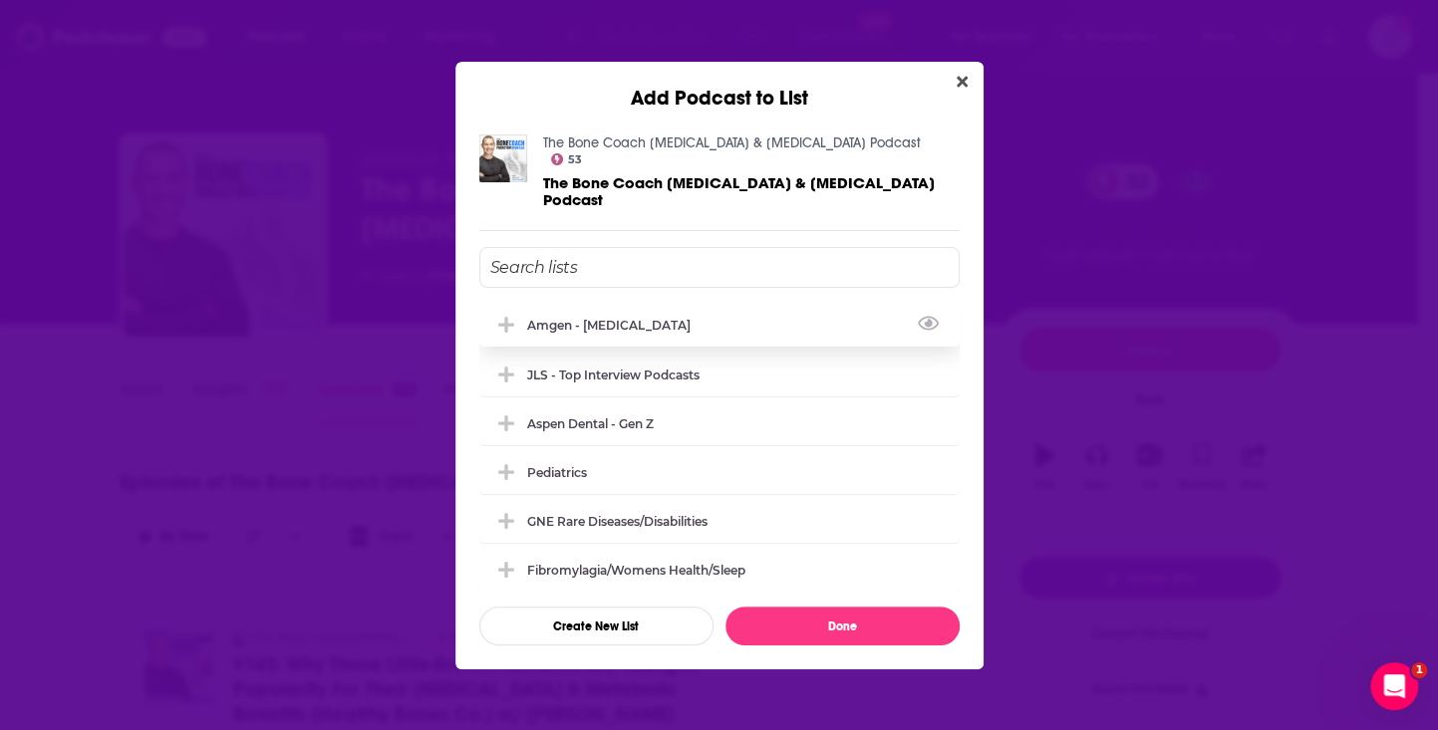
click at [596, 318] on div "Amgen - Osteoporosis" at bounding box center [614, 325] width 175 height 15
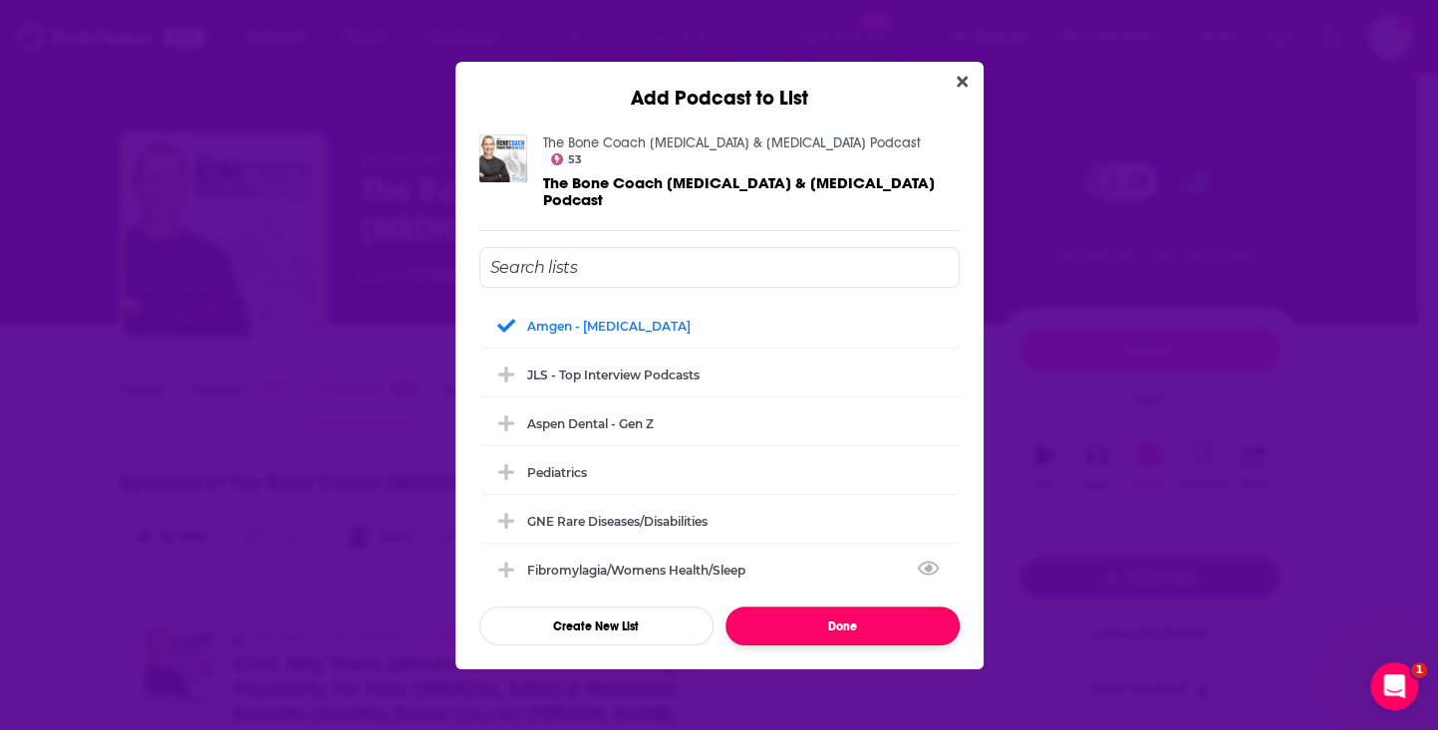
click at [861, 610] on button "Done" at bounding box center [842, 626] width 234 height 39
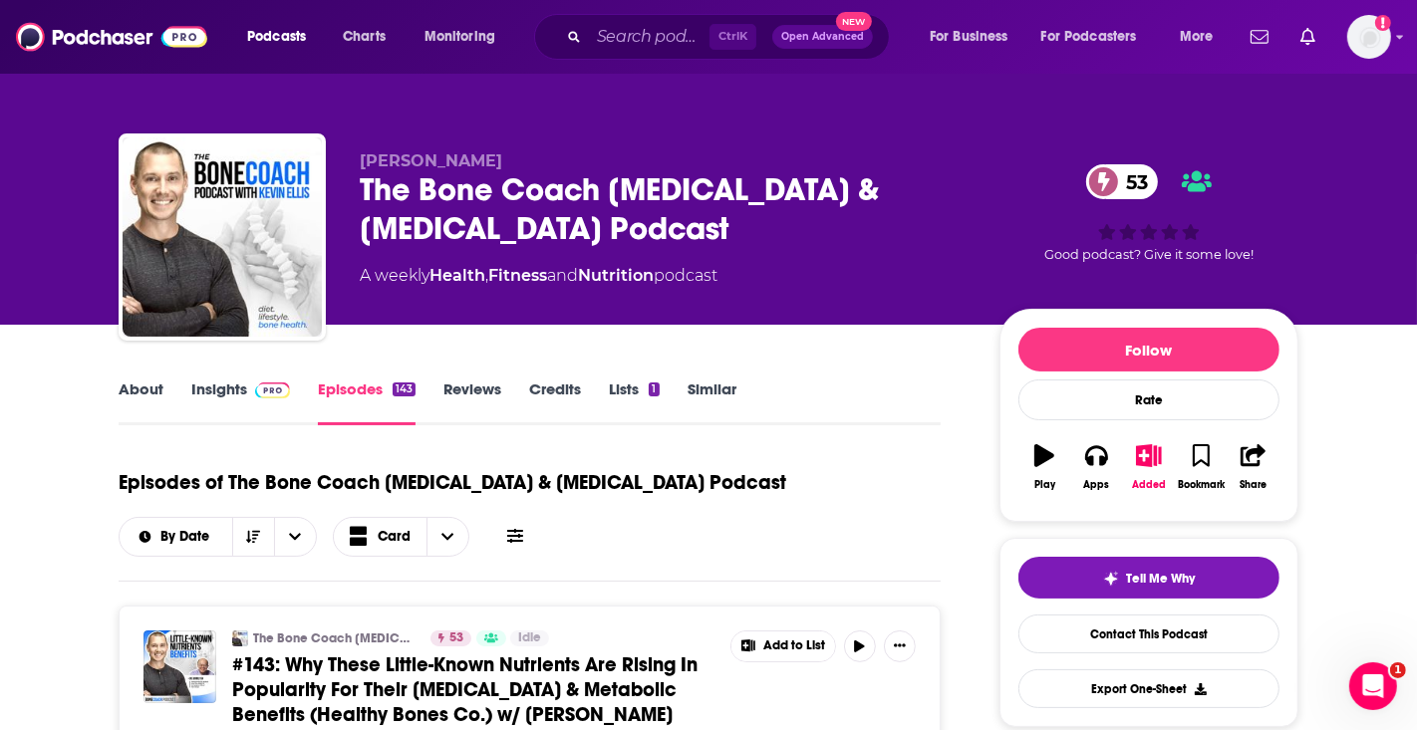
click at [628, 40] on input "Search podcasts, credits, & more..." at bounding box center [649, 37] width 121 height 32
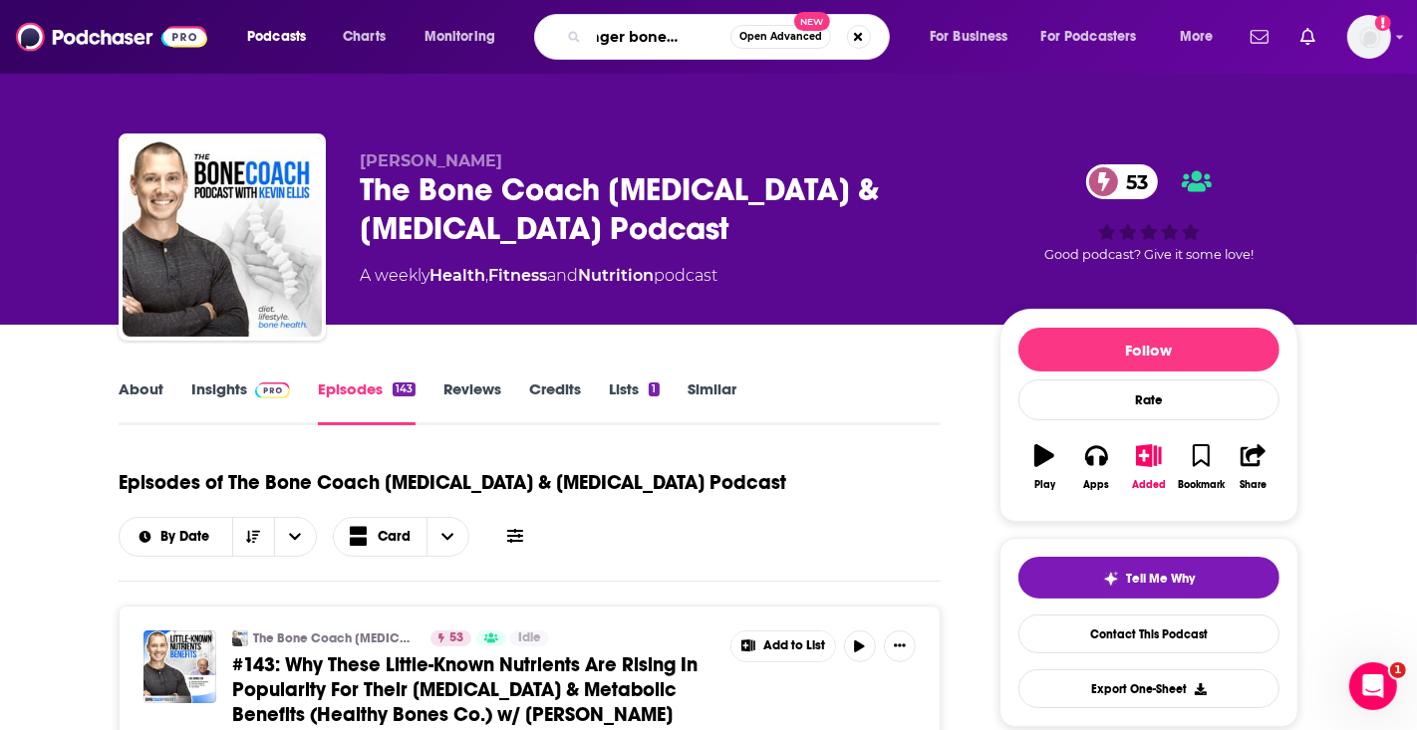
type input "stronger bones lifestyle"
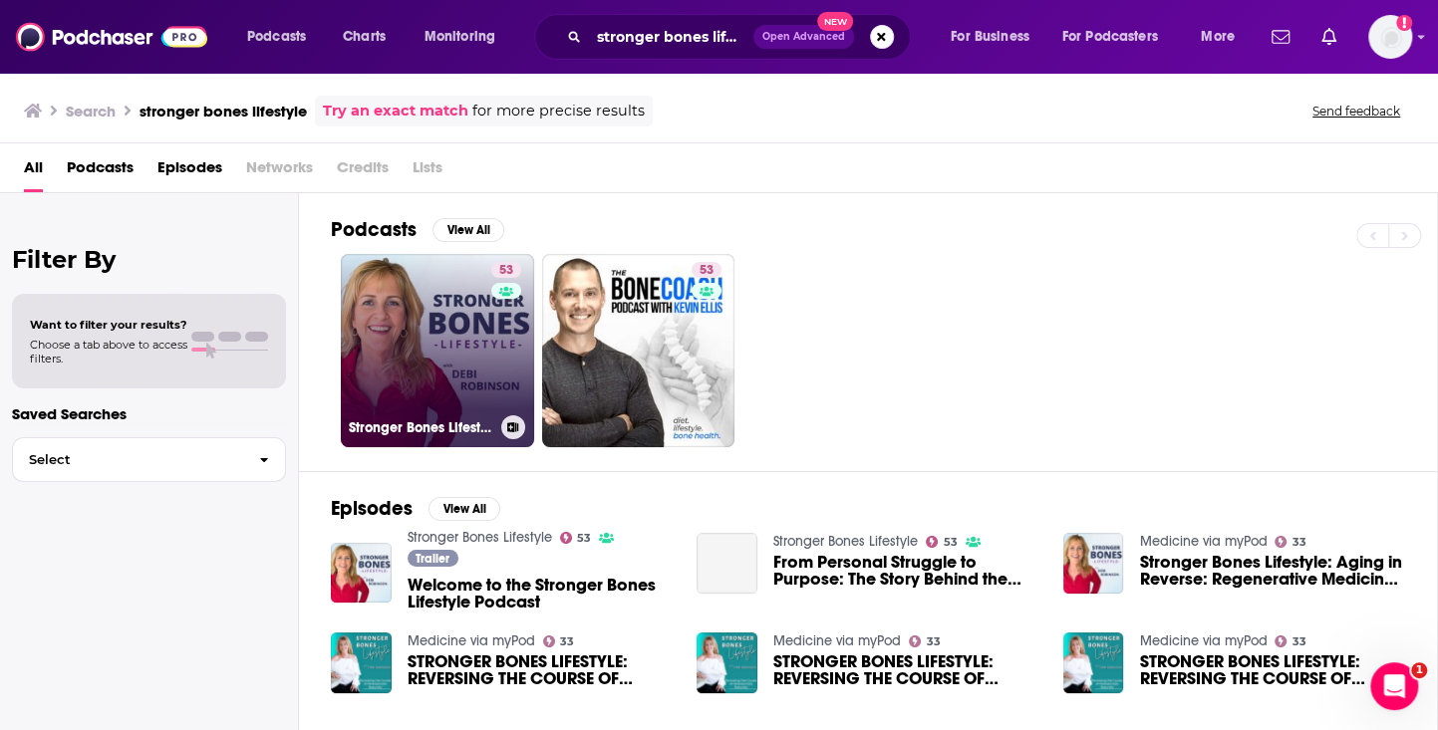
click at [485, 346] on link "53 Stronger Bones Lifestyle" at bounding box center [437, 350] width 193 height 193
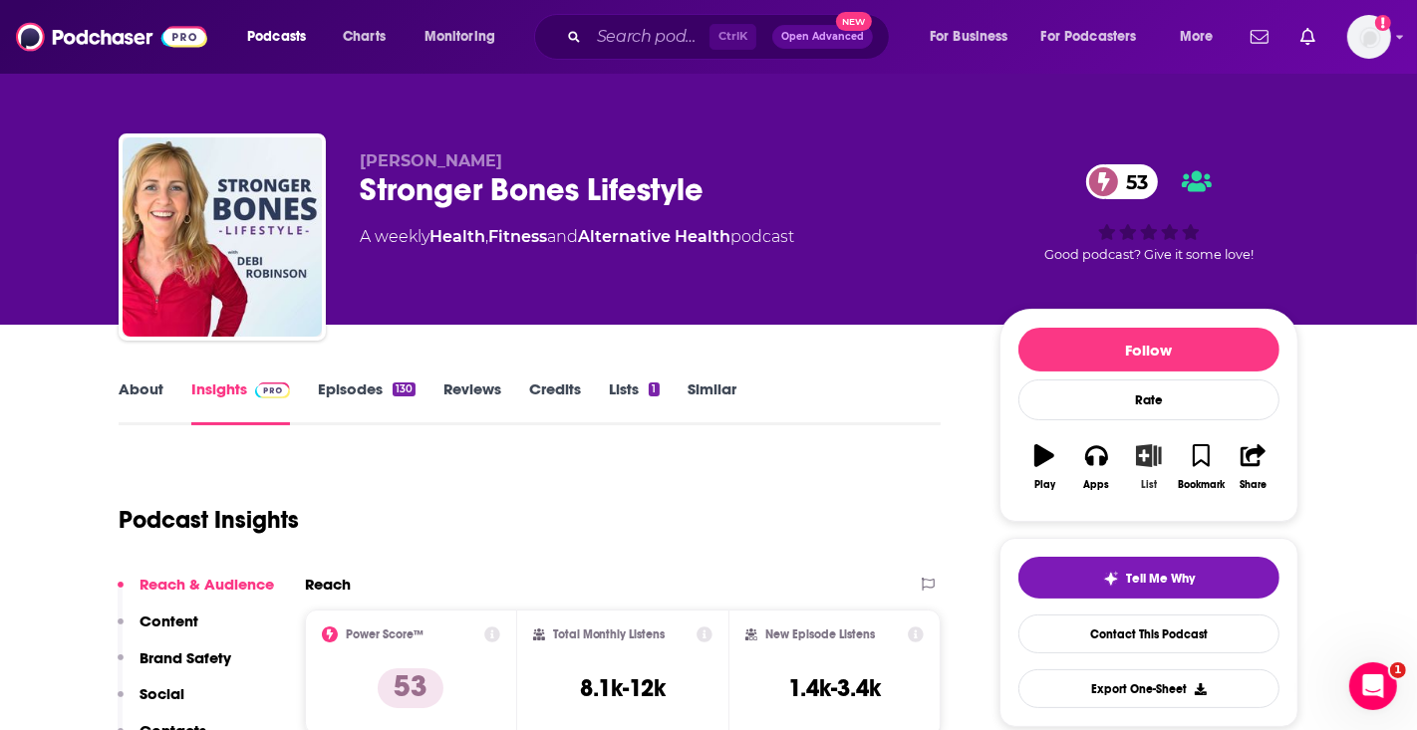
click at [1139, 462] on icon "button" at bounding box center [1149, 455] width 25 height 22
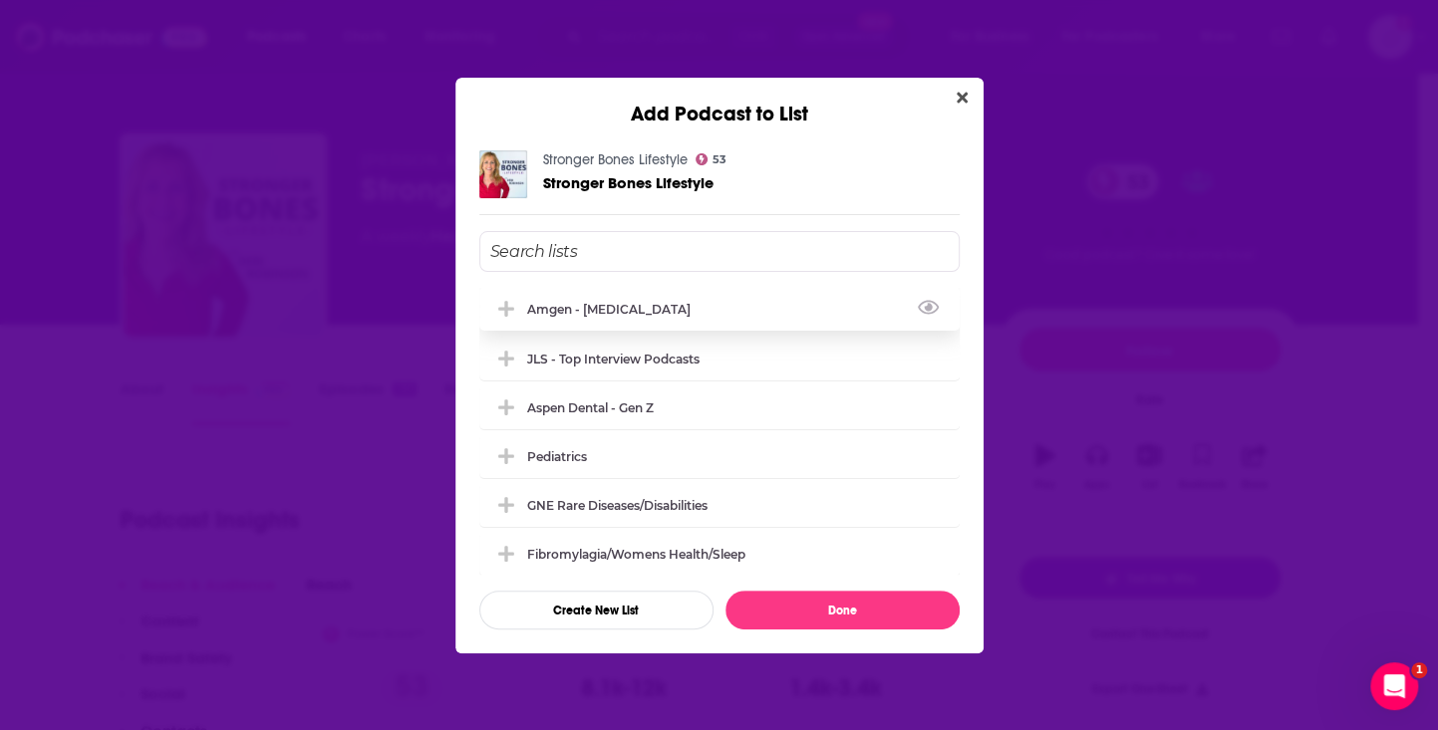
click at [544, 318] on div "Amgen - Osteoporosis" at bounding box center [719, 309] width 480 height 44
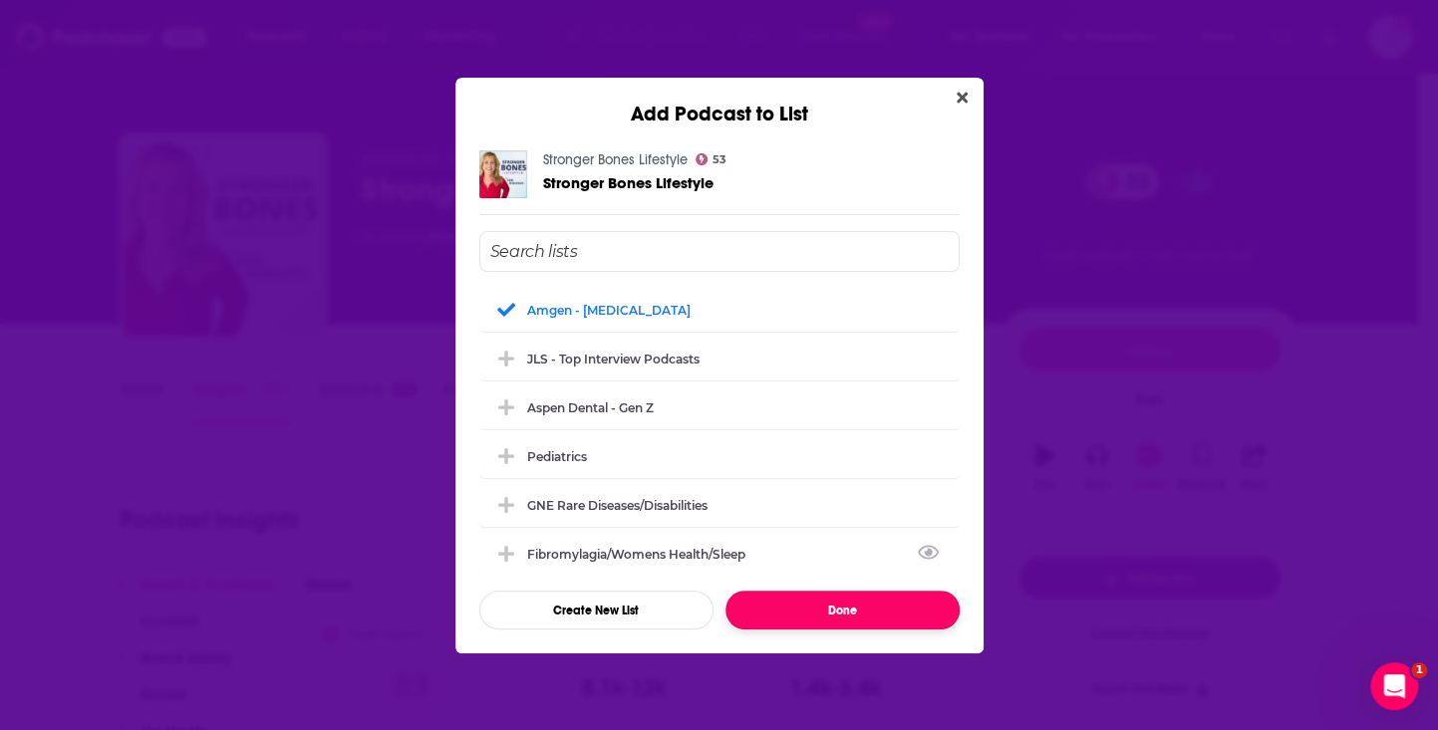
click at [813, 602] on button "Done" at bounding box center [842, 610] width 234 height 39
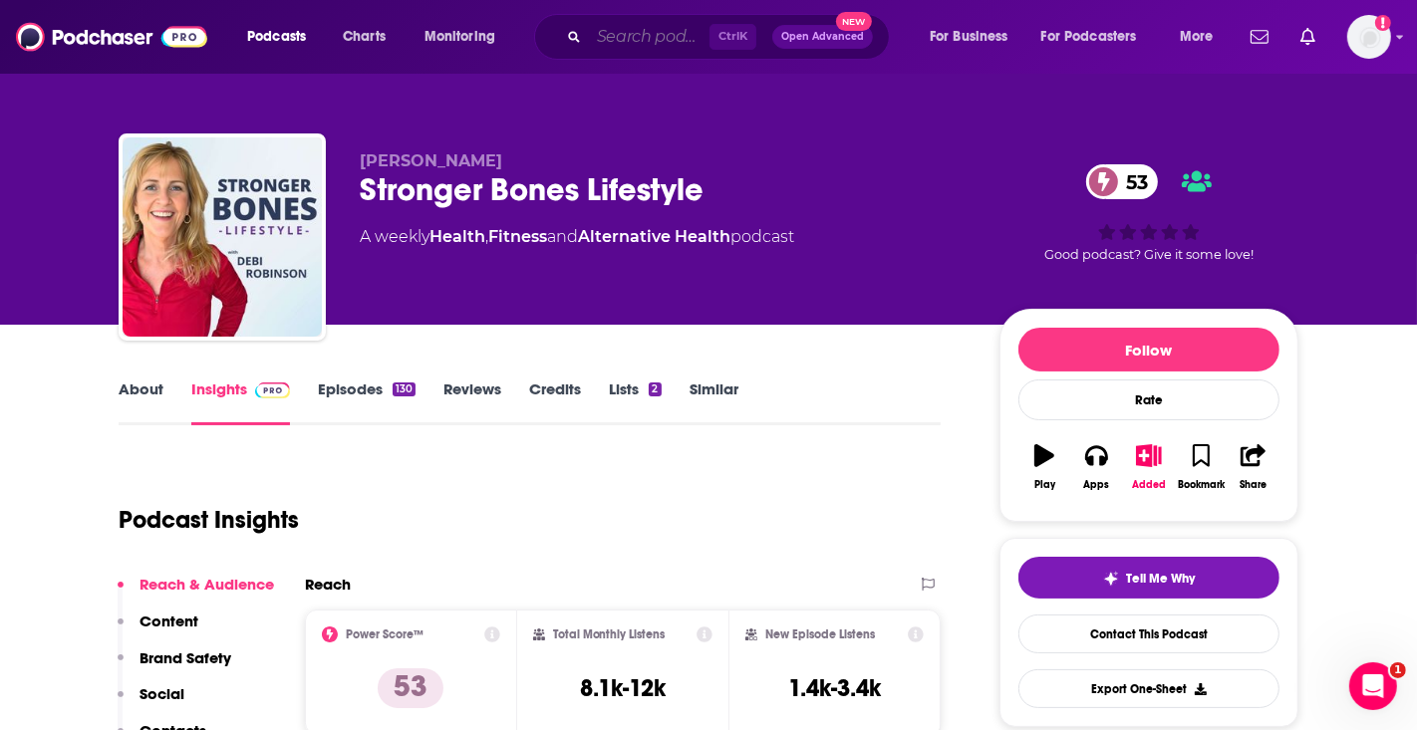
click at [634, 25] on input "Search podcasts, credits, & more..." at bounding box center [649, 37] width 121 height 32
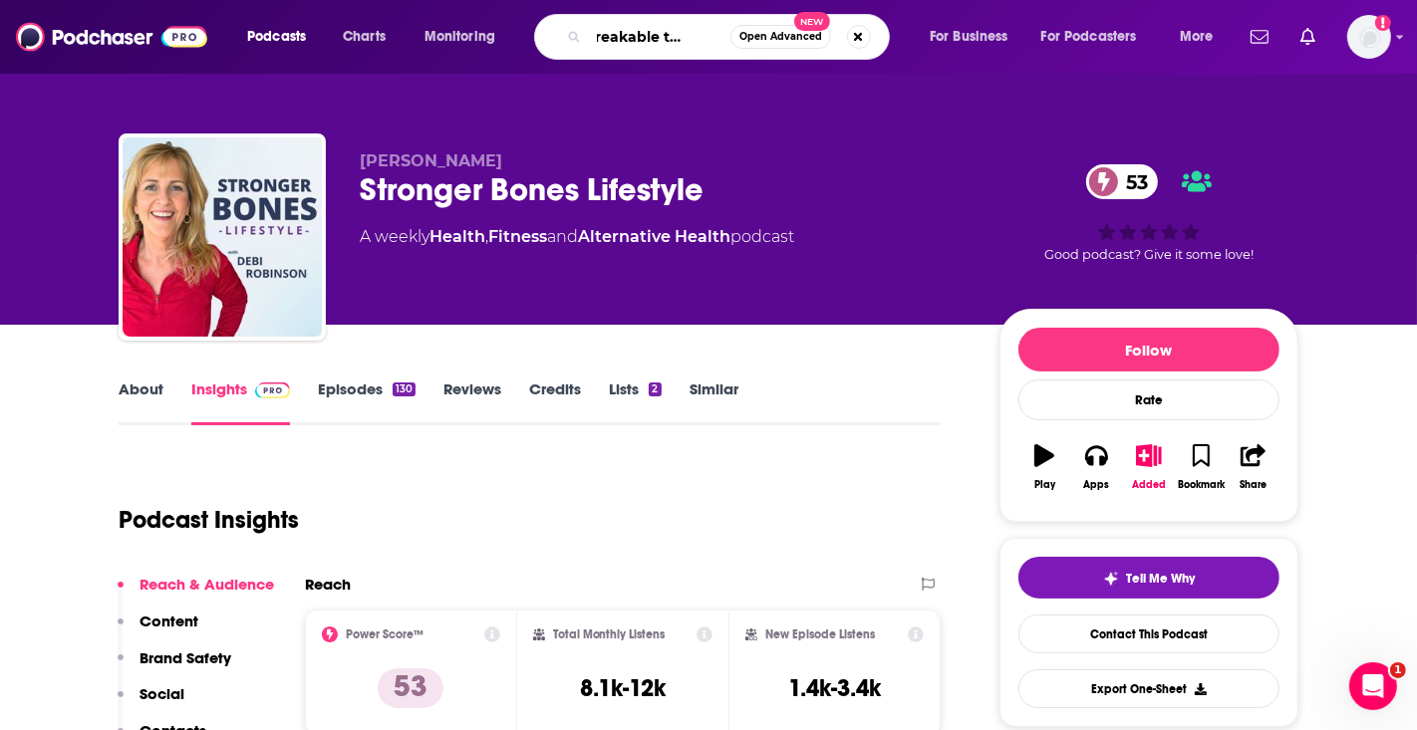
type input "unbreakable the oc"
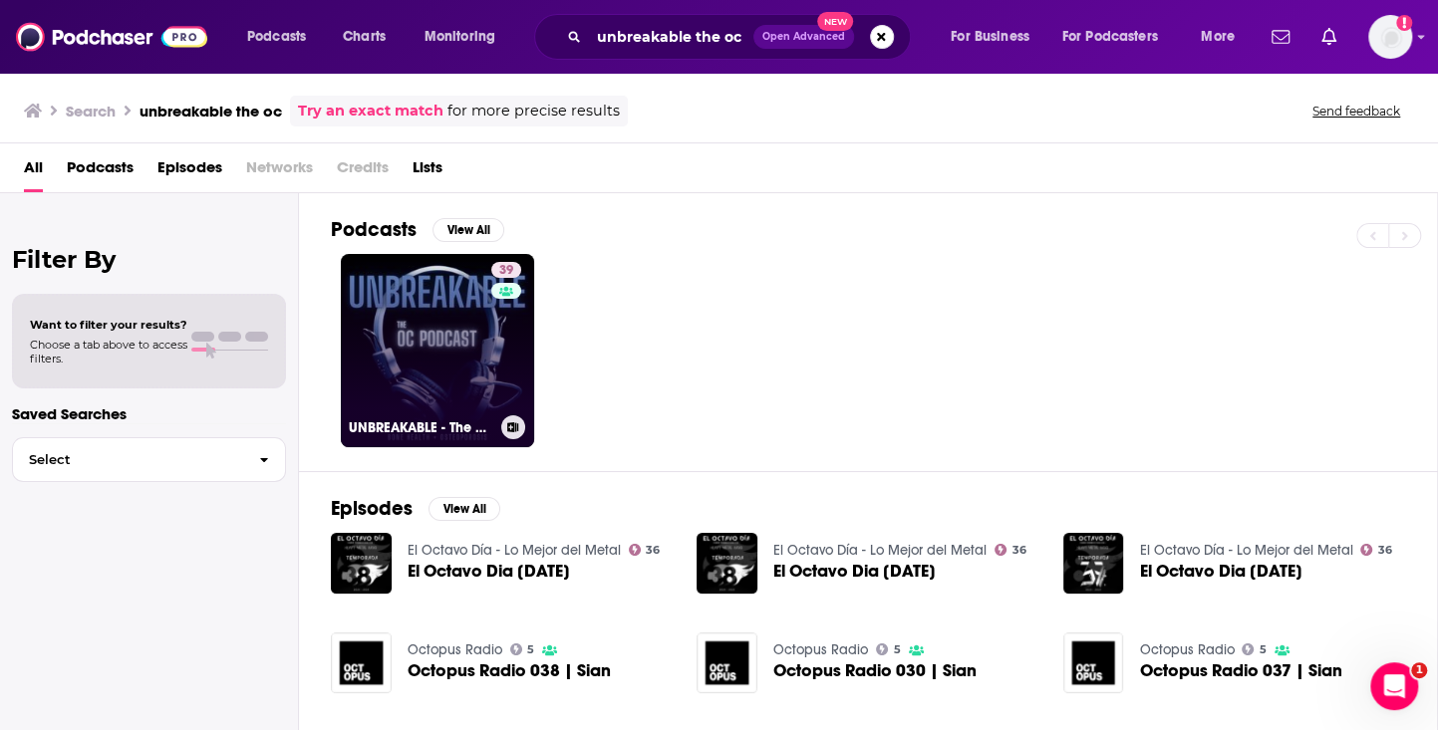
click at [396, 373] on link "39 UNBREAKABLE - The OC Podcast" at bounding box center [437, 350] width 193 height 193
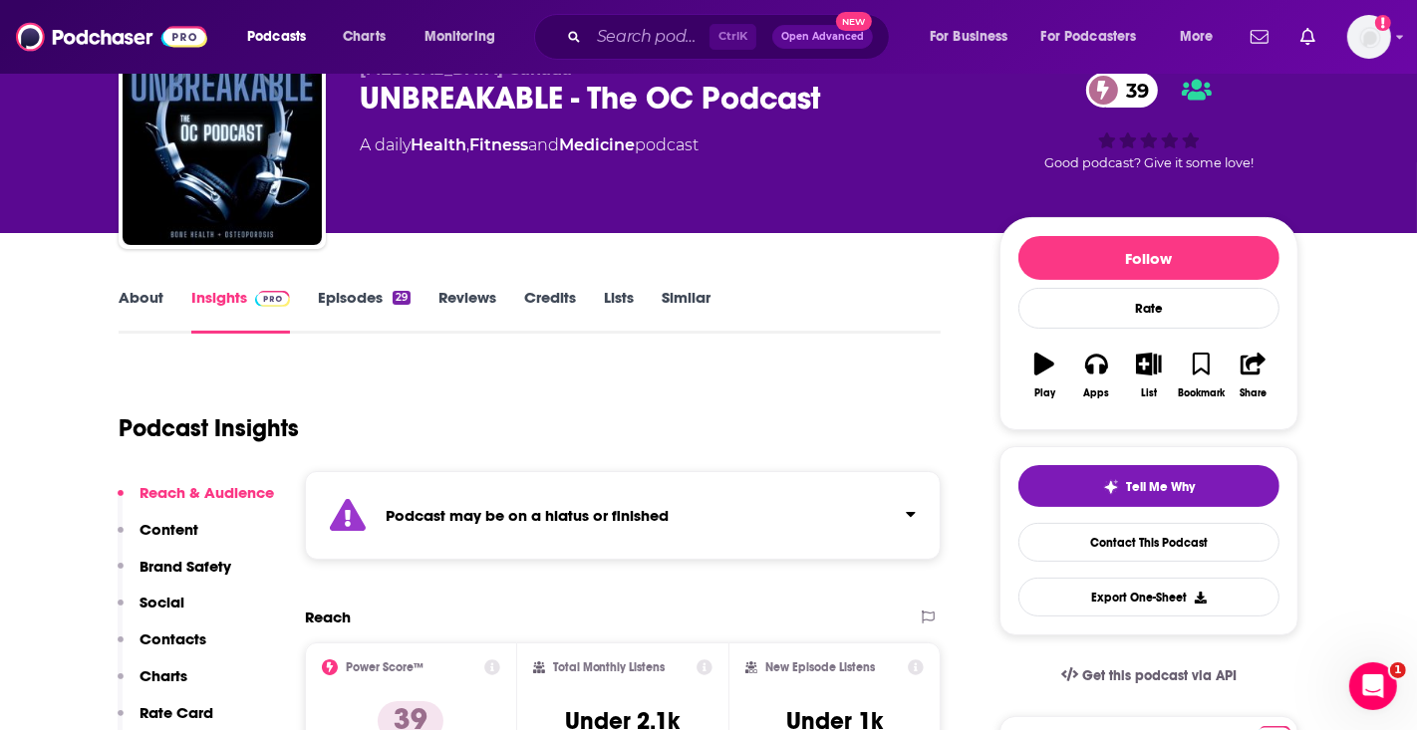
scroll to position [133, 0]
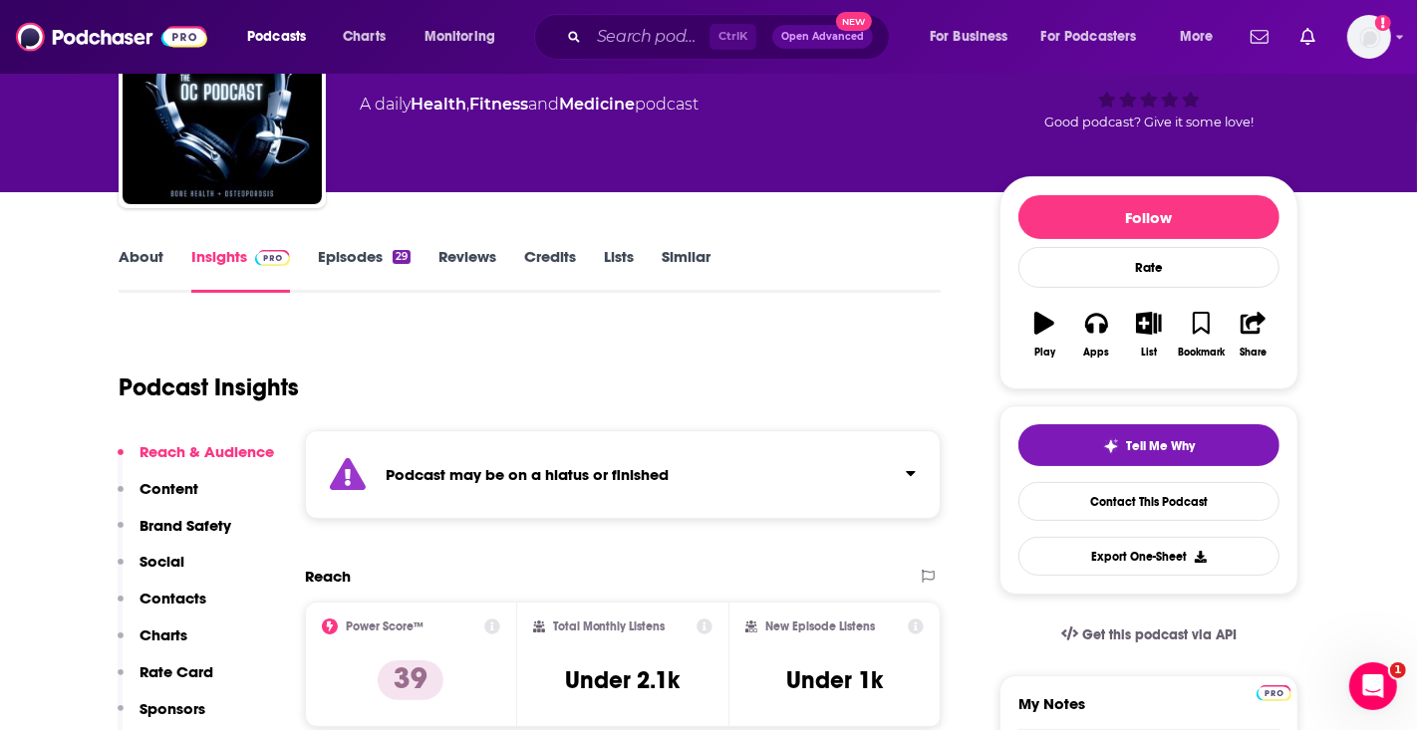
click at [375, 259] on link "Episodes 29" at bounding box center [364, 270] width 93 height 46
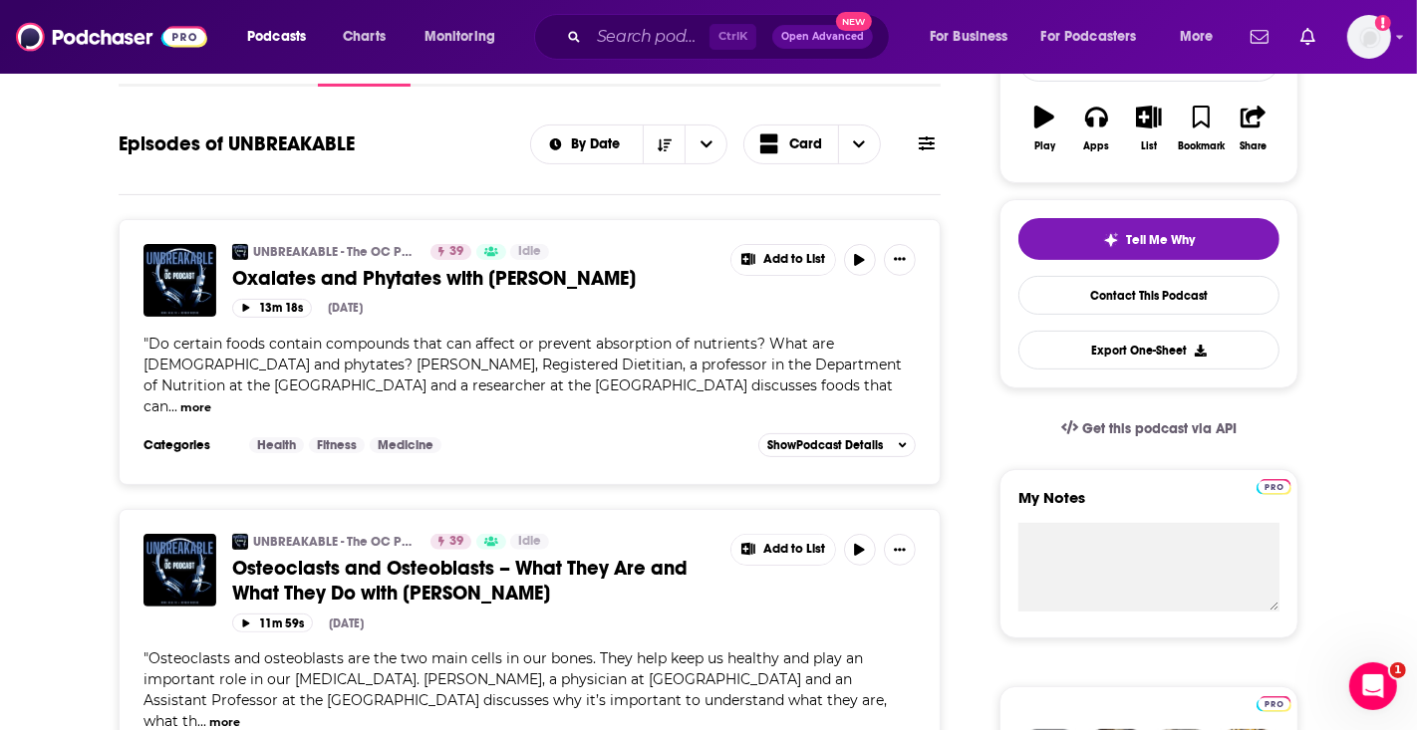
scroll to position [133, 0]
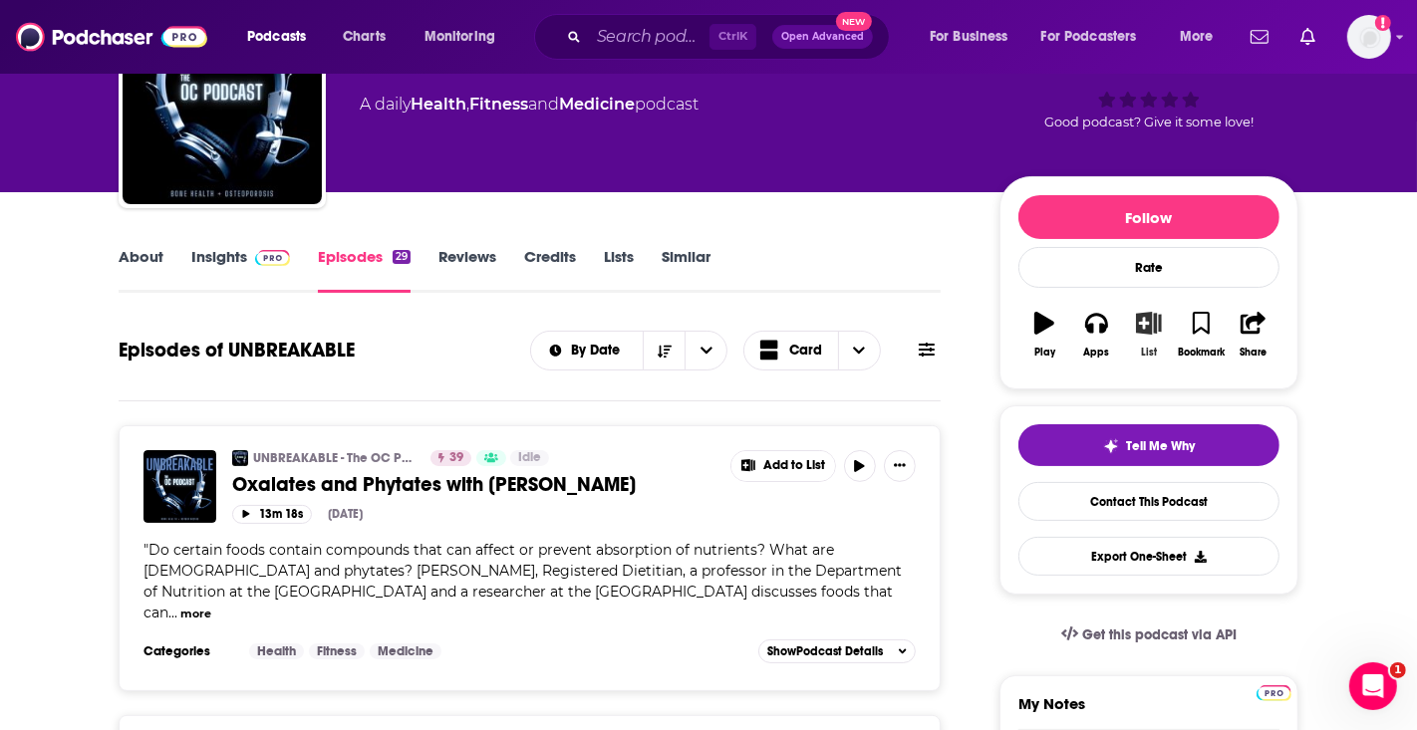
click at [1144, 331] on icon "button" at bounding box center [1149, 323] width 25 height 22
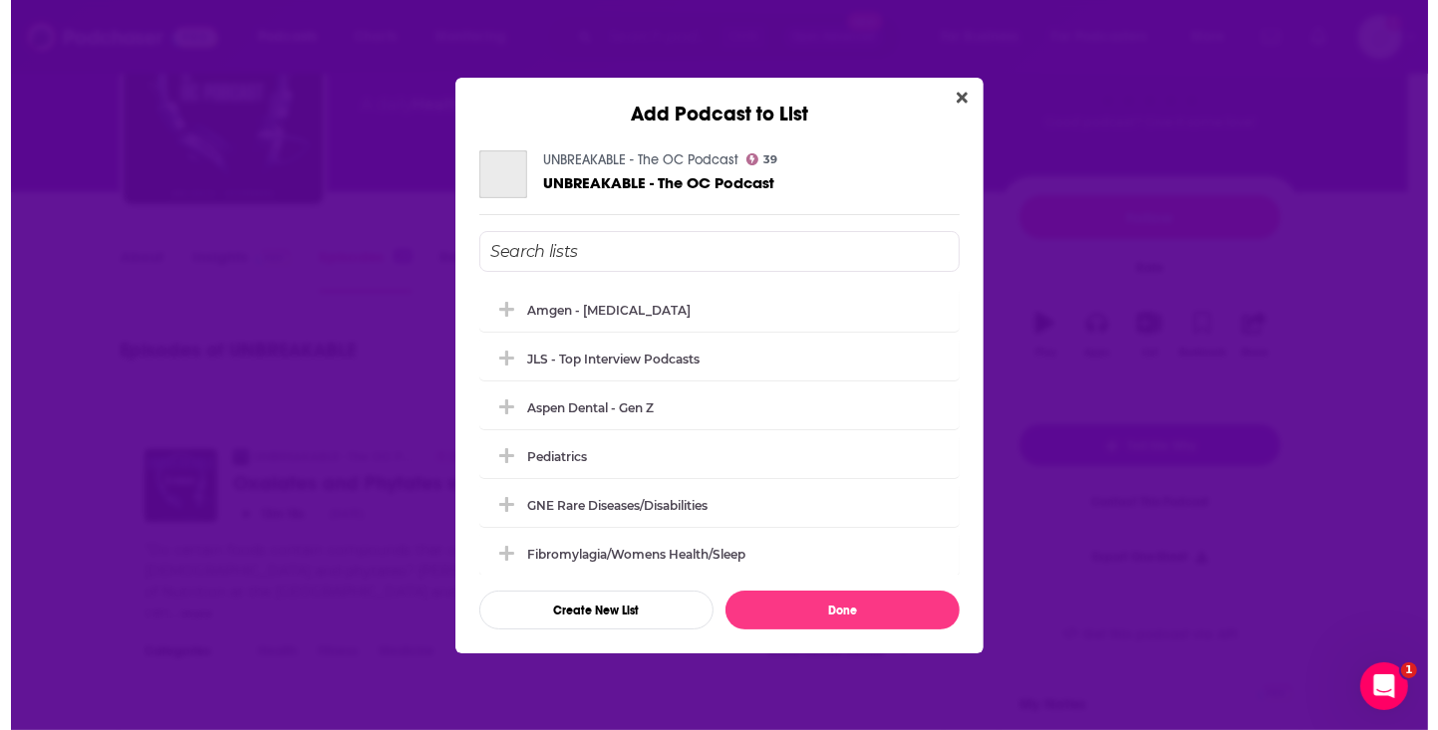
scroll to position [0, 0]
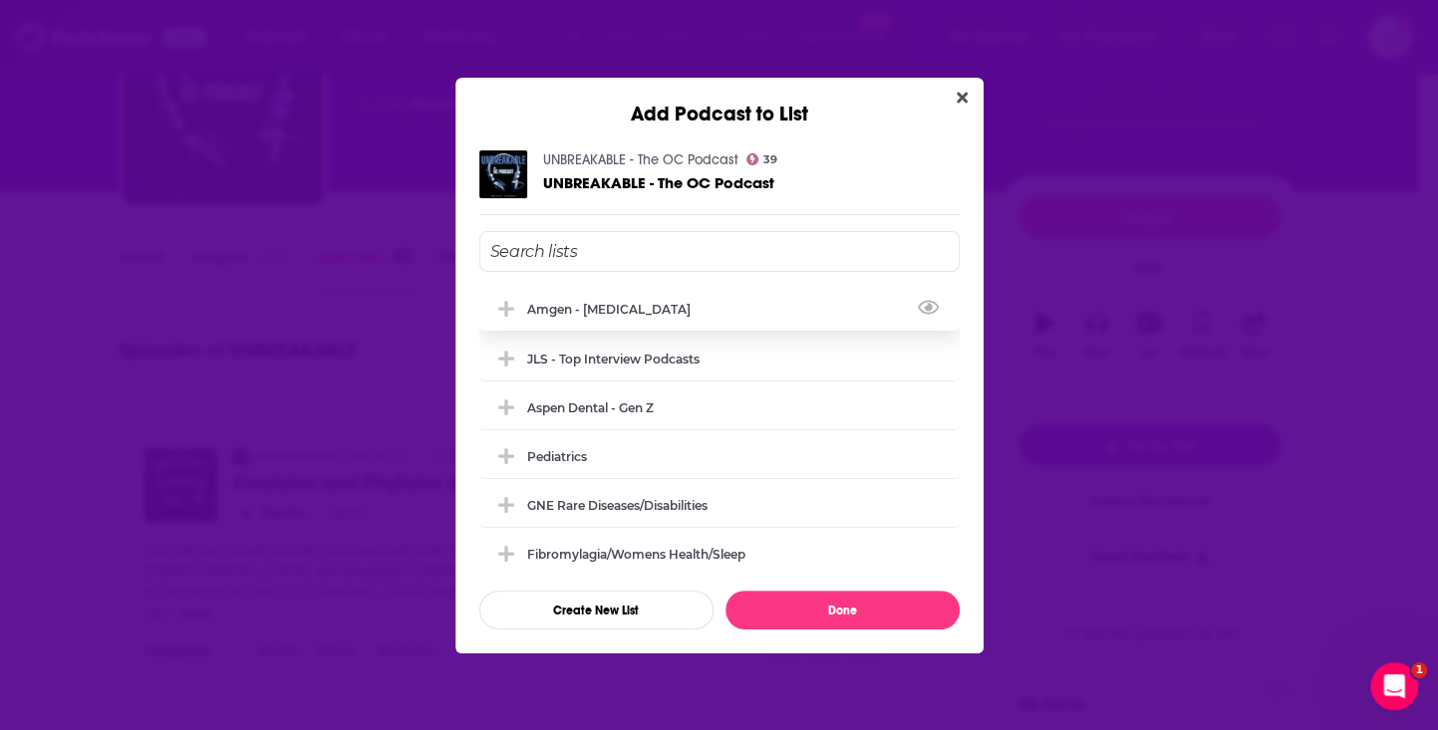
click at [625, 323] on div "Amgen - Osteoporosis" at bounding box center [719, 309] width 480 height 44
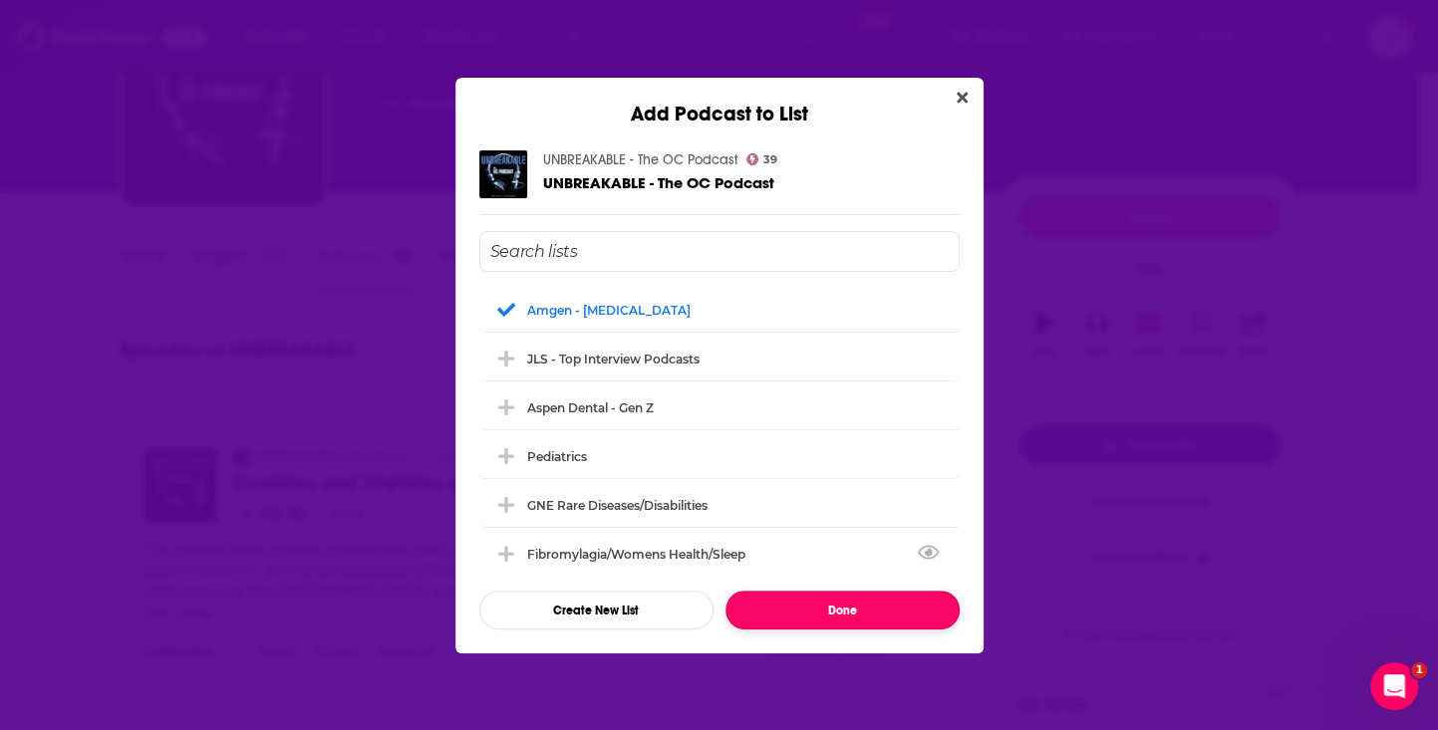
click at [815, 612] on button "Done" at bounding box center [842, 610] width 234 height 39
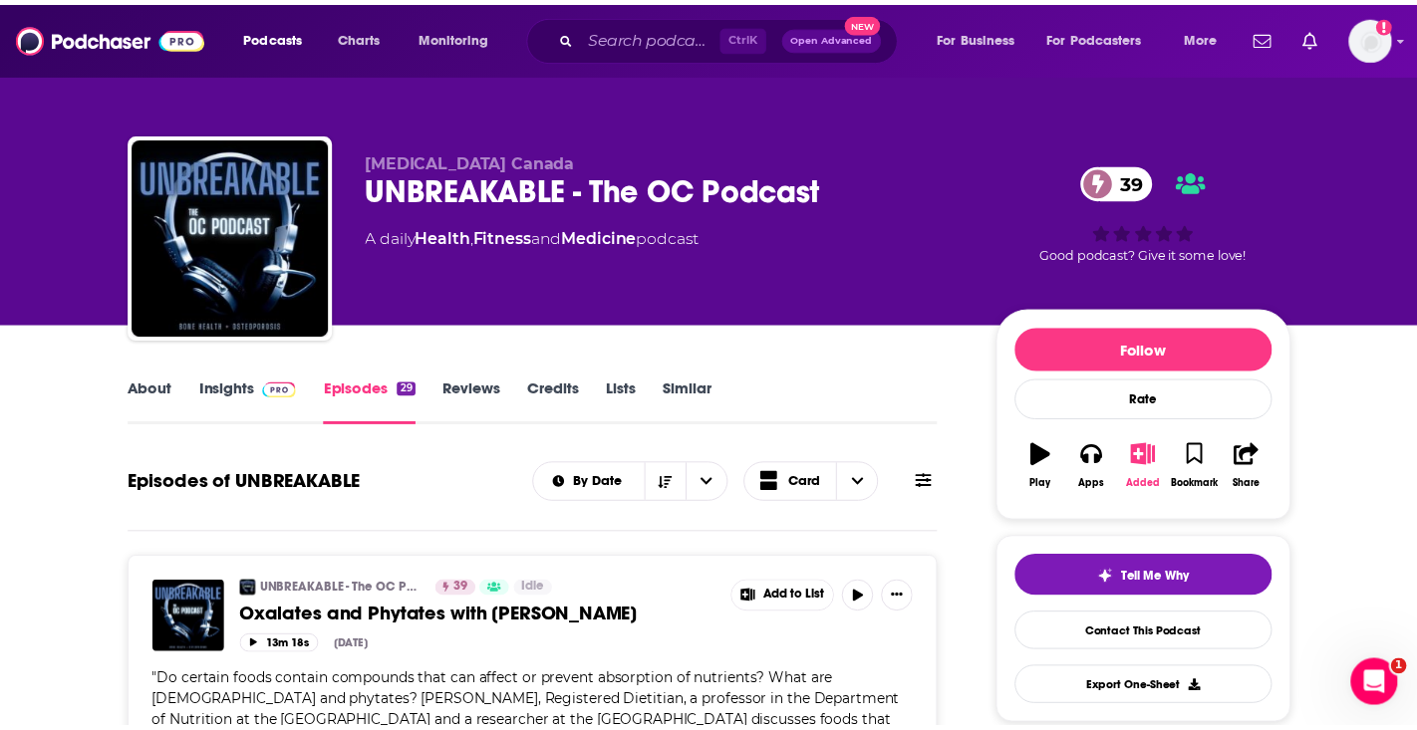
scroll to position [133, 0]
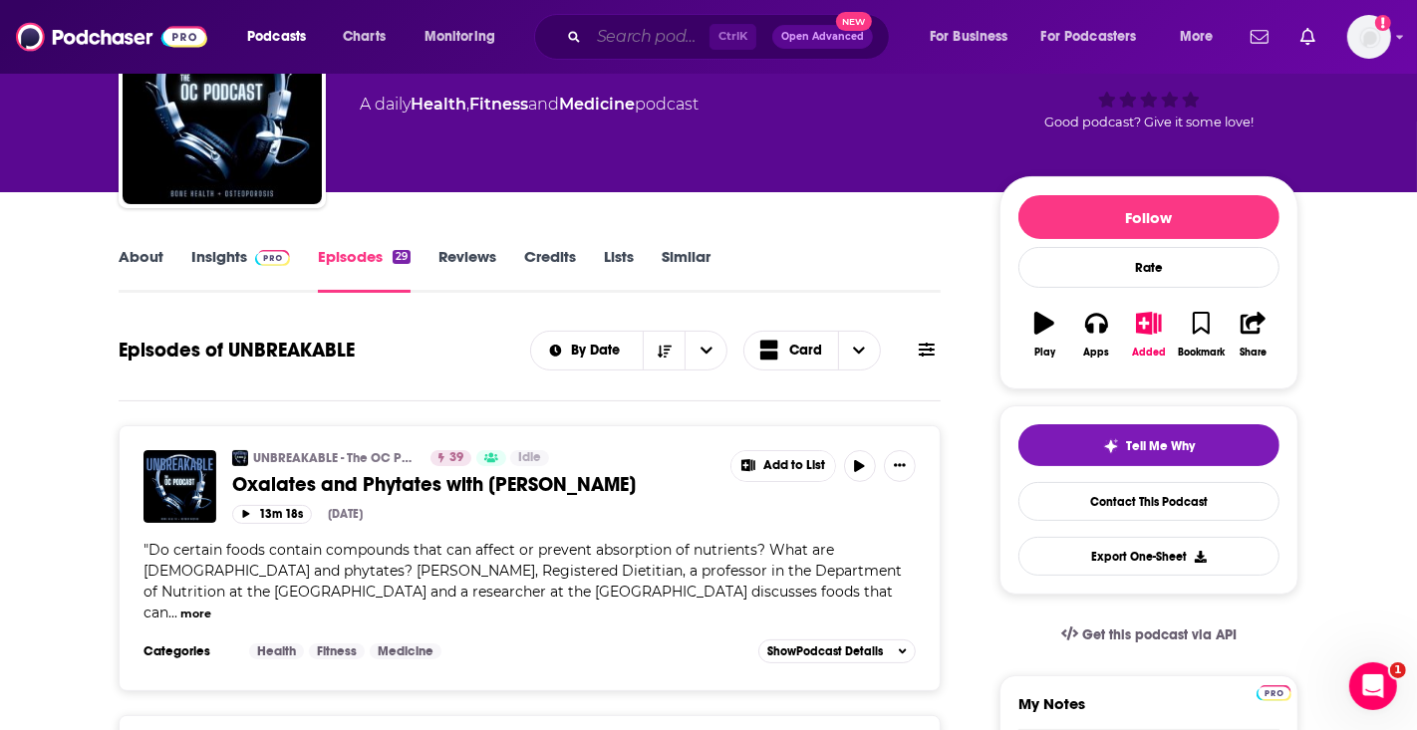
click at [626, 37] on input "Search podcasts, credits, & more..." at bounding box center [649, 37] width 121 height 32
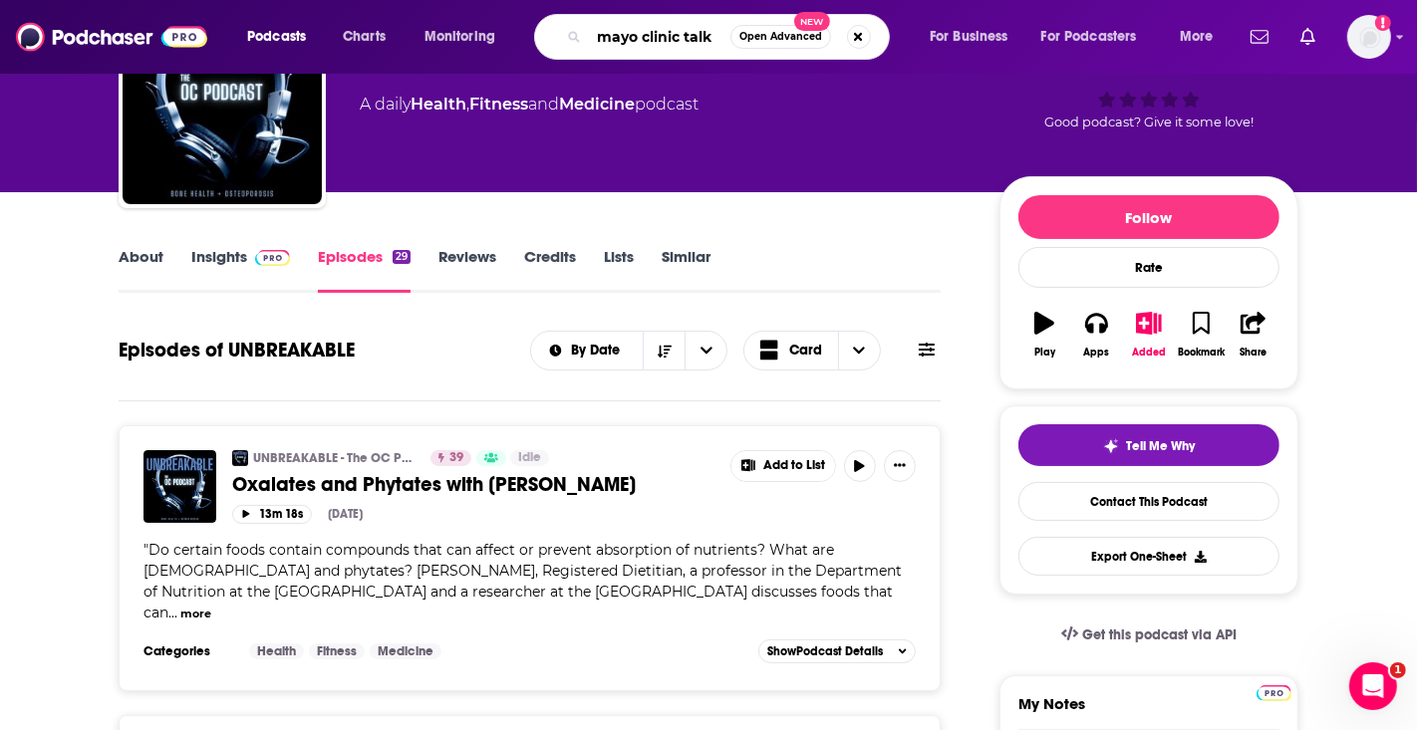
type input "mayo clinic talks"
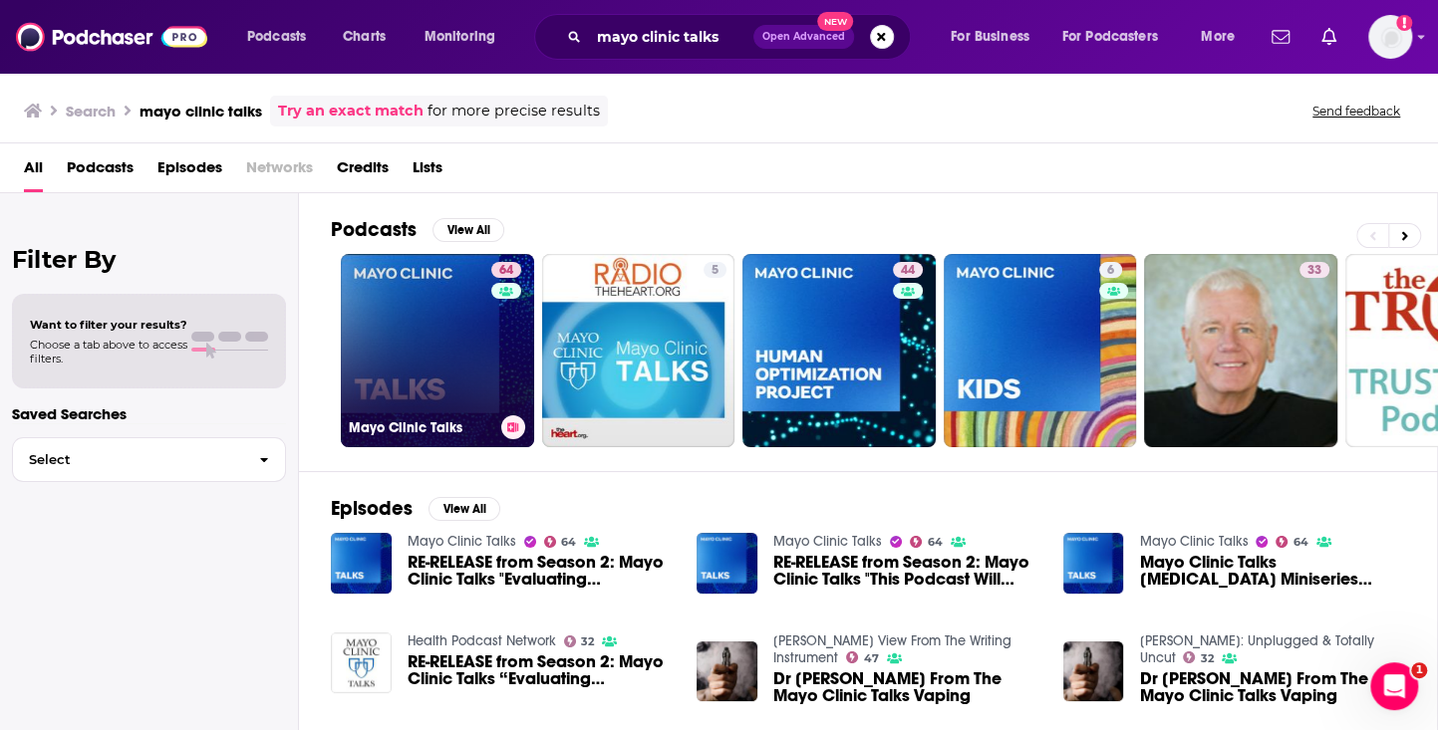
click at [443, 378] on link "64 Mayo Clinic Talks" at bounding box center [437, 350] width 193 height 193
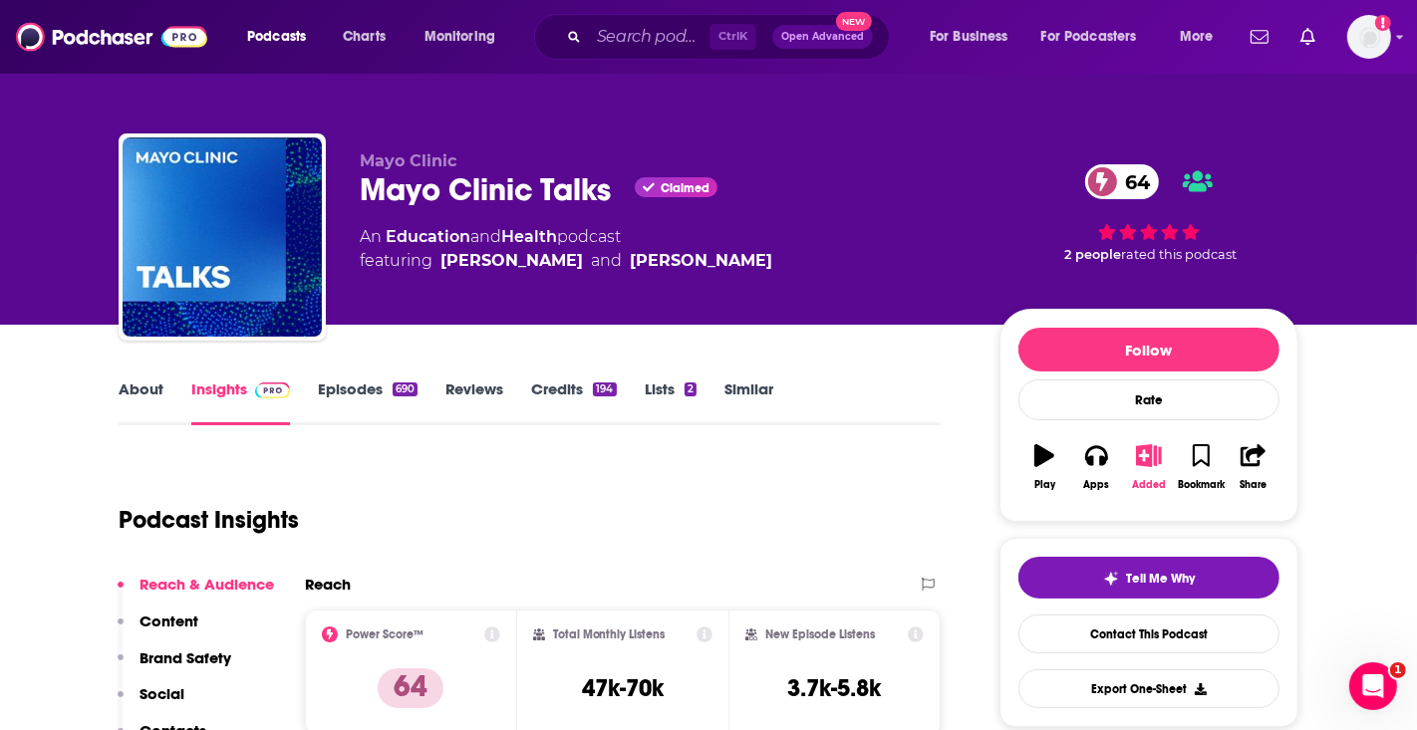
click at [1137, 468] on button "Added" at bounding box center [1149, 467] width 52 height 72
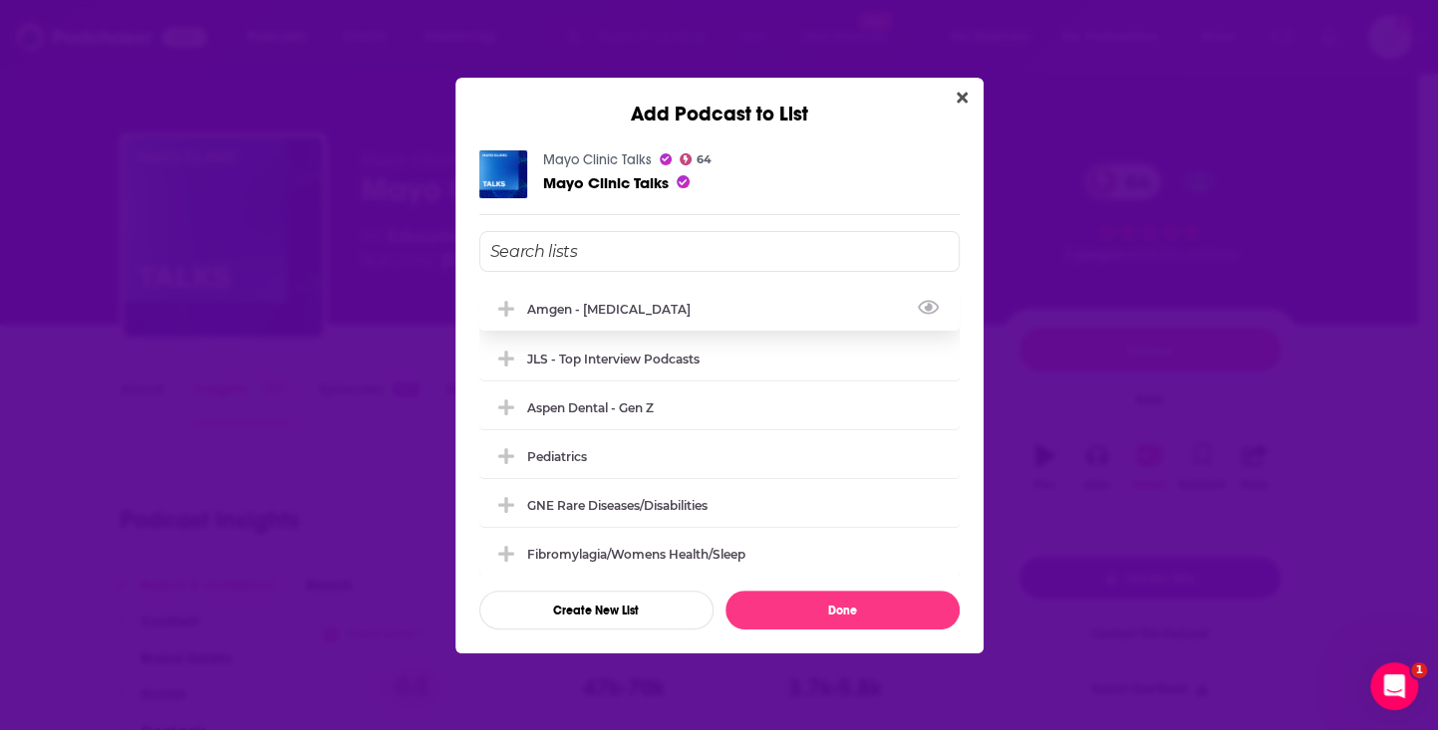
click at [547, 299] on div "Amgen - Osteoporosis" at bounding box center [719, 309] width 480 height 44
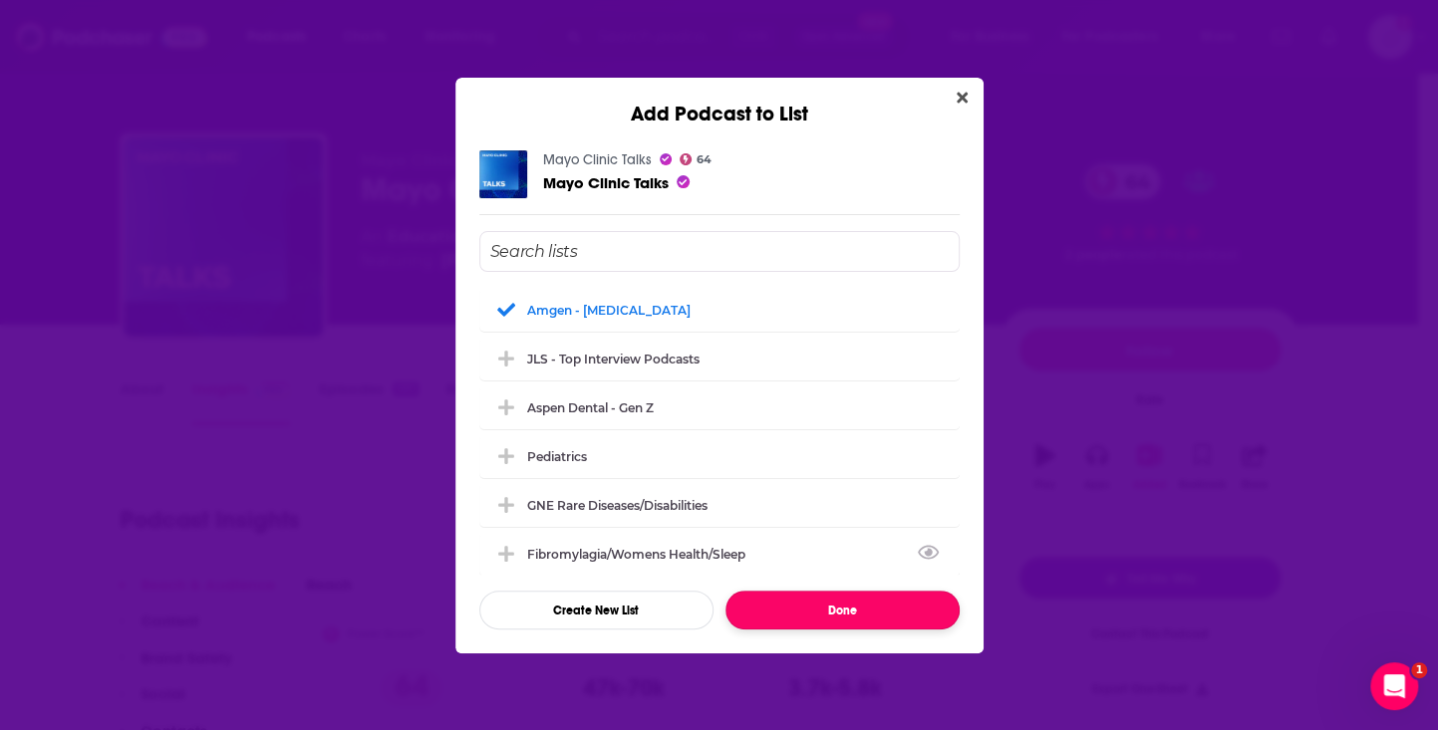
click at [845, 610] on button "Done" at bounding box center [842, 610] width 234 height 39
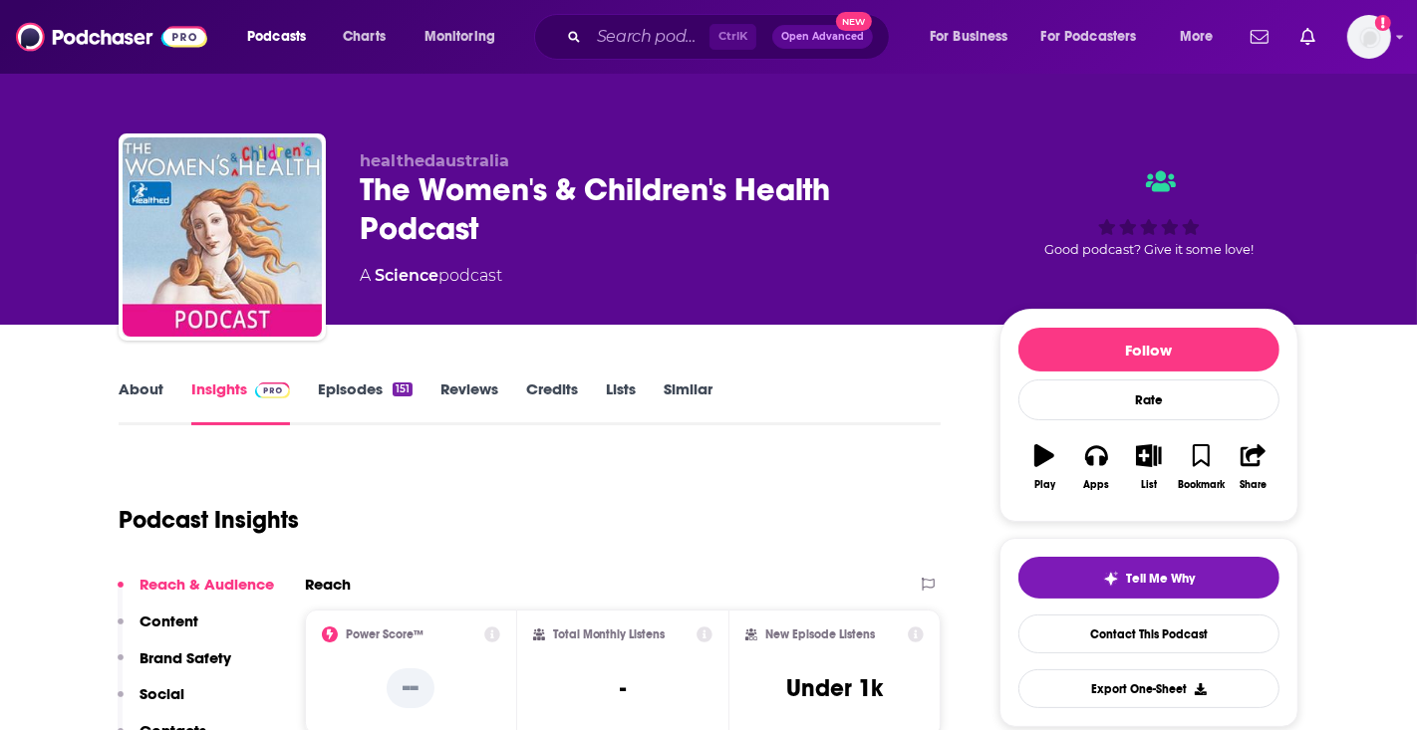
scroll to position [133, 0]
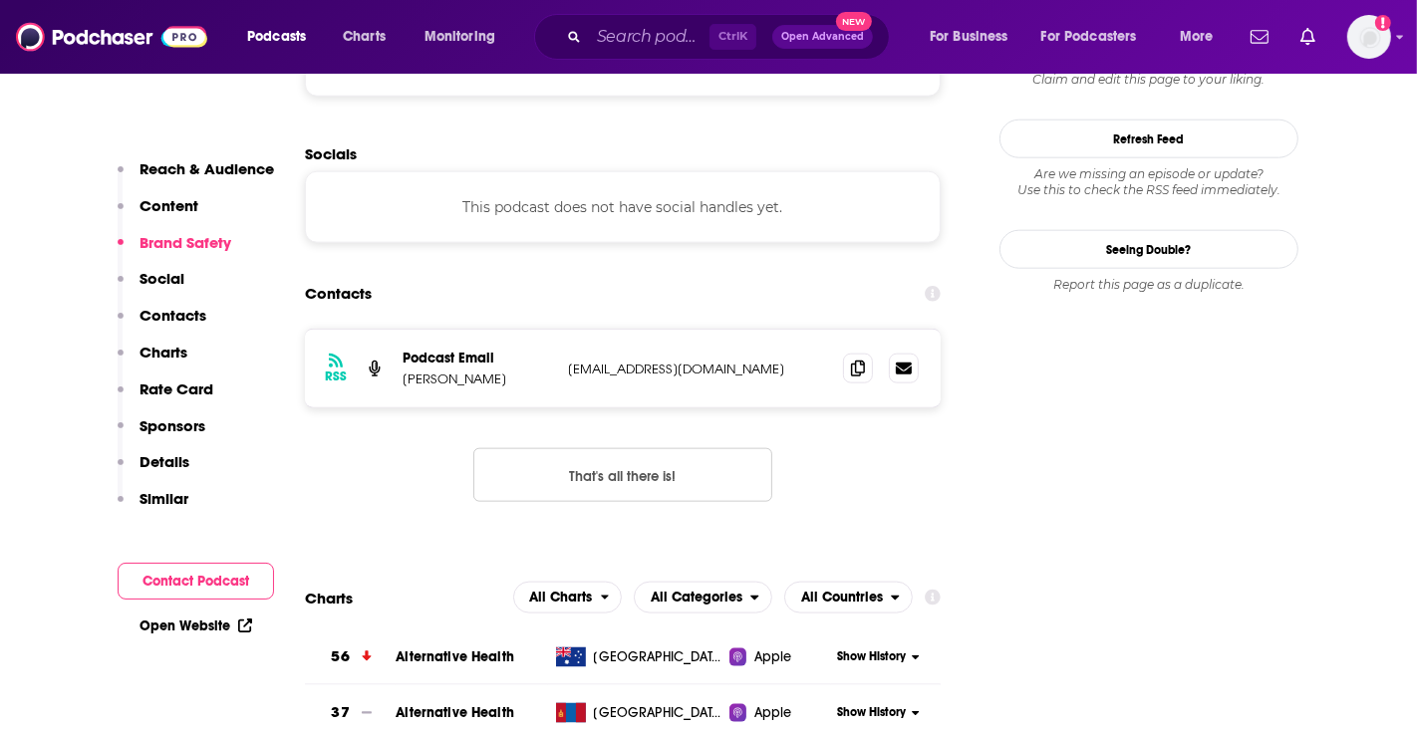
scroll to position [1993, 0]
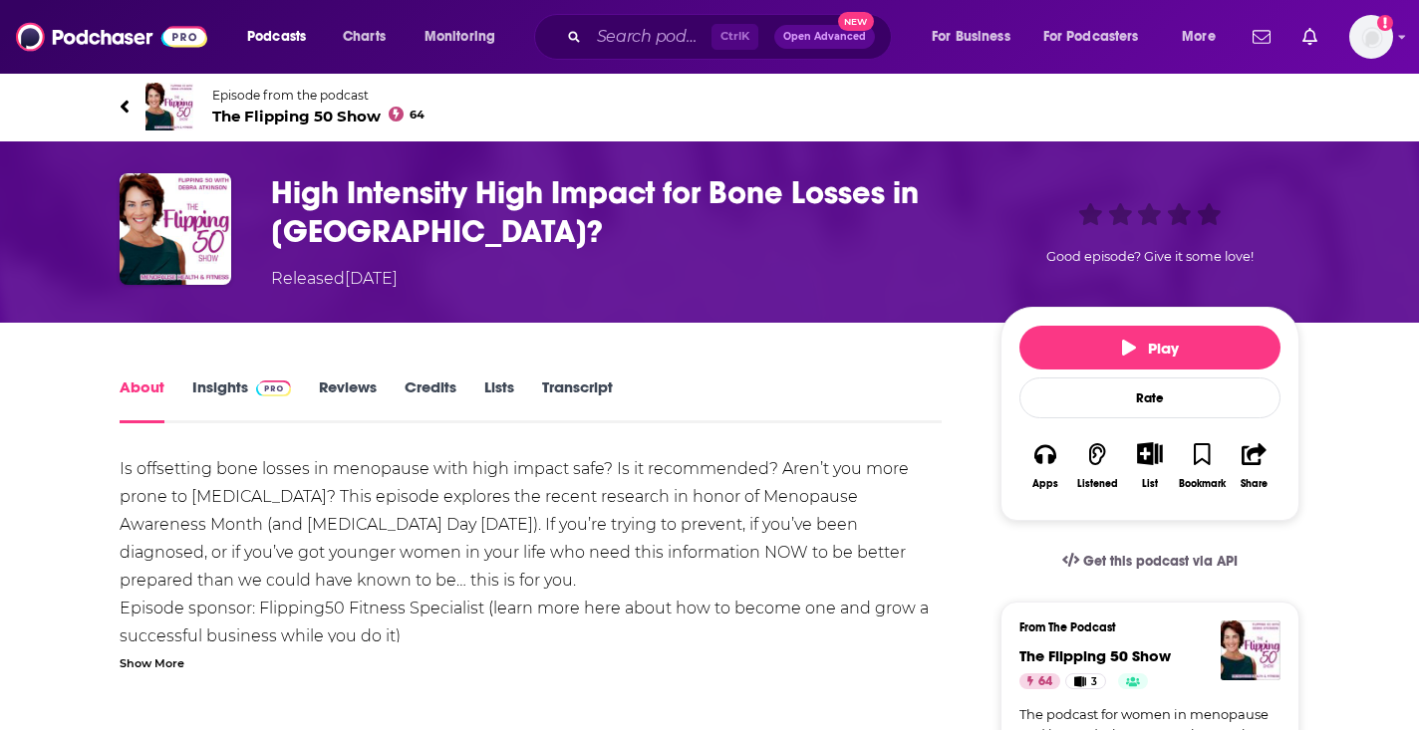
click at [213, 389] on link "Insights" at bounding box center [241, 401] width 99 height 46
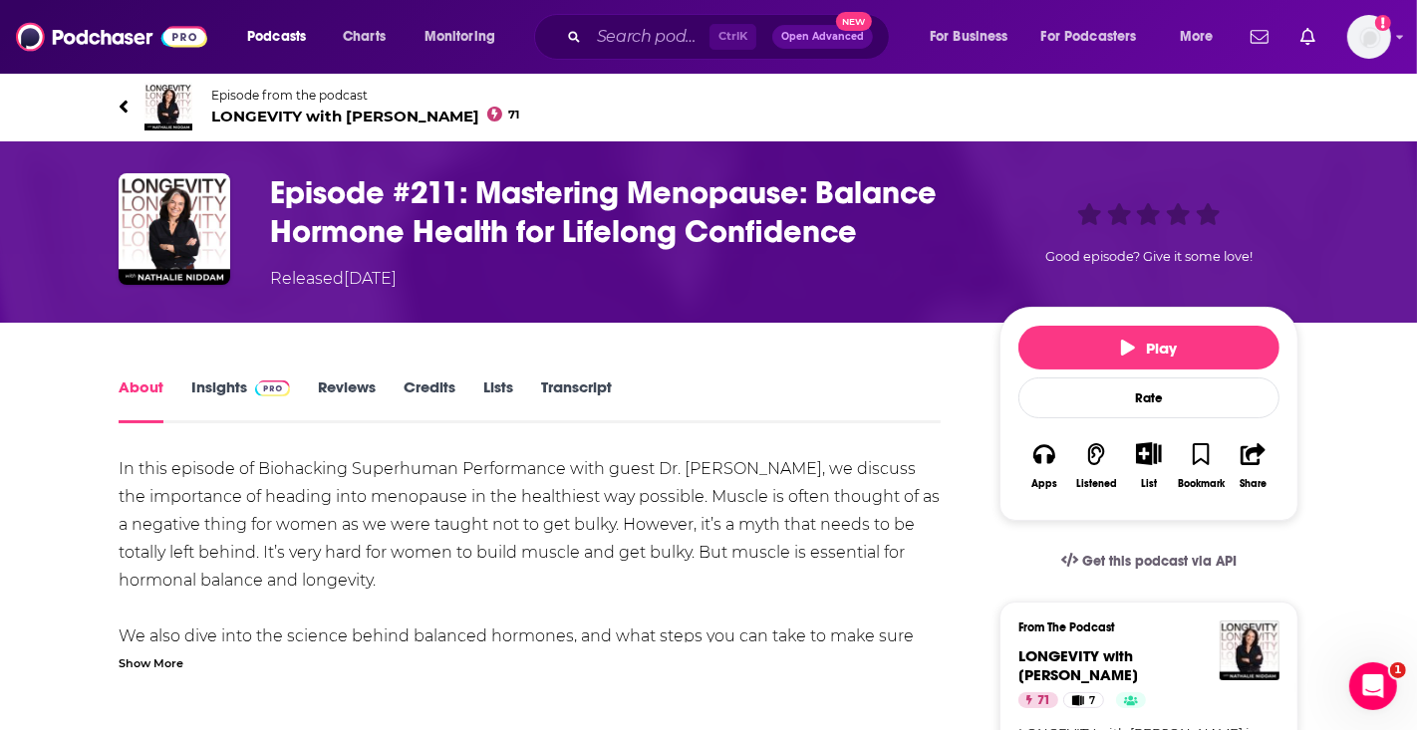
click at [203, 389] on link "Insights" at bounding box center [240, 401] width 99 height 46
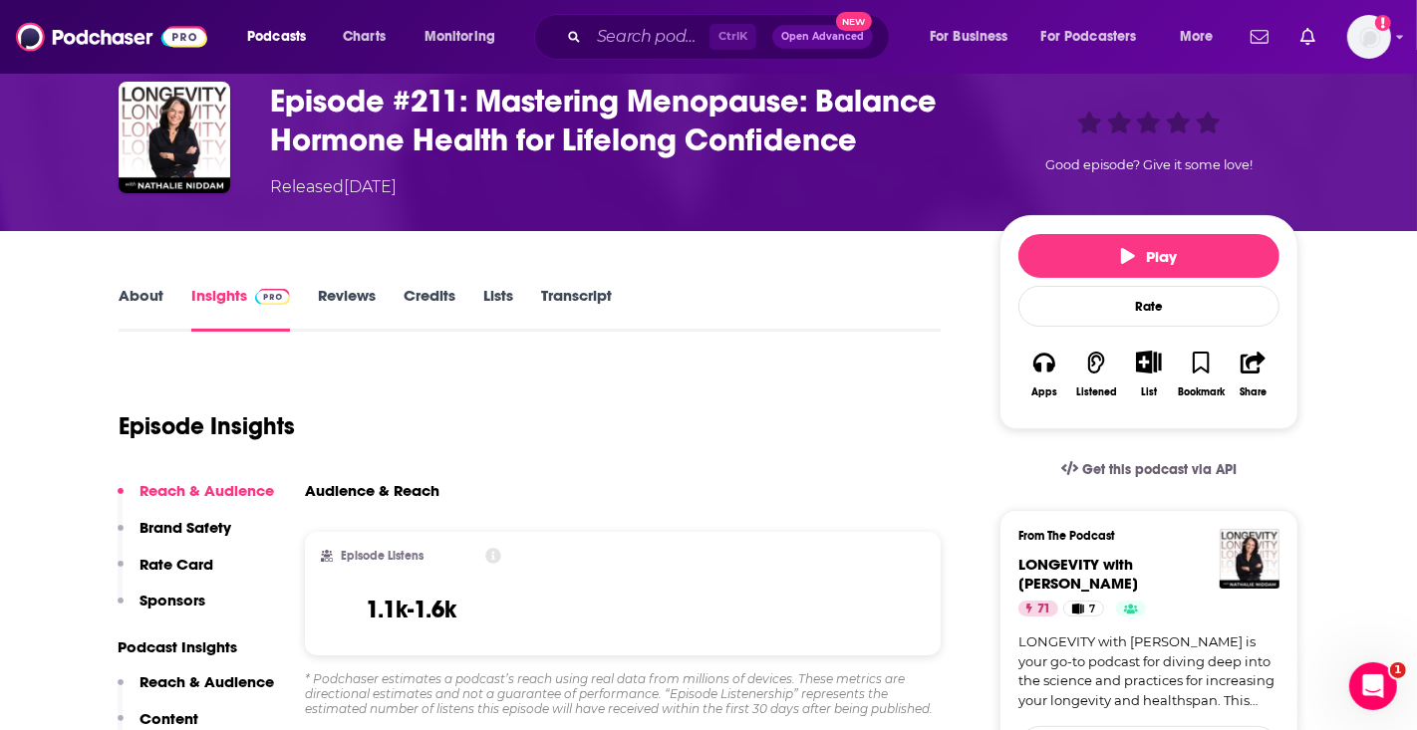
scroll to position [133, 0]
